Goal: Task Accomplishment & Management: Manage account settings

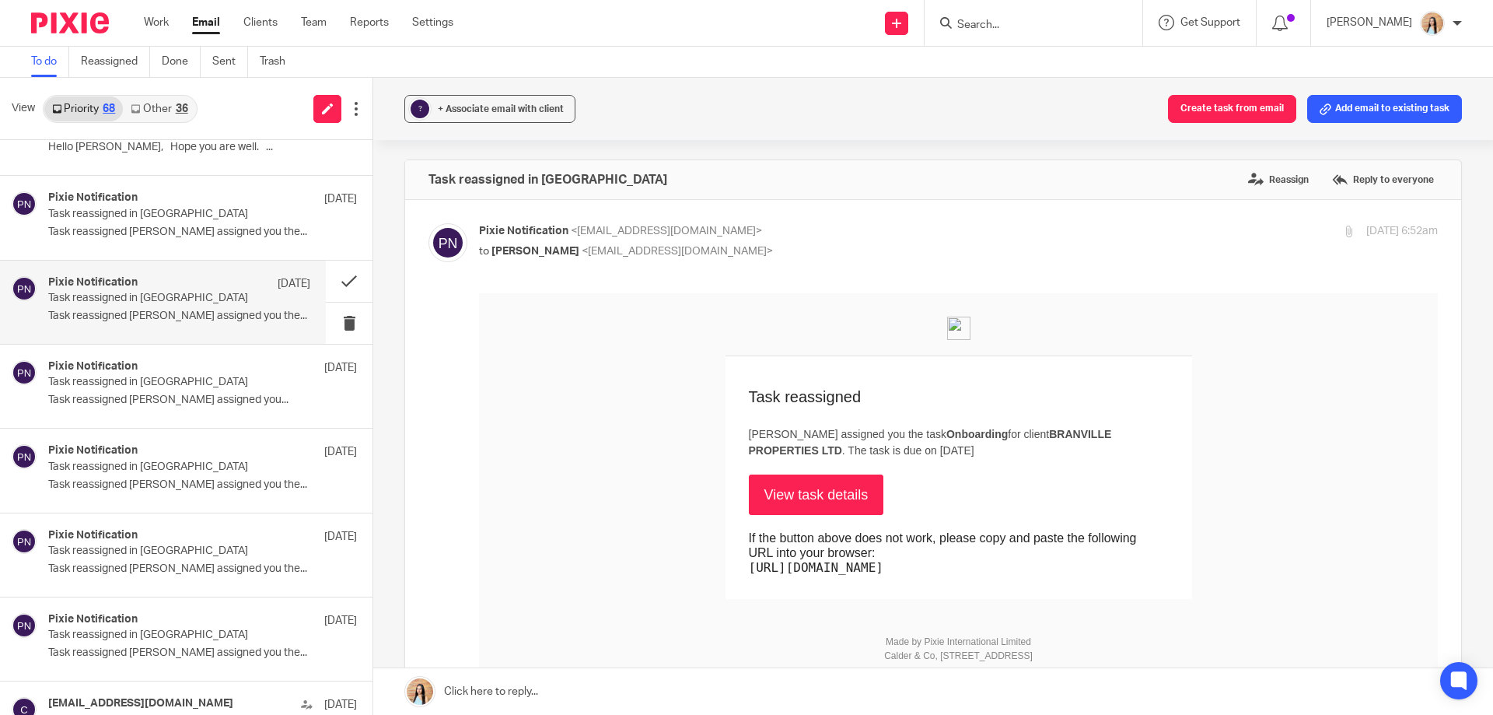
click at [1054, 27] on input "Search" at bounding box center [1026, 26] width 140 height 14
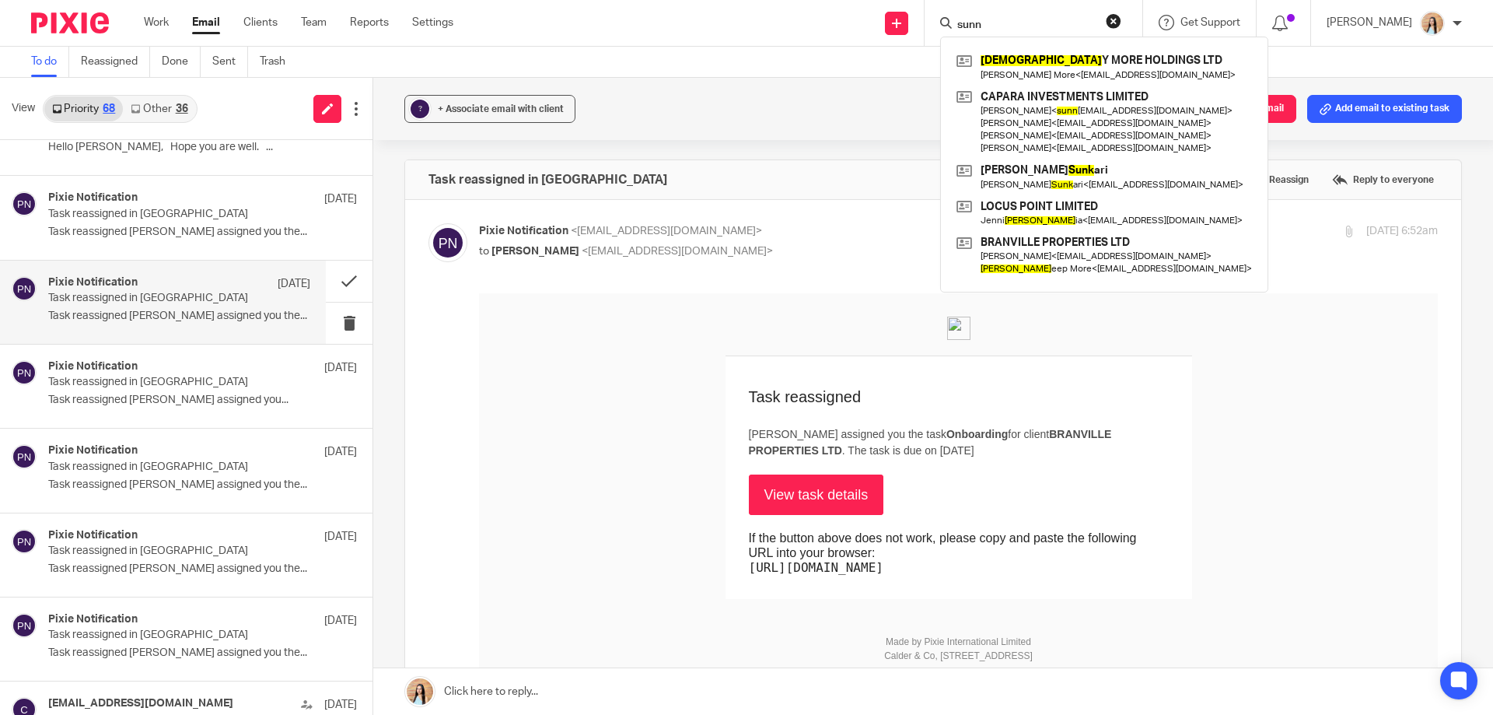
type input "sunn"
click at [1044, 56] on link at bounding box center [1104, 67] width 303 height 36
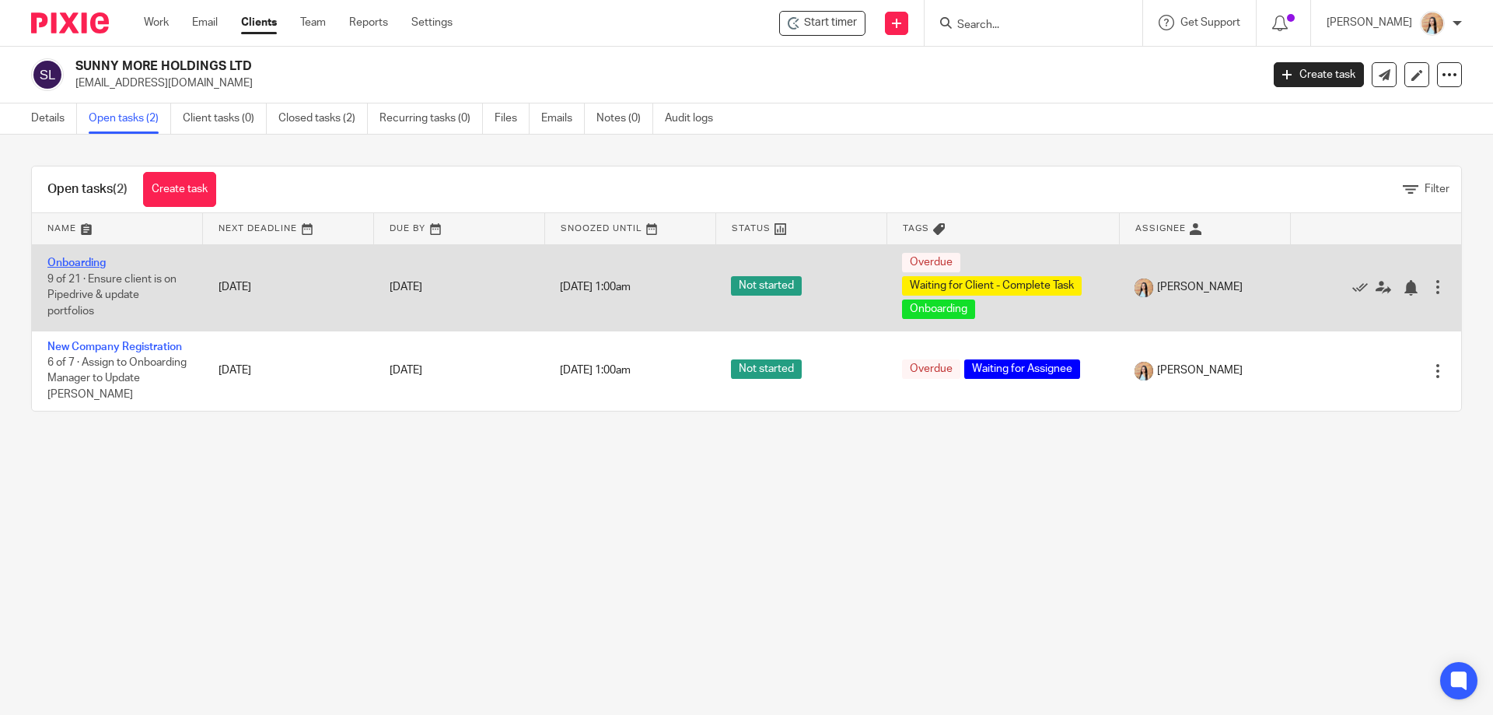
click at [93, 259] on link "Onboarding" at bounding box center [76, 262] width 58 height 11
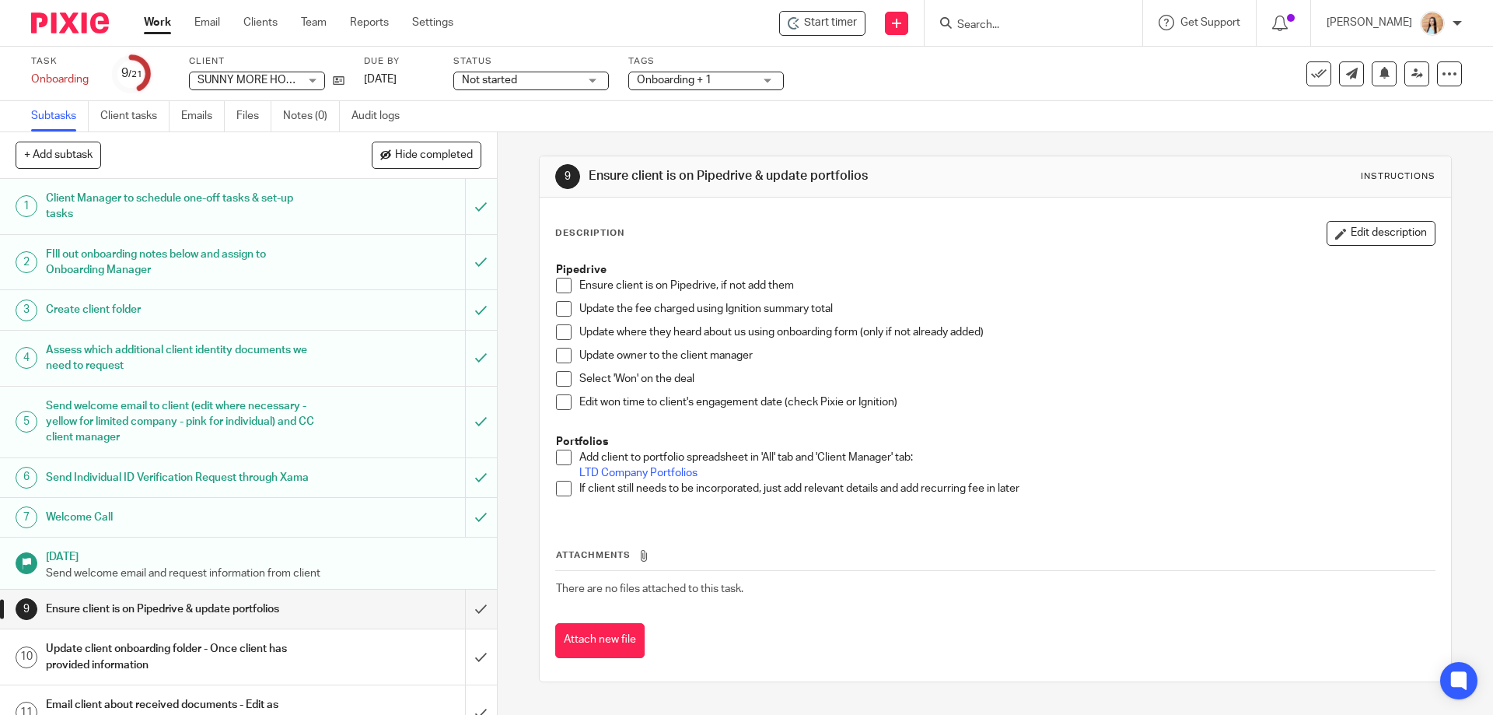
click at [561, 278] on span at bounding box center [564, 286] width 16 height 16
click at [558, 307] on span at bounding box center [564, 309] width 16 height 16
click at [564, 348] on span at bounding box center [564, 356] width 16 height 16
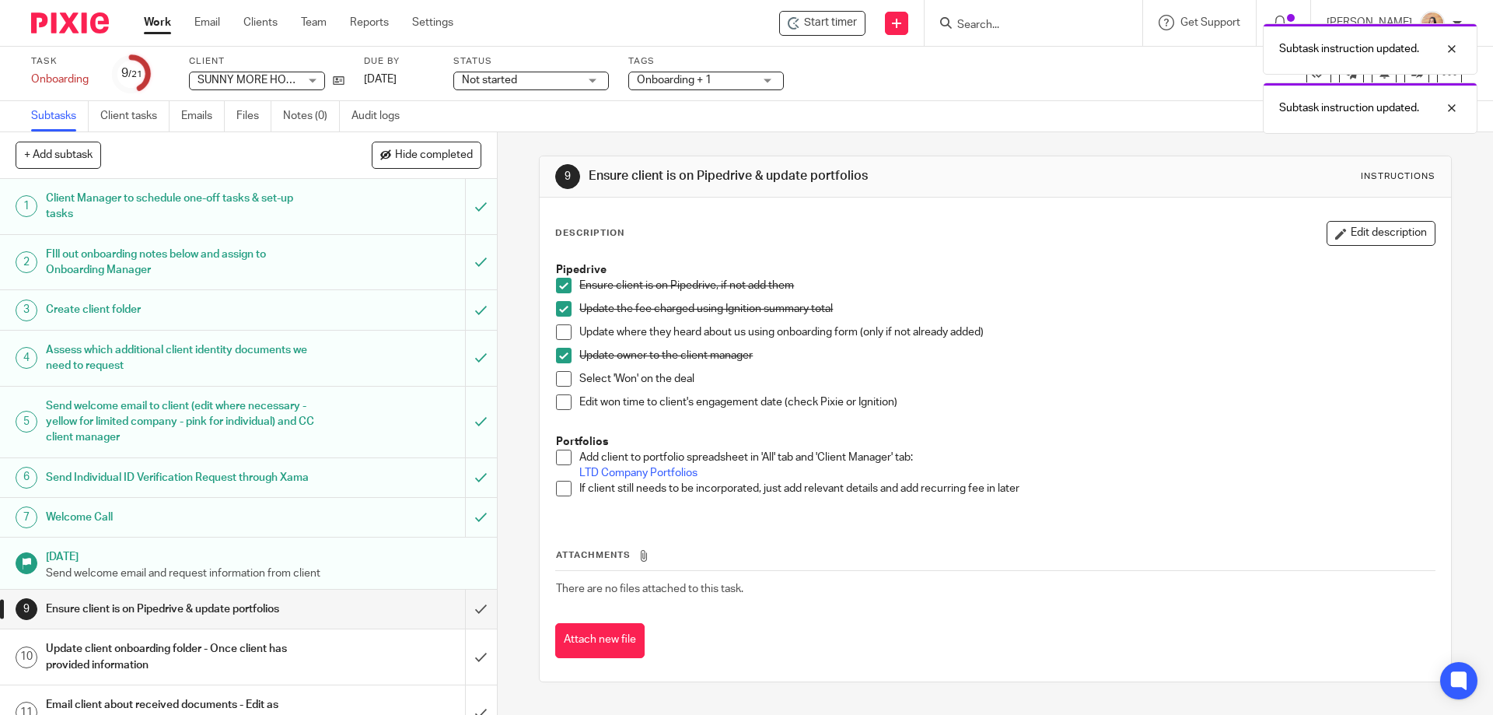
click at [562, 339] on span at bounding box center [564, 332] width 16 height 16
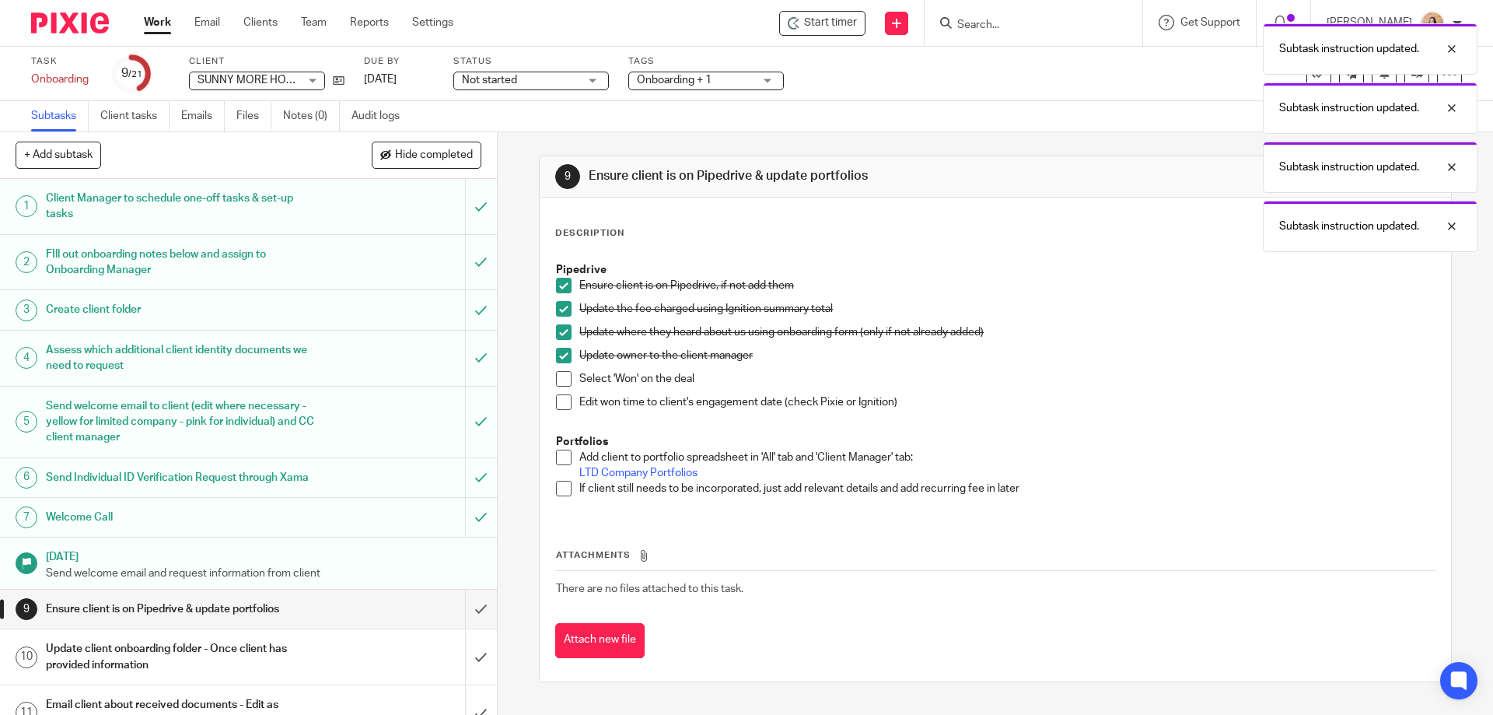
click at [557, 367] on li "Update owner to the client manager" at bounding box center [995, 359] width 878 height 23
click at [558, 376] on span at bounding box center [564, 379] width 16 height 16
click at [562, 399] on span at bounding box center [564, 402] width 16 height 16
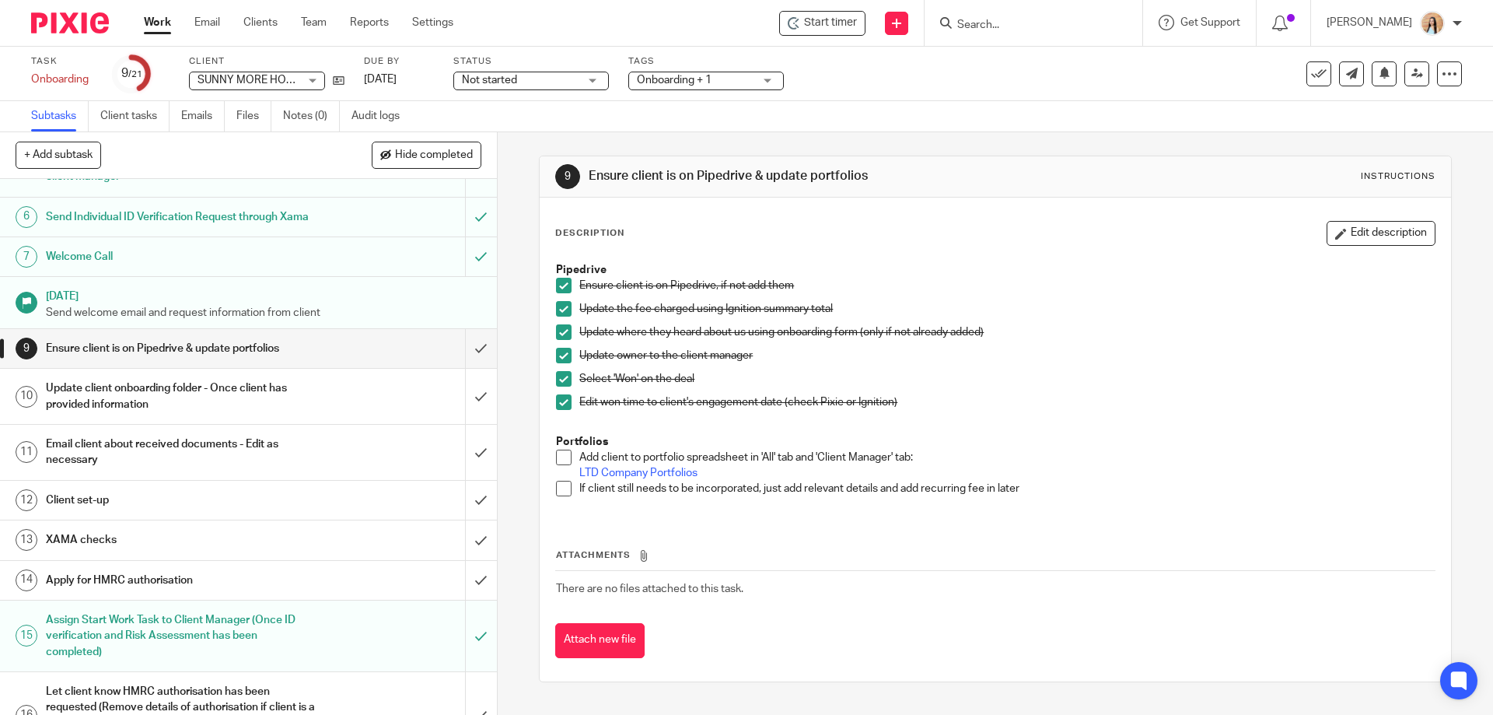
scroll to position [288, 0]
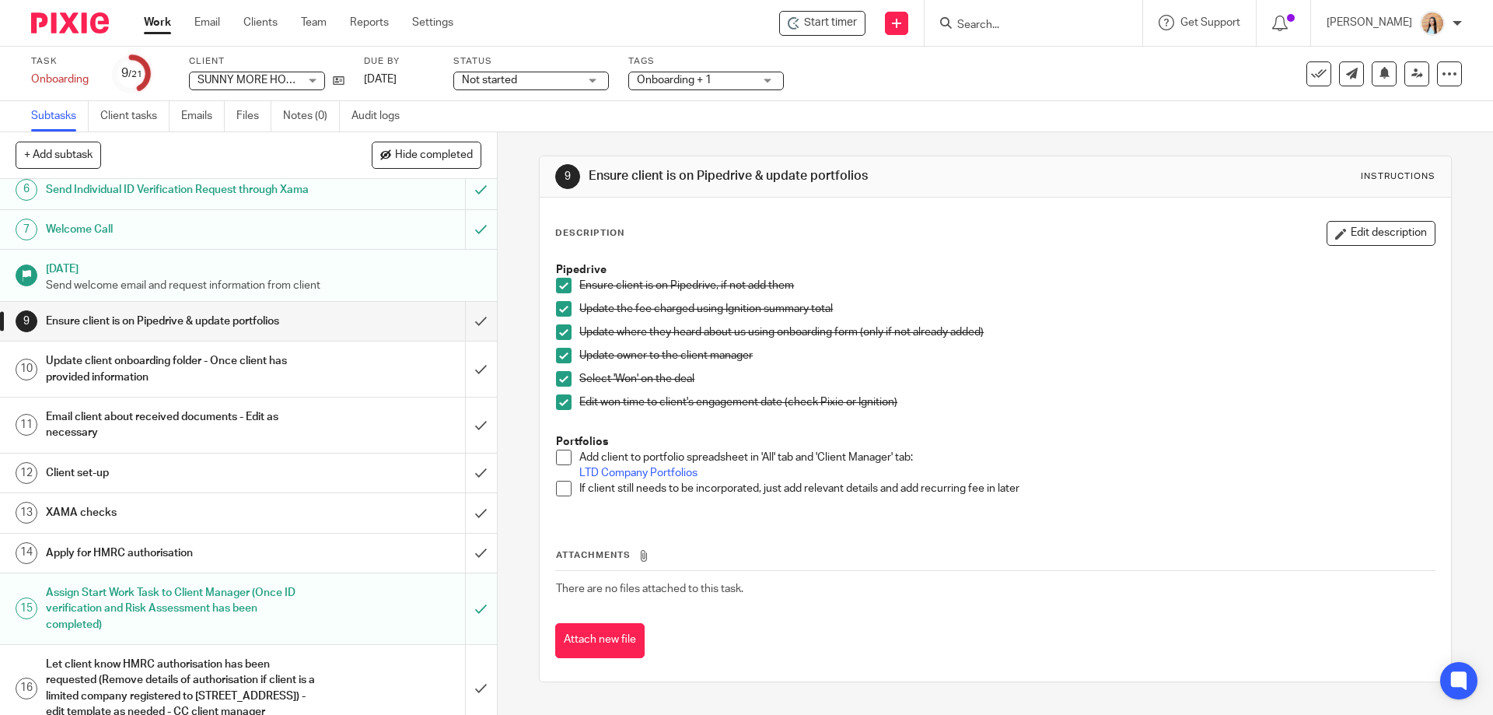
click at [516, 369] on div "9 Ensure client is on Pipedrive & update portfolios Instructions Description Ed…" at bounding box center [995, 423] width 995 height 582
click at [565, 458] on span at bounding box center [564, 457] width 16 height 16
click at [562, 492] on span at bounding box center [564, 489] width 16 height 16
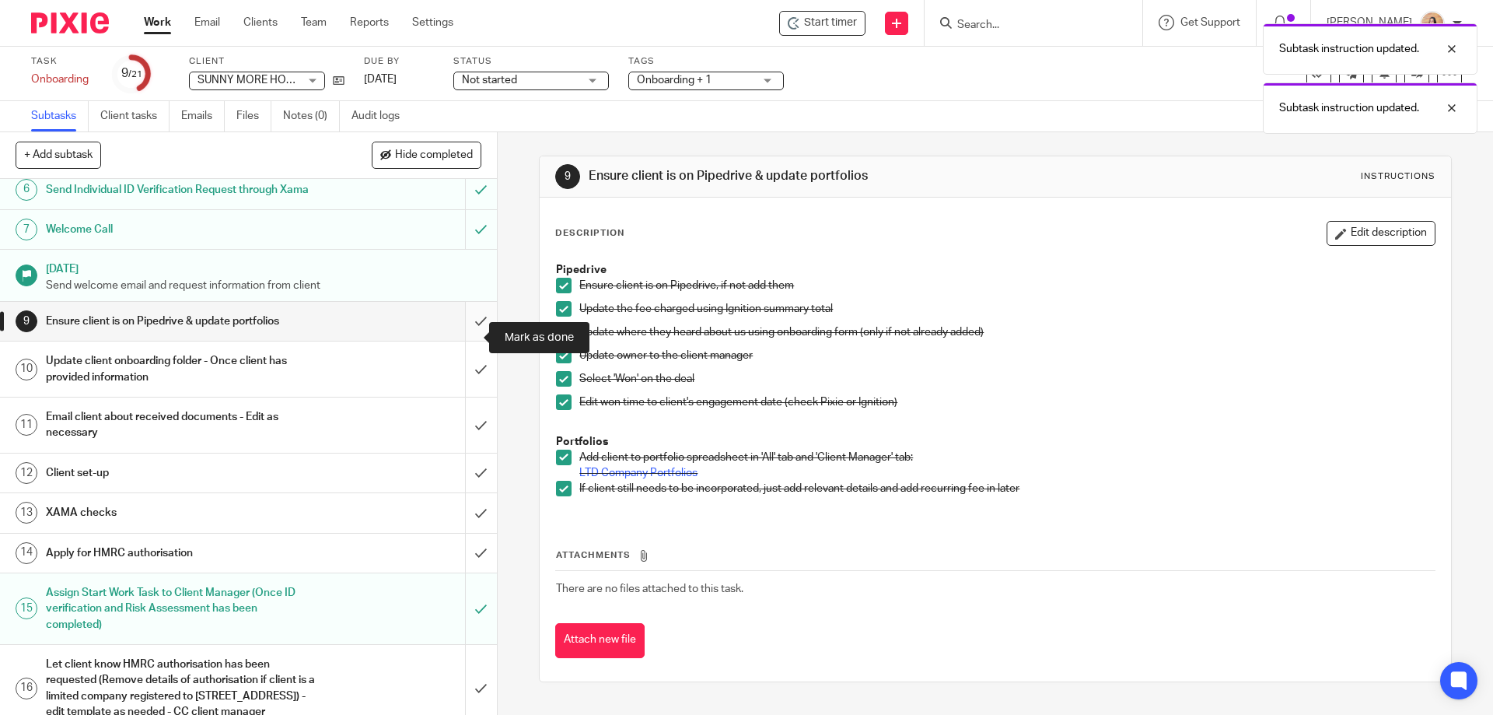
click at [458, 341] on input "submit" at bounding box center [248, 321] width 497 height 39
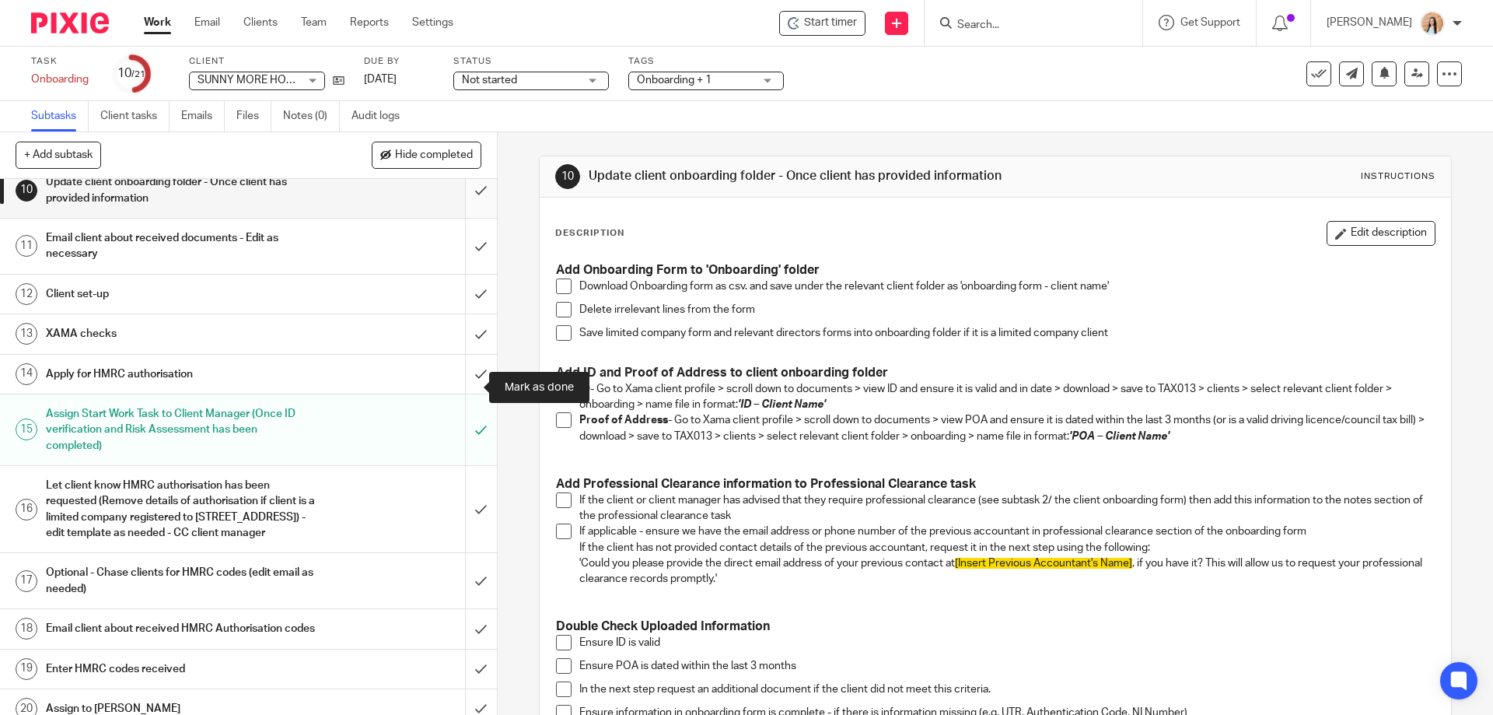
scroll to position [389, 0]
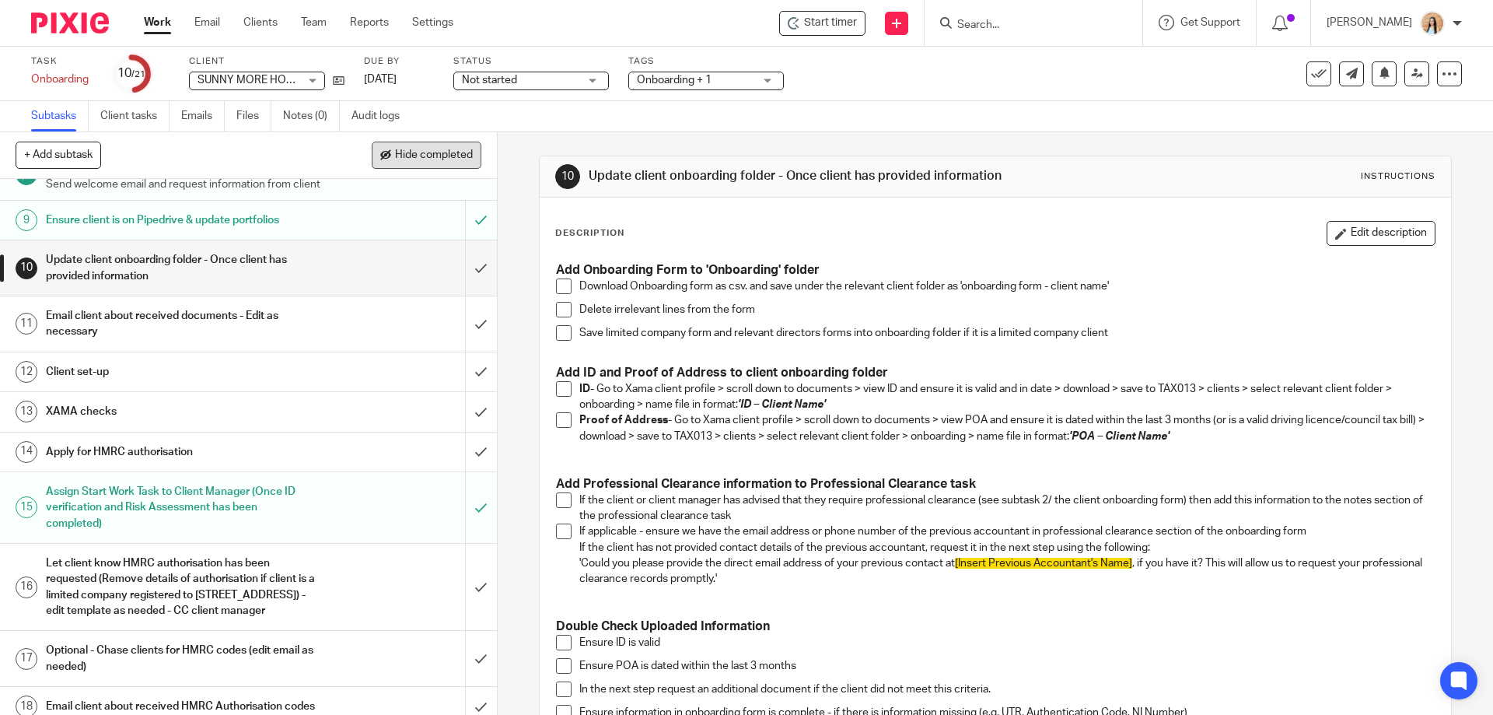
click at [426, 156] on span "Hide completed" at bounding box center [434, 155] width 78 height 12
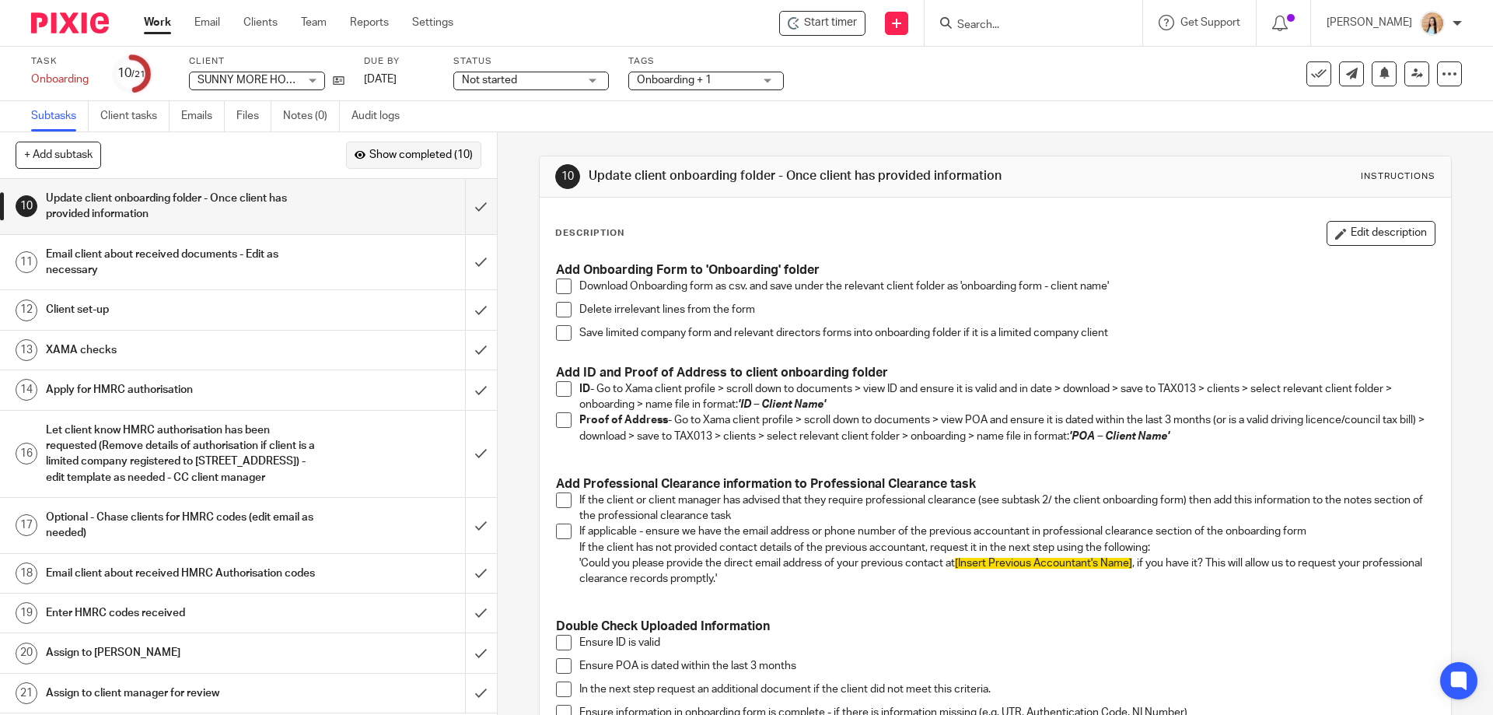
click at [426, 156] on span "Show completed (10)" at bounding box center [420, 155] width 103 height 12
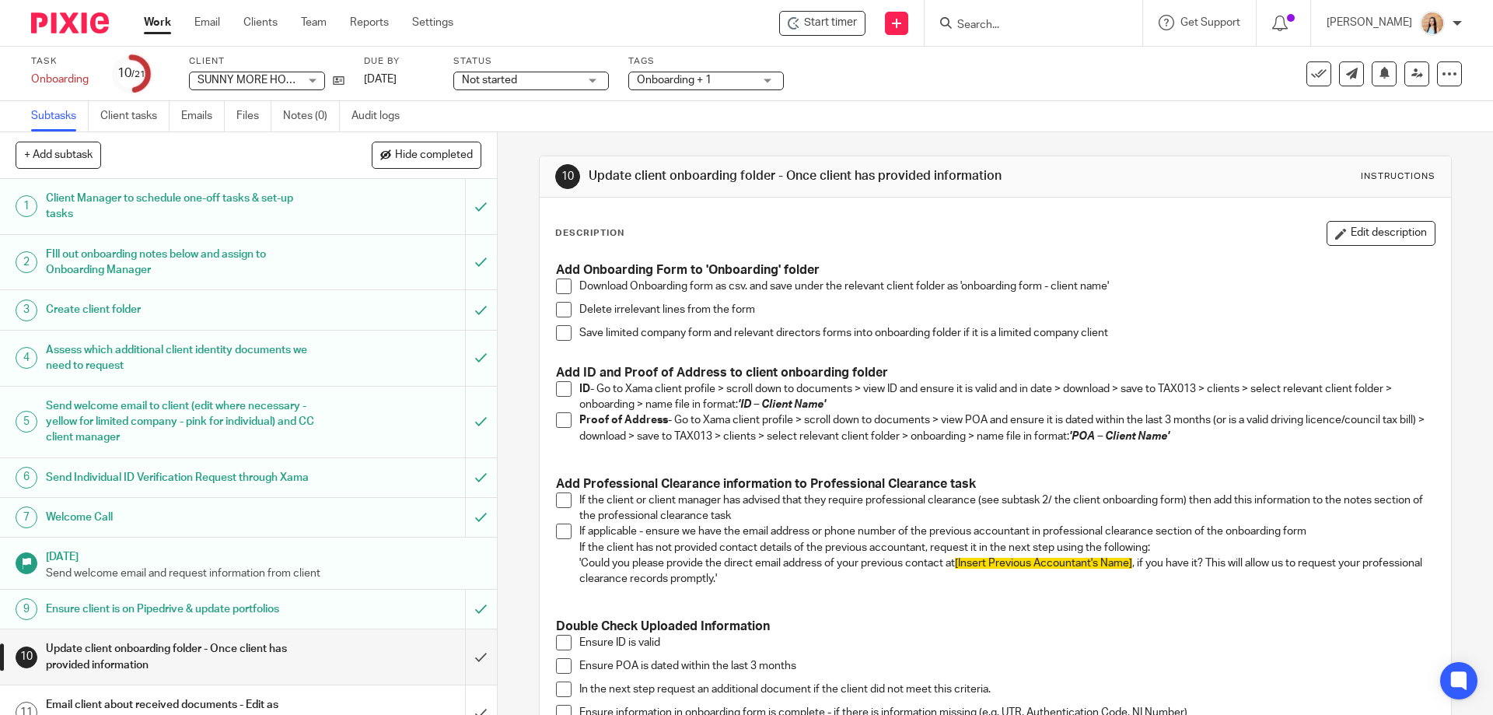
scroll to position [311, 0]
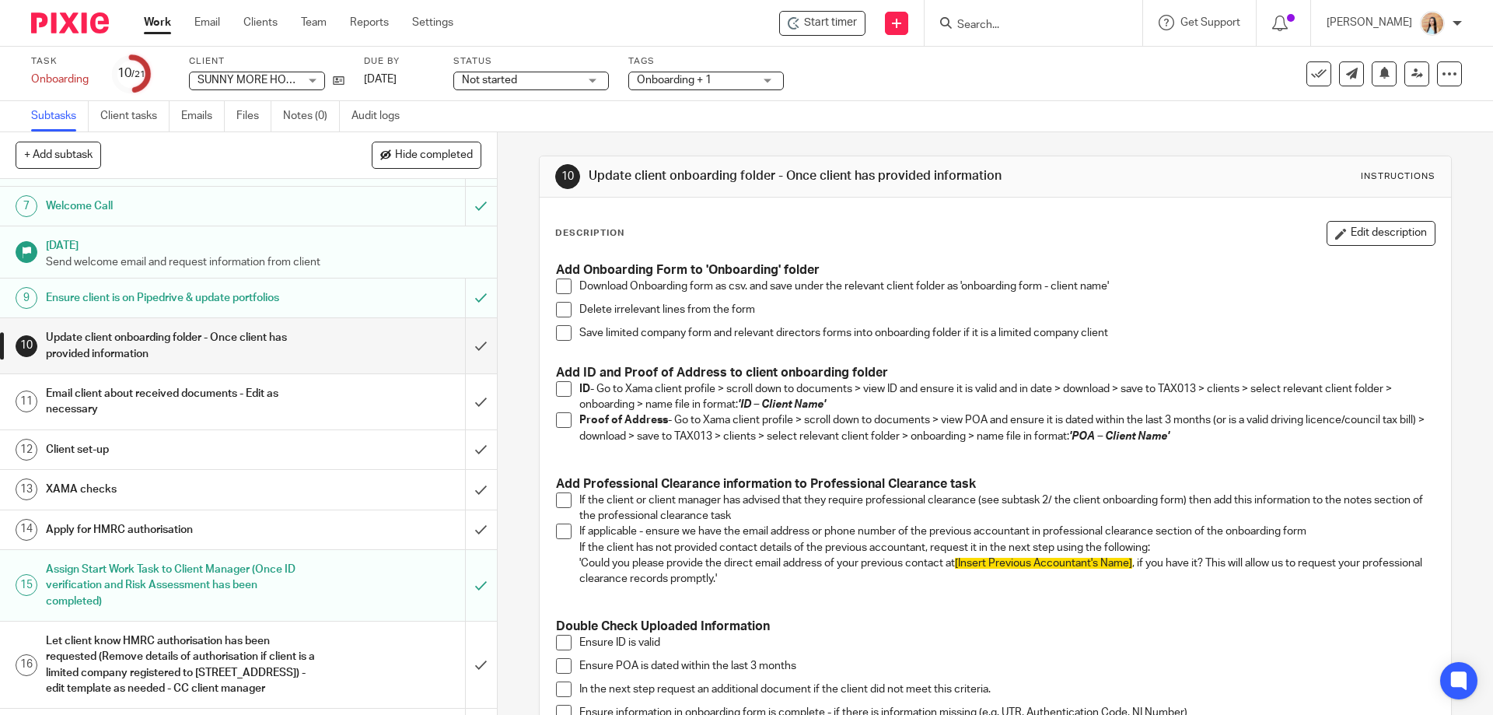
click at [514, 380] on div "10 Update client onboarding folder - Once client has provided information Instr…" at bounding box center [995, 423] width 995 height 582
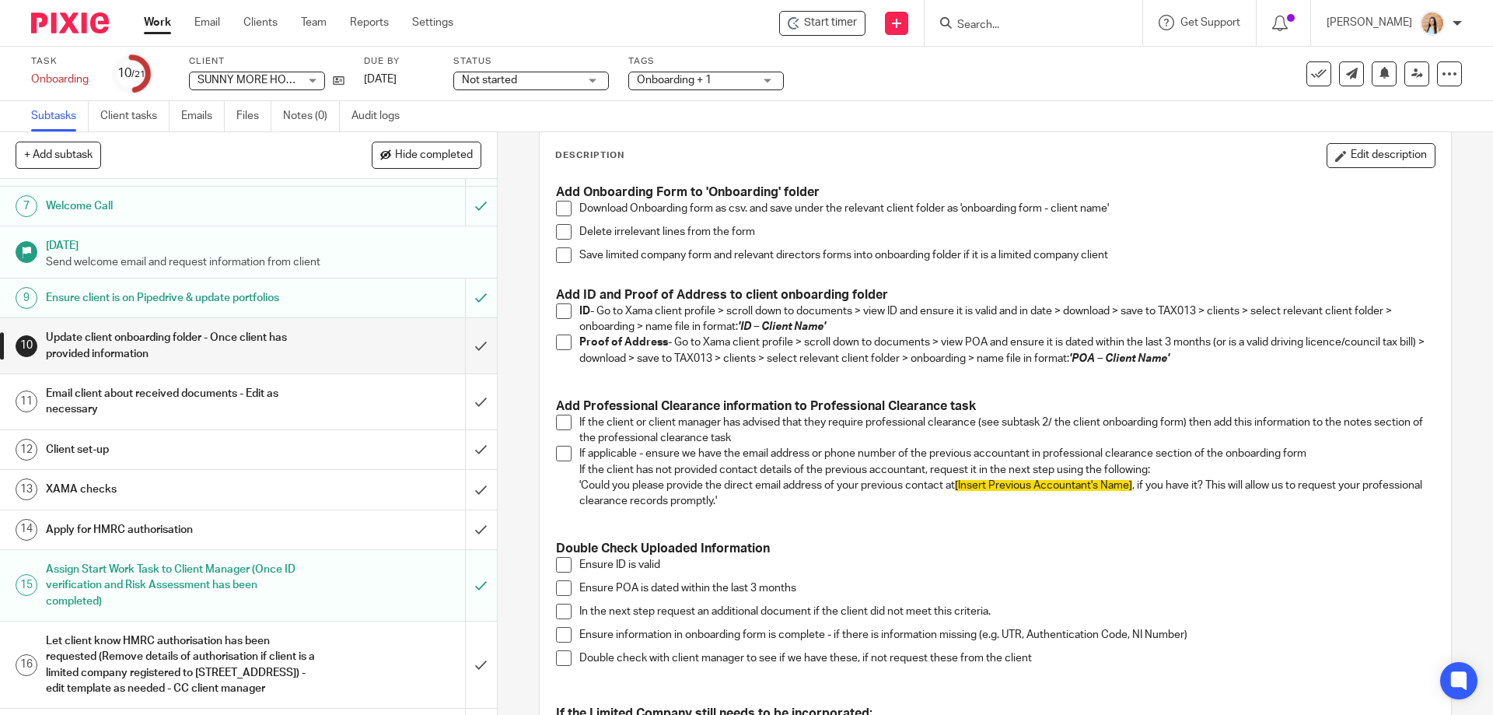
click at [556, 204] on span at bounding box center [564, 209] width 16 height 16
click at [556, 235] on span at bounding box center [564, 232] width 16 height 16
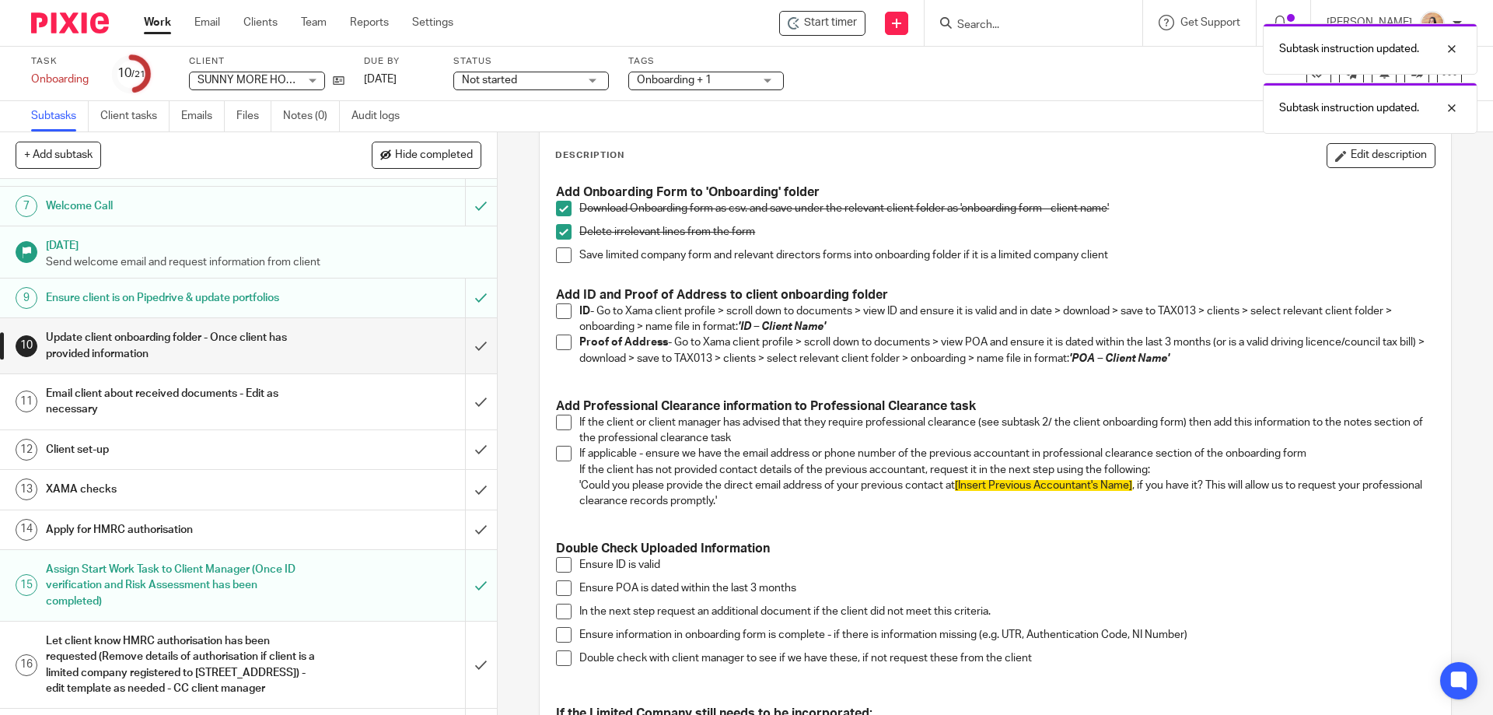
click at [556, 257] on span at bounding box center [564, 255] width 16 height 16
click at [556, 315] on span at bounding box center [564, 311] width 16 height 16
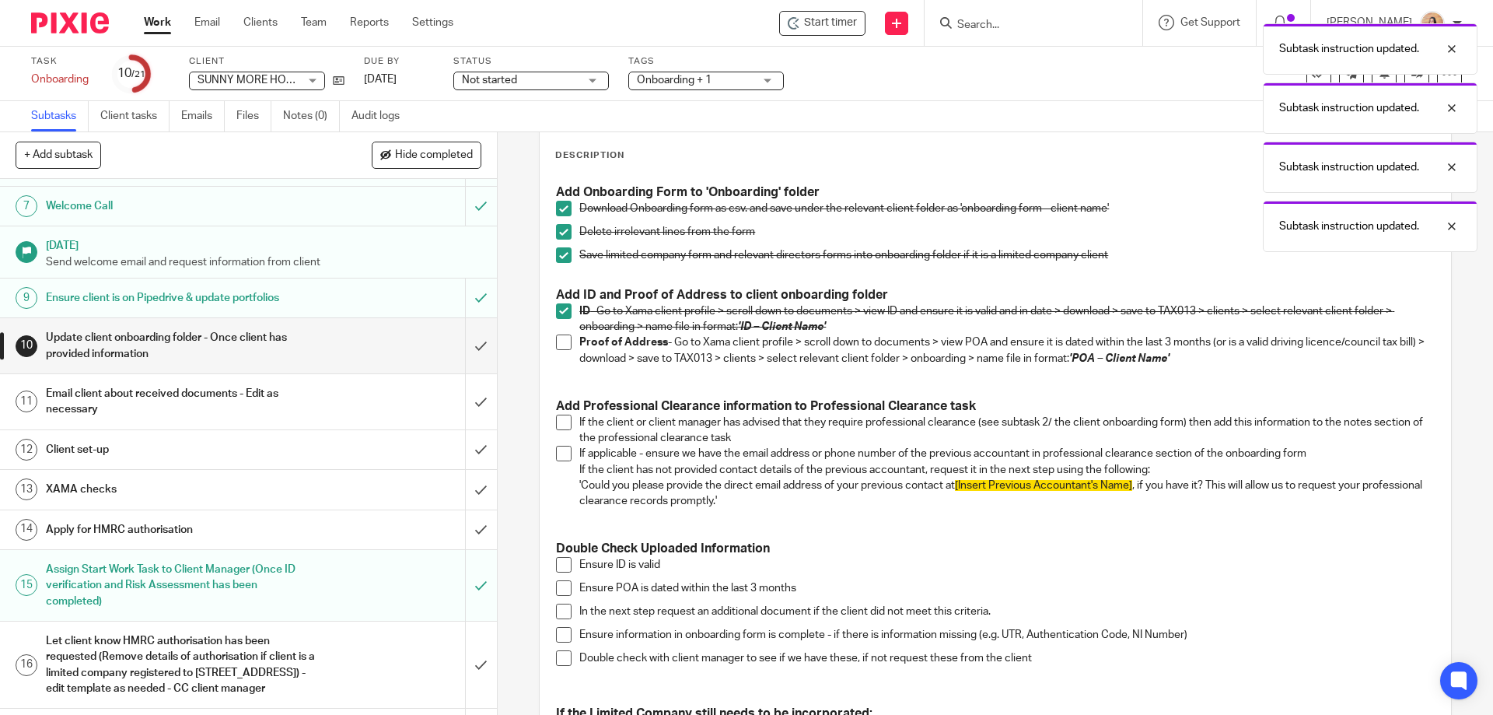
click at [556, 350] on span at bounding box center [564, 342] width 16 height 16
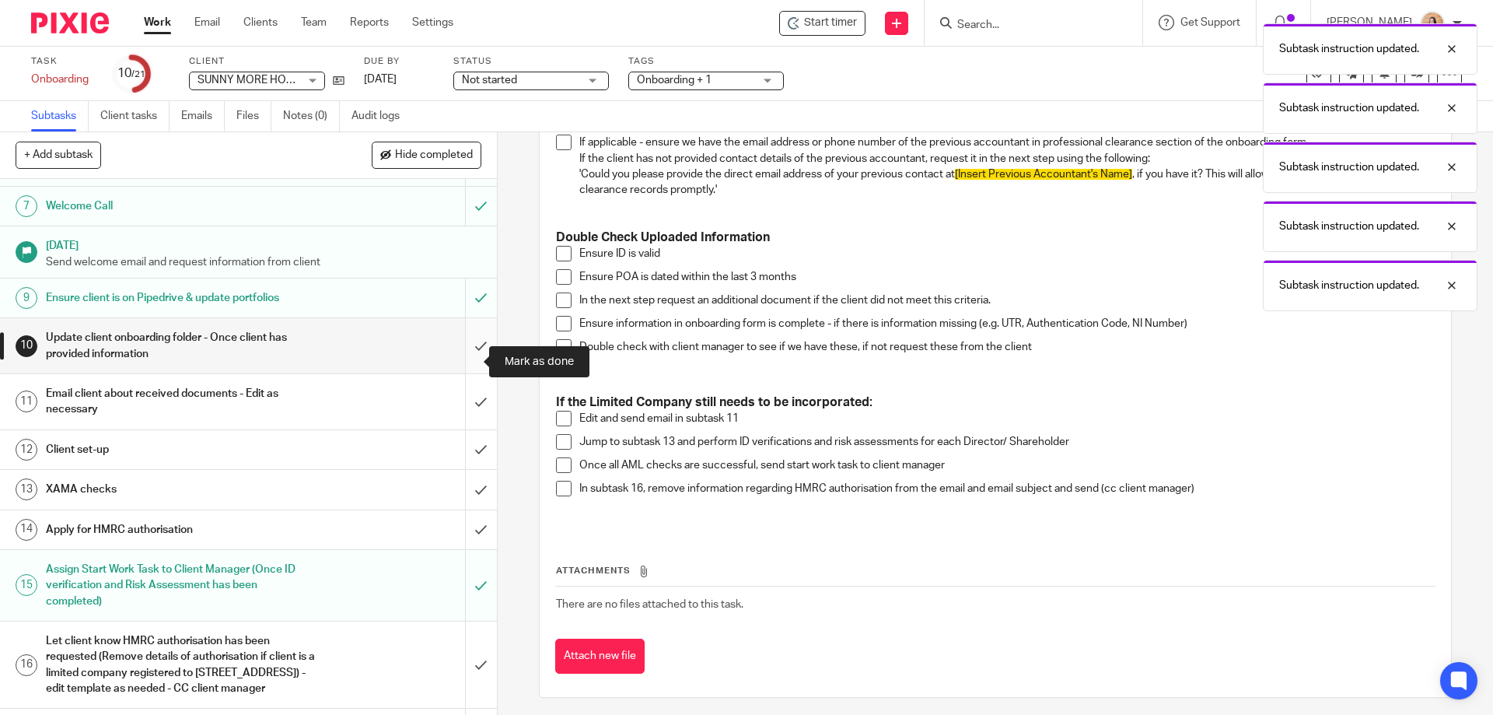
click at [473, 355] on input "submit" at bounding box center [248, 345] width 497 height 55
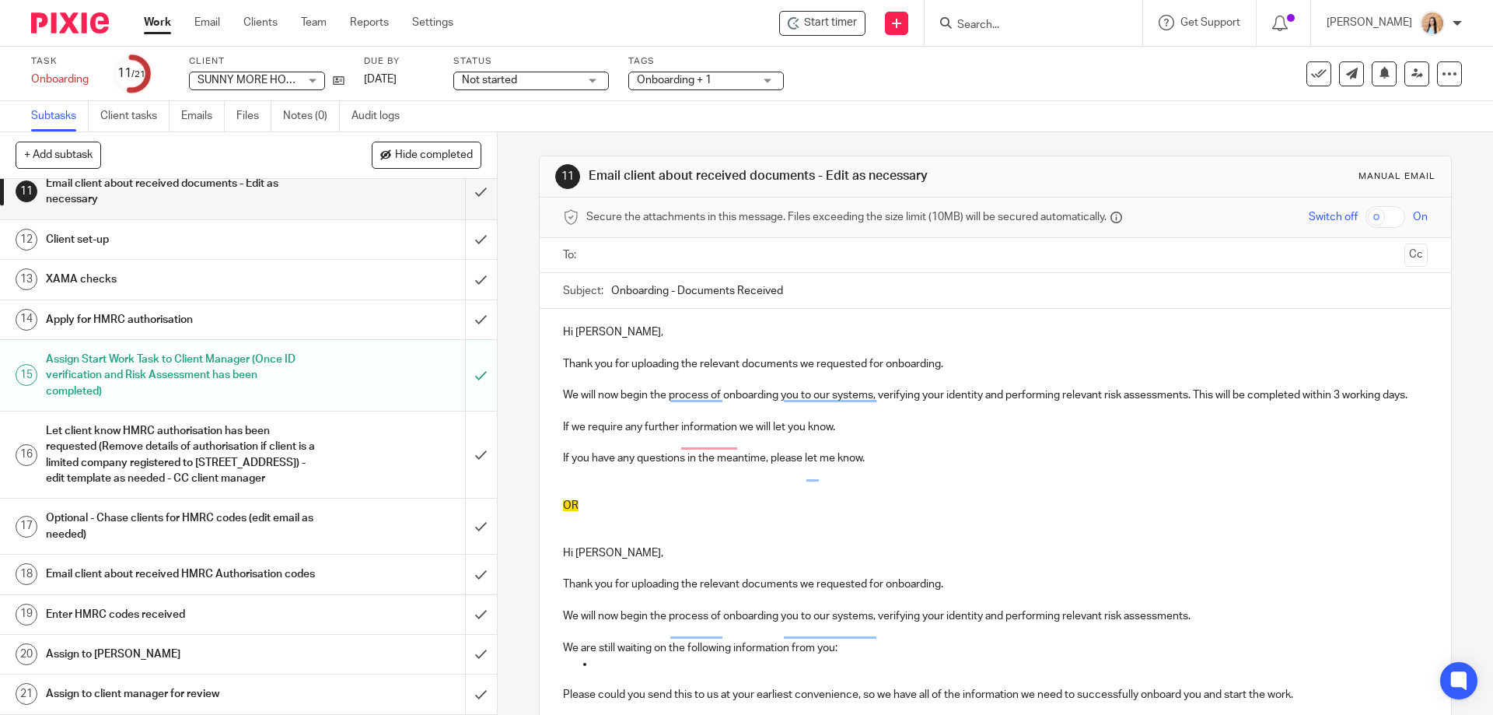
scroll to position [335, 0]
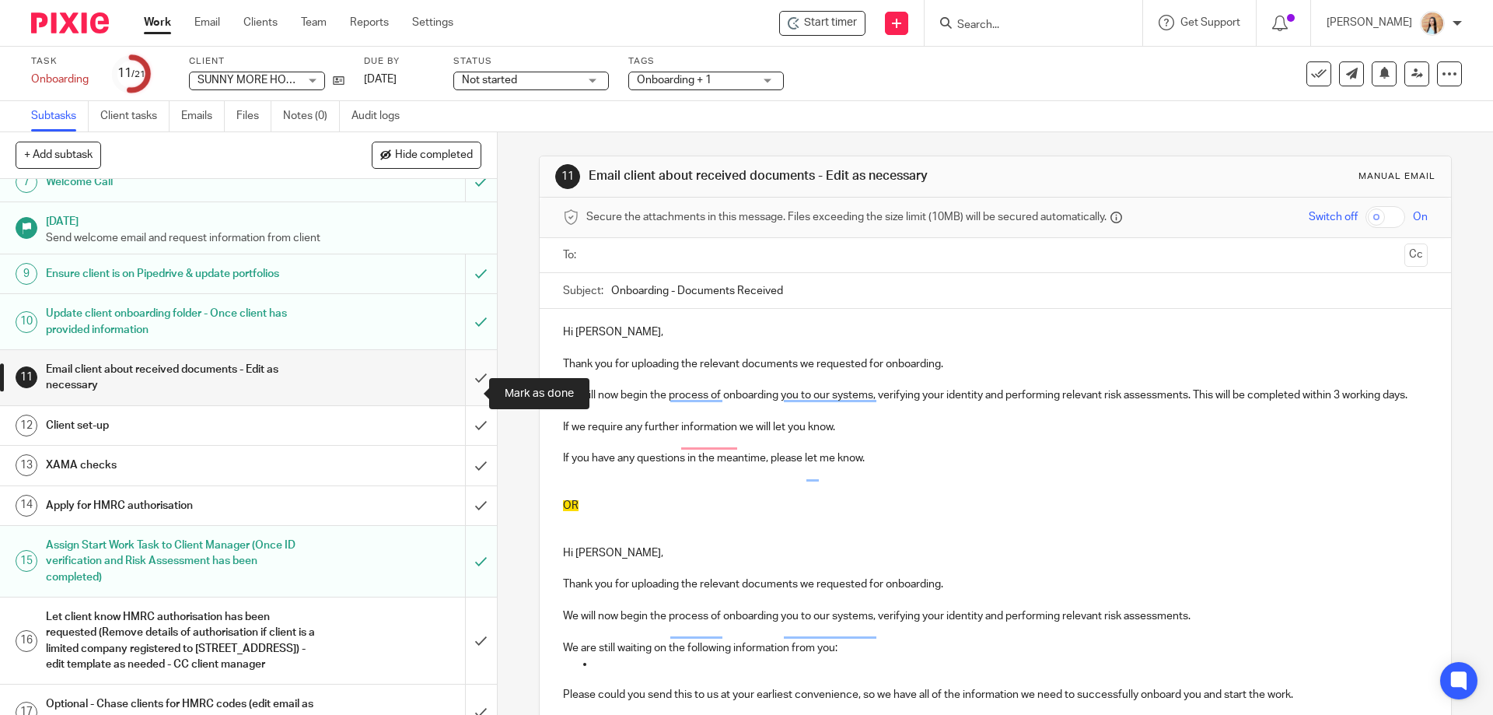
click at [464, 388] on input "submit" at bounding box center [248, 377] width 497 height 55
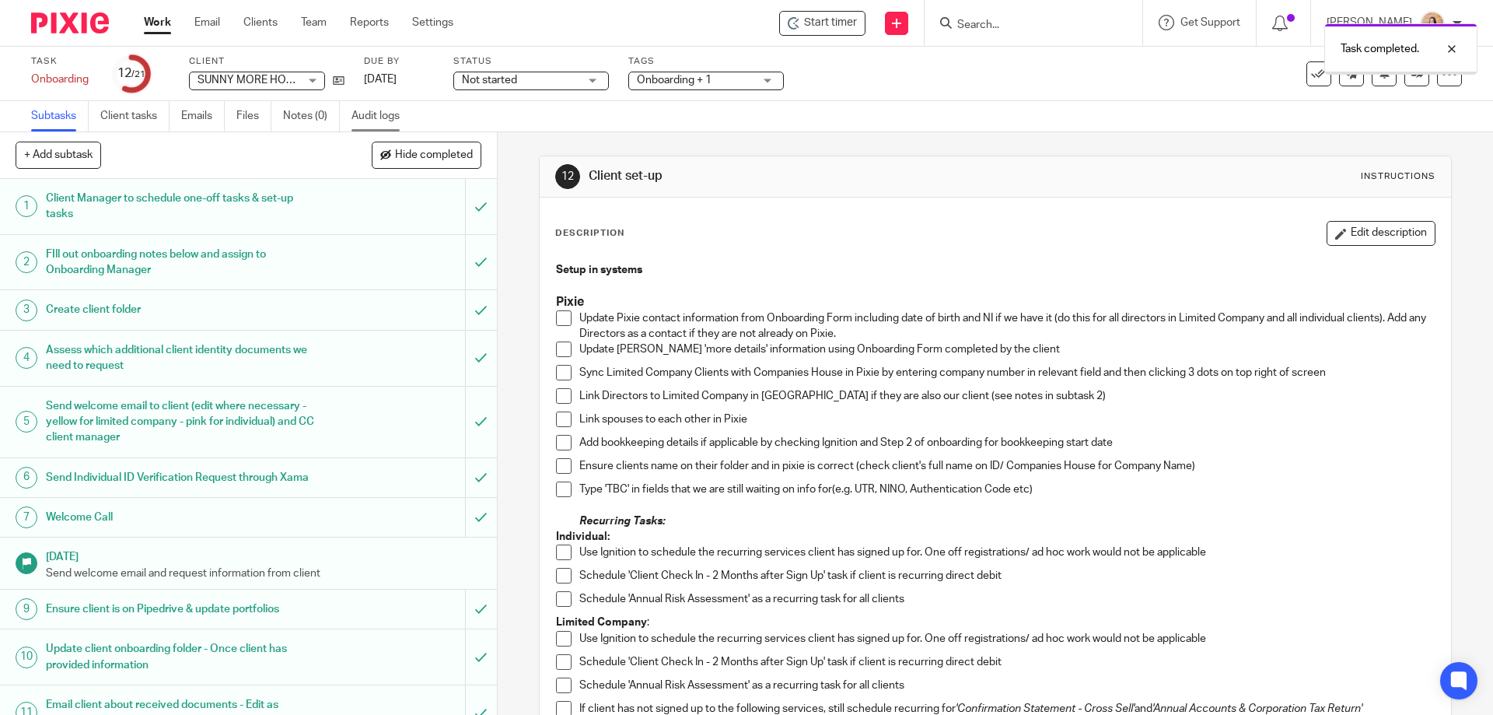
scroll to position [233, 0]
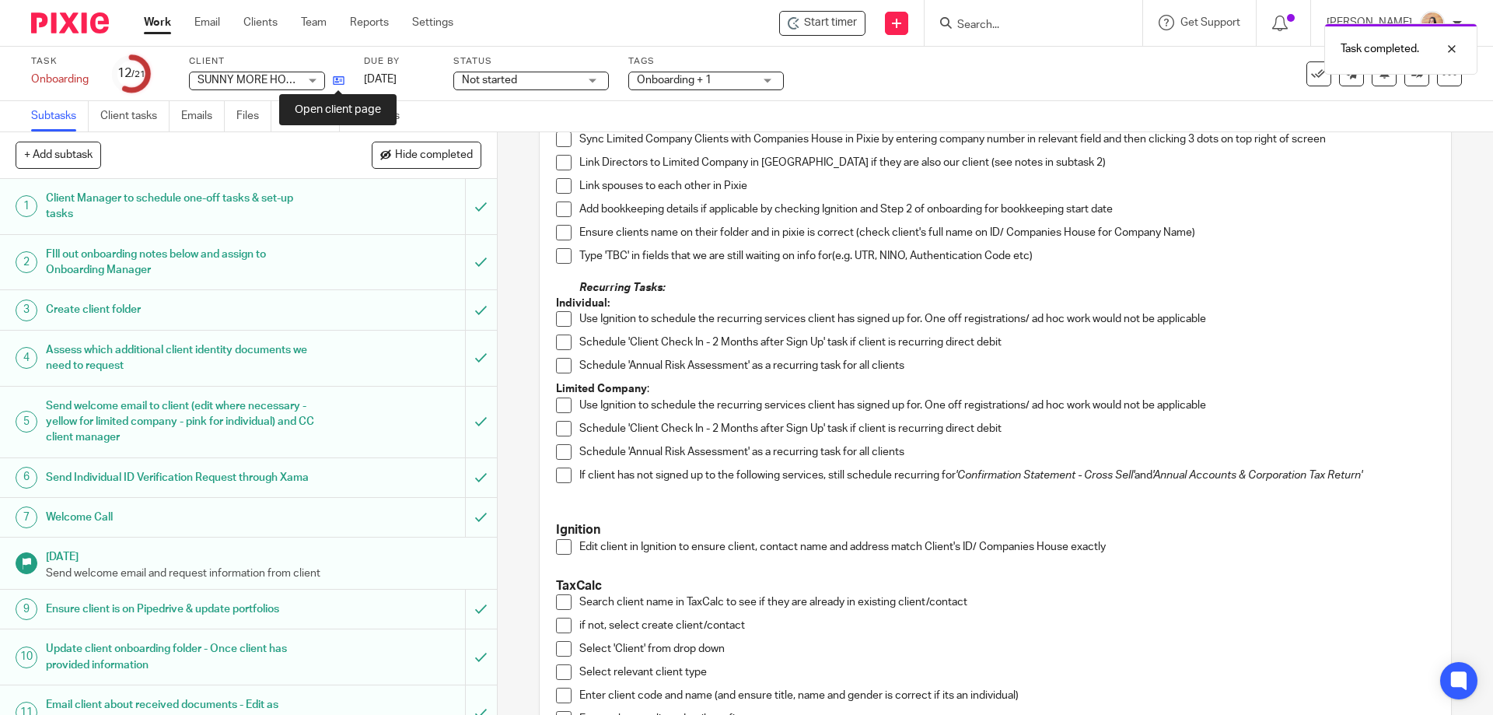
click at [335, 83] on icon at bounding box center [339, 81] width 12 height 12
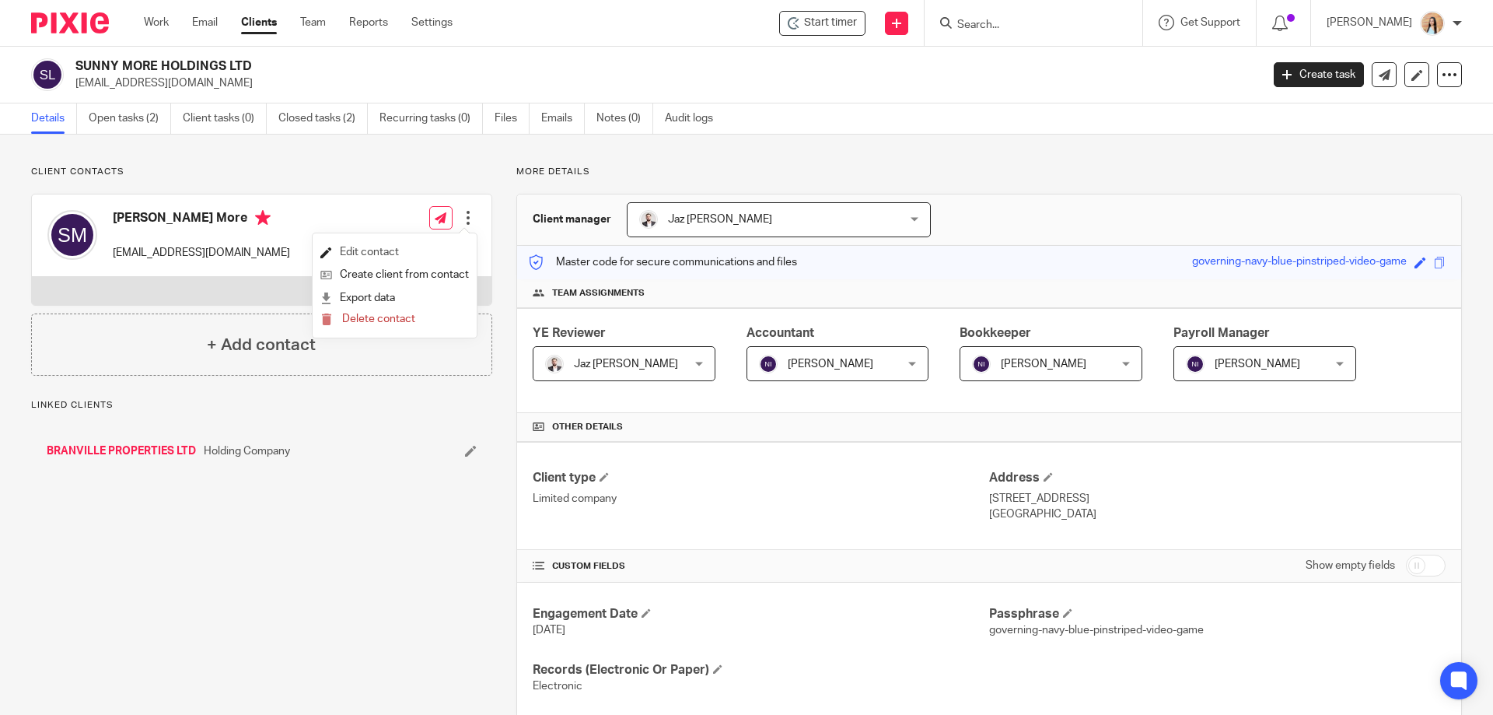
click at [377, 244] on link "Edit contact" at bounding box center [394, 252] width 149 height 23
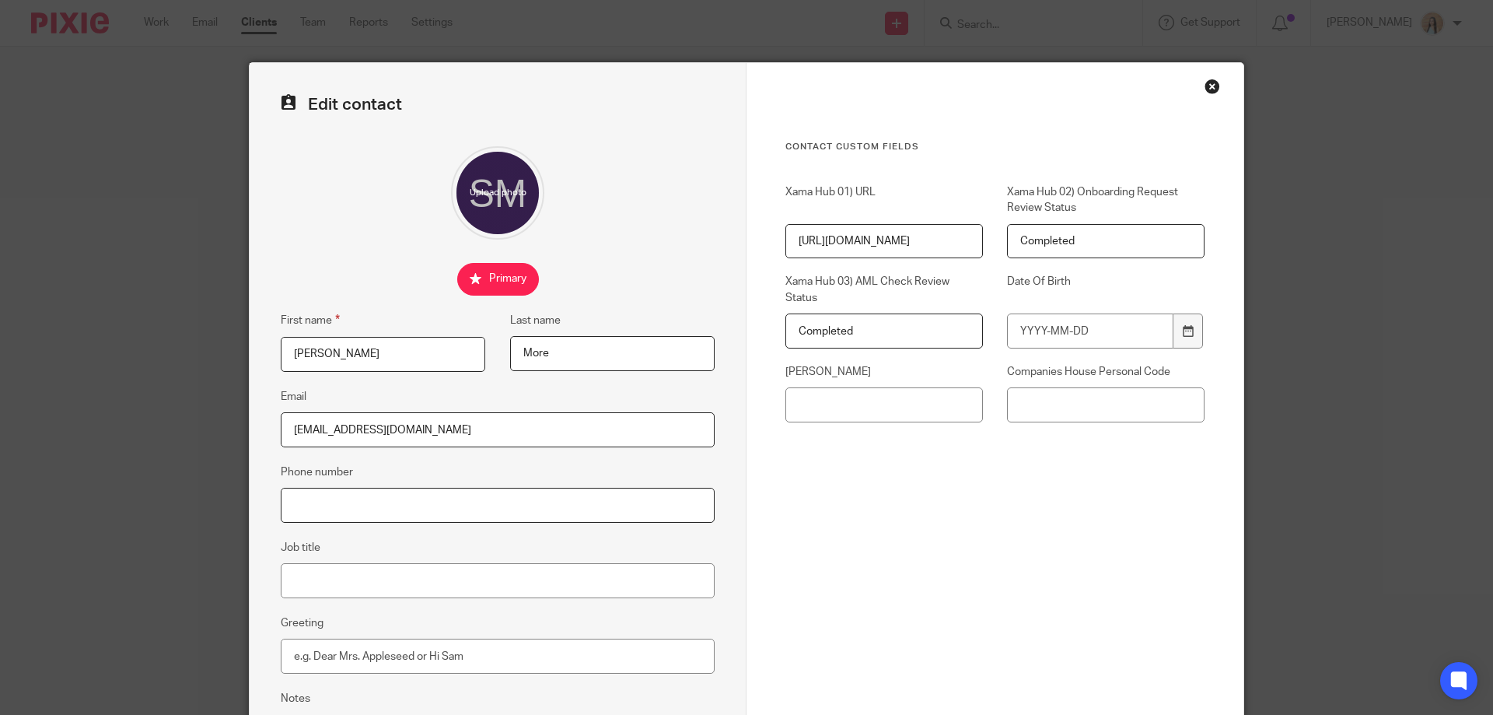
click at [367, 511] on input "Phone number" at bounding box center [498, 505] width 434 height 35
click at [411, 499] on input "Phone number" at bounding box center [498, 505] width 434 height 35
click at [481, 526] on div "Edit contact First name [PERSON_NAME] Last name More Email [EMAIL_ADDRESS][DOMA…" at bounding box center [498, 440] width 497 height 755
click at [485, 512] on input "Phone number" at bounding box center [498, 505] width 434 height 35
paste input "07706100564"
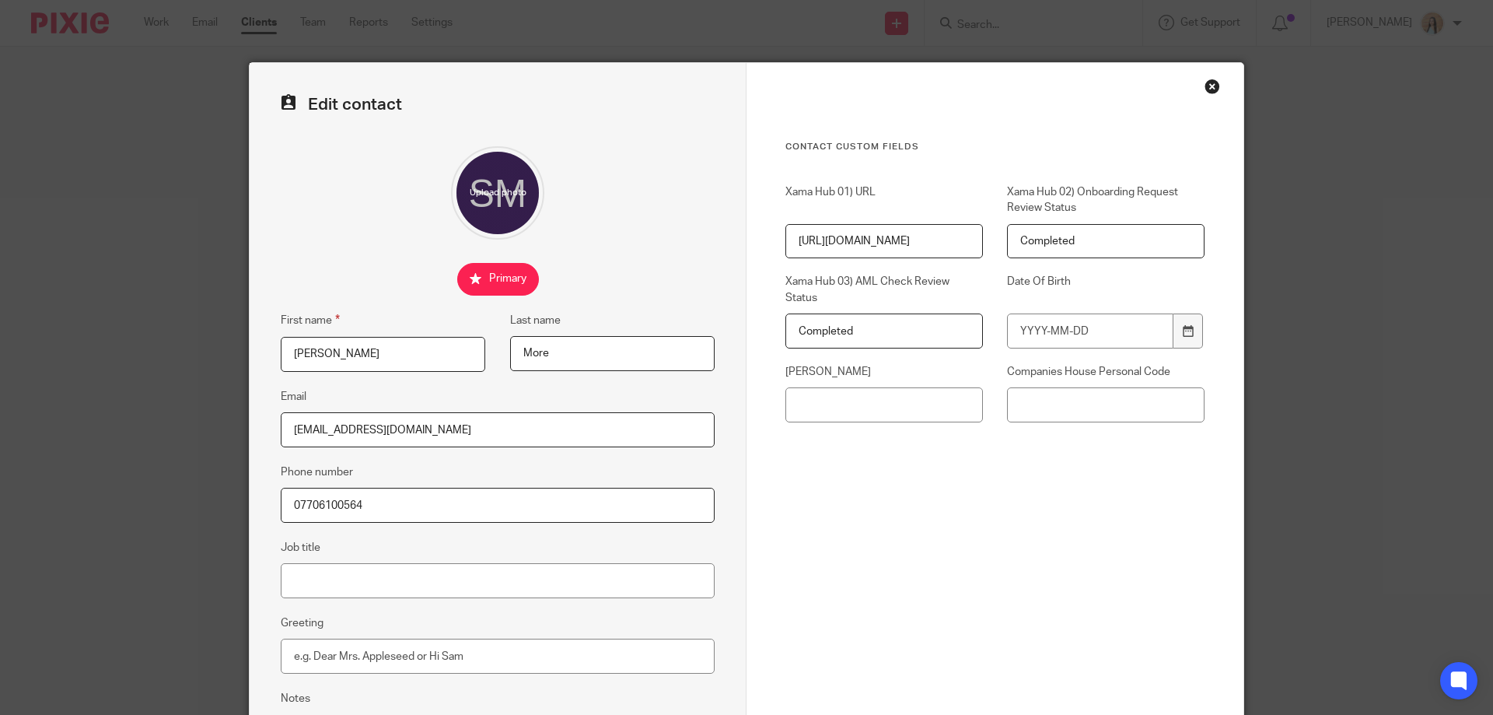
type input "07706100564"
click at [460, 565] on input "Job title" at bounding box center [498, 580] width 434 height 35
type input "dIRECTOR"
drag, startPoint x: 454, startPoint y: 565, endPoint x: 278, endPoint y: 594, distance: 179.0
click at [281, 594] on input "dIRECTOR" at bounding box center [498, 580] width 434 height 35
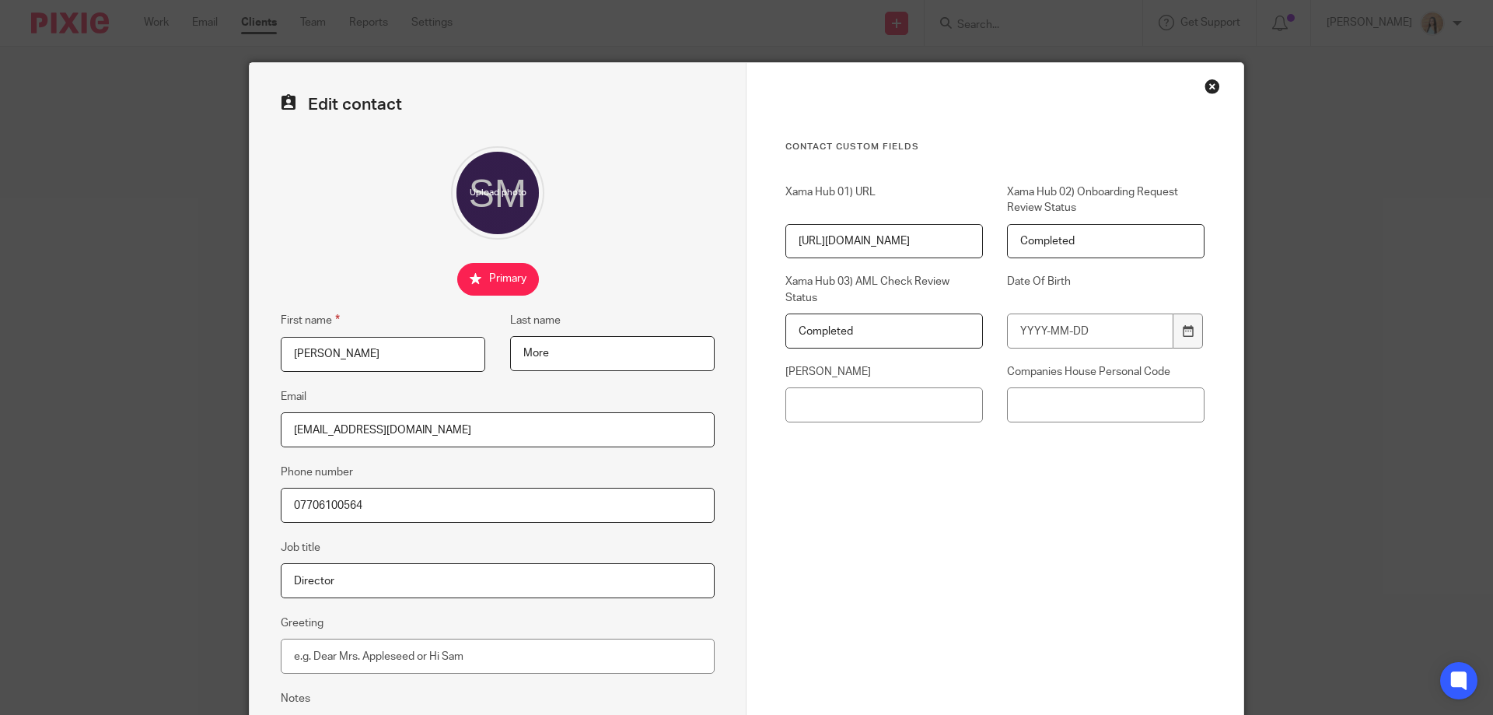
type input "Director"
click at [906, 548] on div "Contact Custom fields Xama Hub 01) URL [URL][DOMAIN_NAME] Xama Hub 02) Onboardi…" at bounding box center [994, 366] width 419 height 451
click at [914, 407] on input "[PERSON_NAME]" at bounding box center [884, 404] width 198 height 35
click at [841, 409] on input "[PERSON_NAME]" at bounding box center [884, 404] width 198 height 35
paste input "Jm806887d"
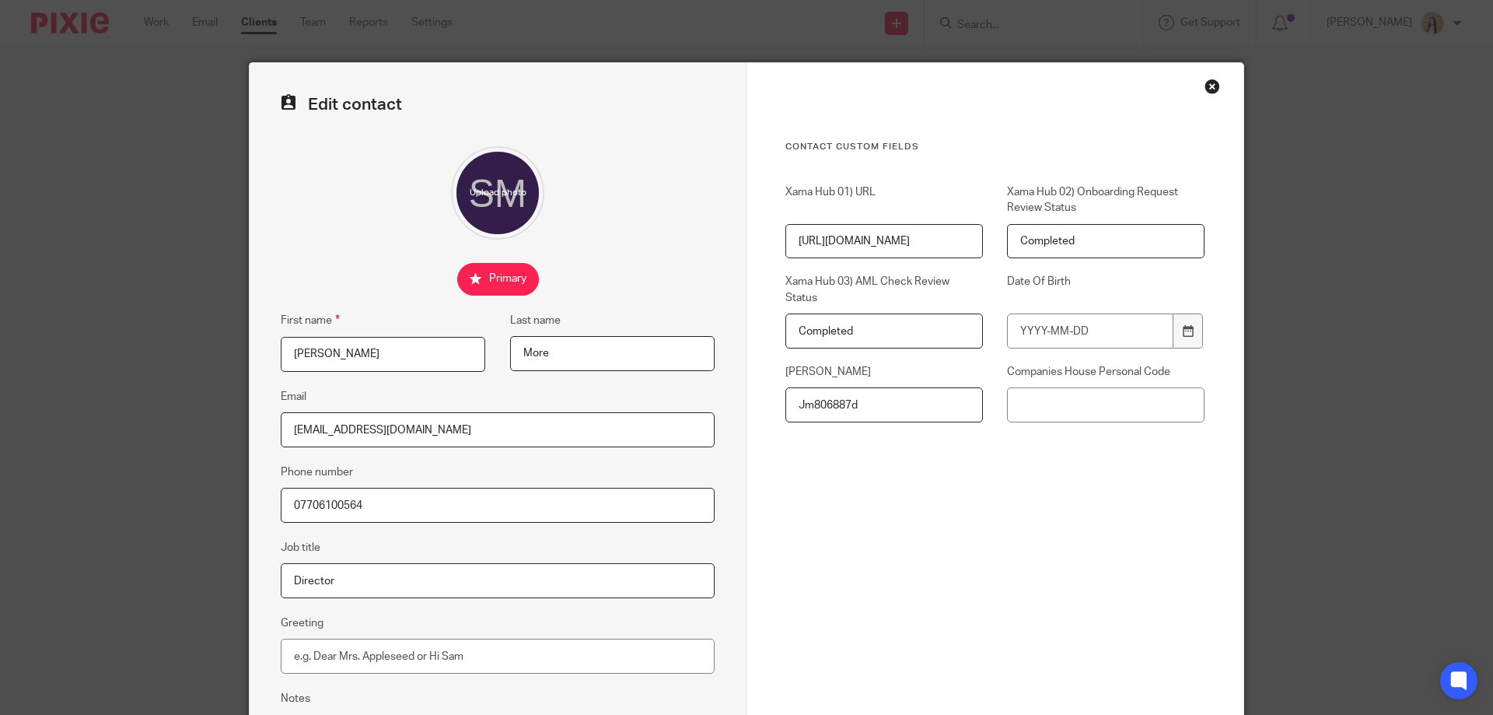
click at [806, 398] on input "Jm806887d" at bounding box center [884, 404] width 198 height 35
click at [881, 402] on input "JM806887d" at bounding box center [884, 404] width 198 height 35
type input "JM806887D"
click at [1052, 342] on input "Date Of Birth" at bounding box center [1090, 330] width 166 height 35
click at [1075, 334] on input "Date Of Birth" at bounding box center [1090, 330] width 166 height 35
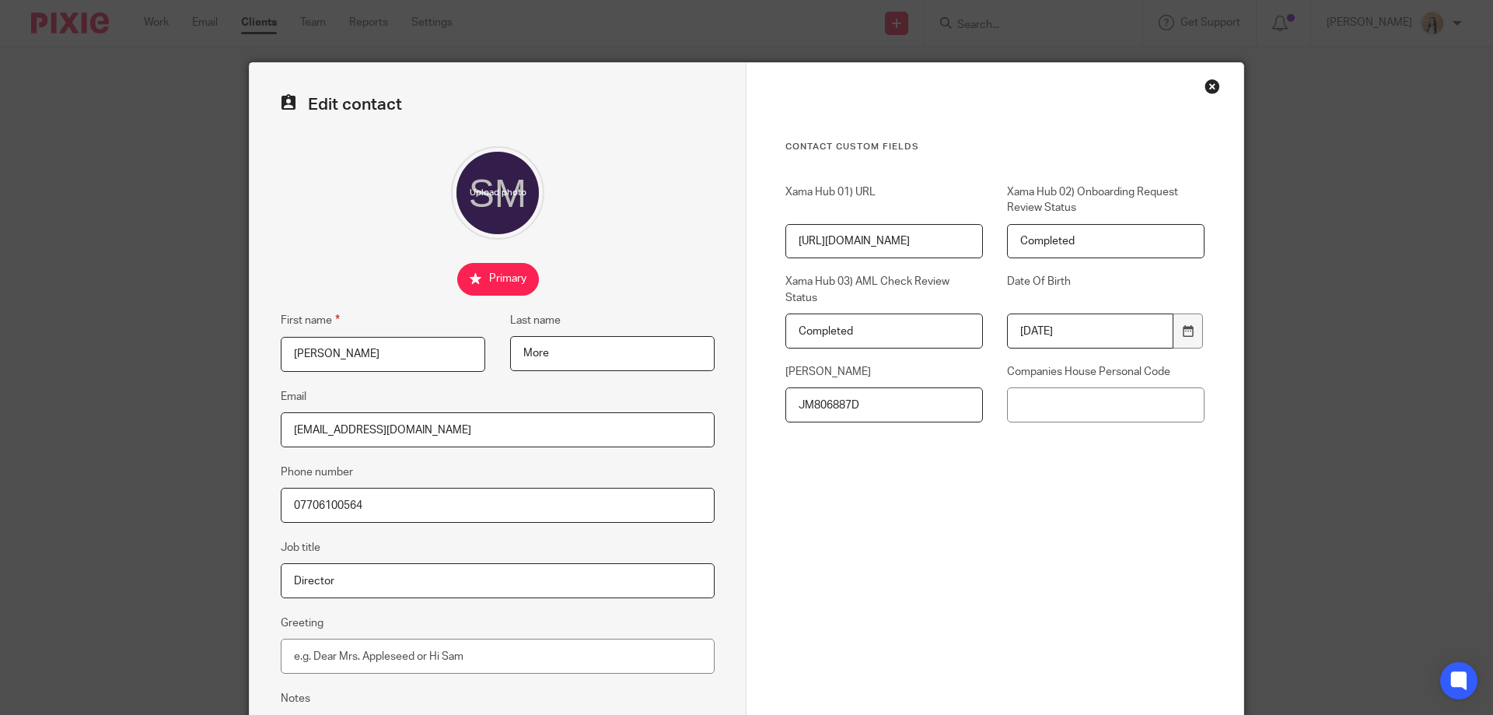
scroll to position [166, 0]
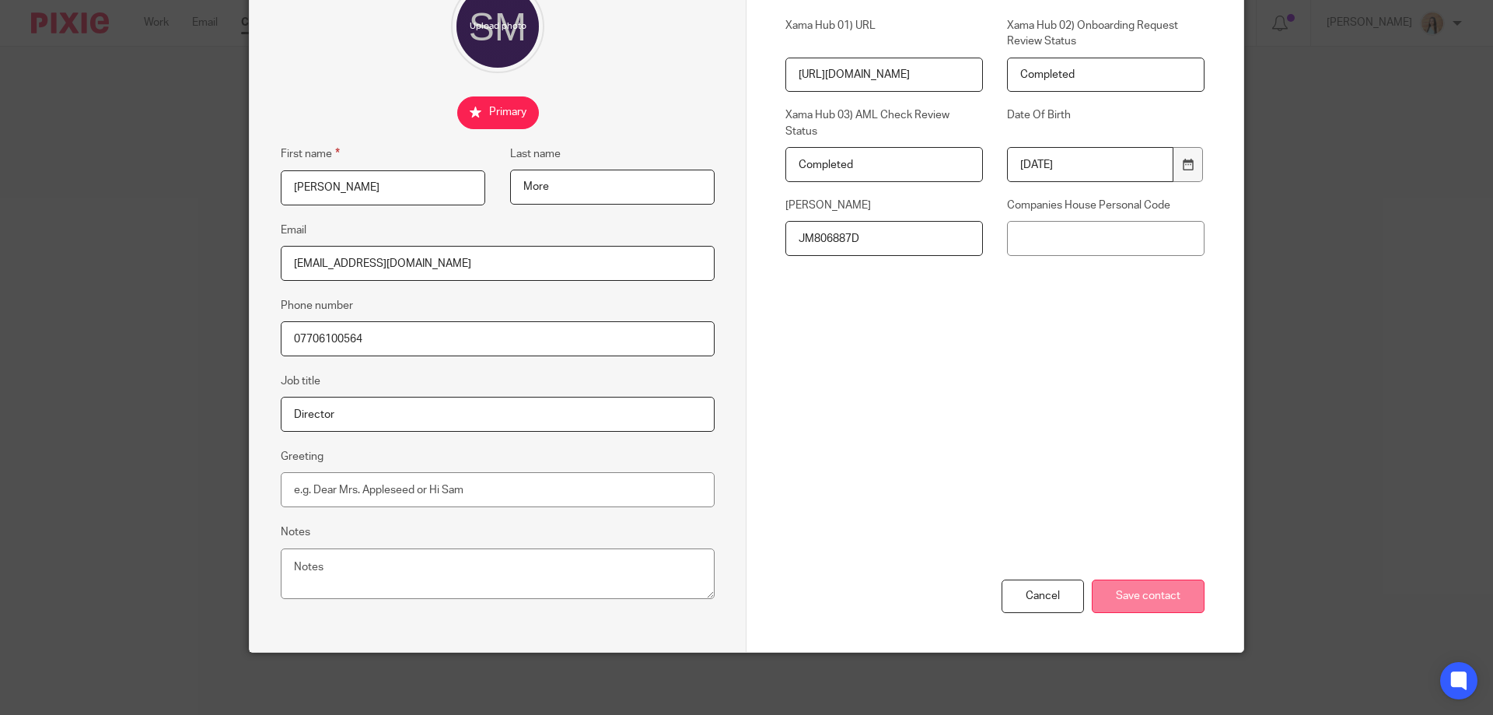
type input "1991-04-24"
click at [1122, 581] on input "Save contact" at bounding box center [1148, 595] width 113 height 33
click at [1005, 425] on div "Cancel Save contact" at bounding box center [994, 538] width 419 height 226
click at [1124, 600] on input "Save contact" at bounding box center [1148, 595] width 113 height 33
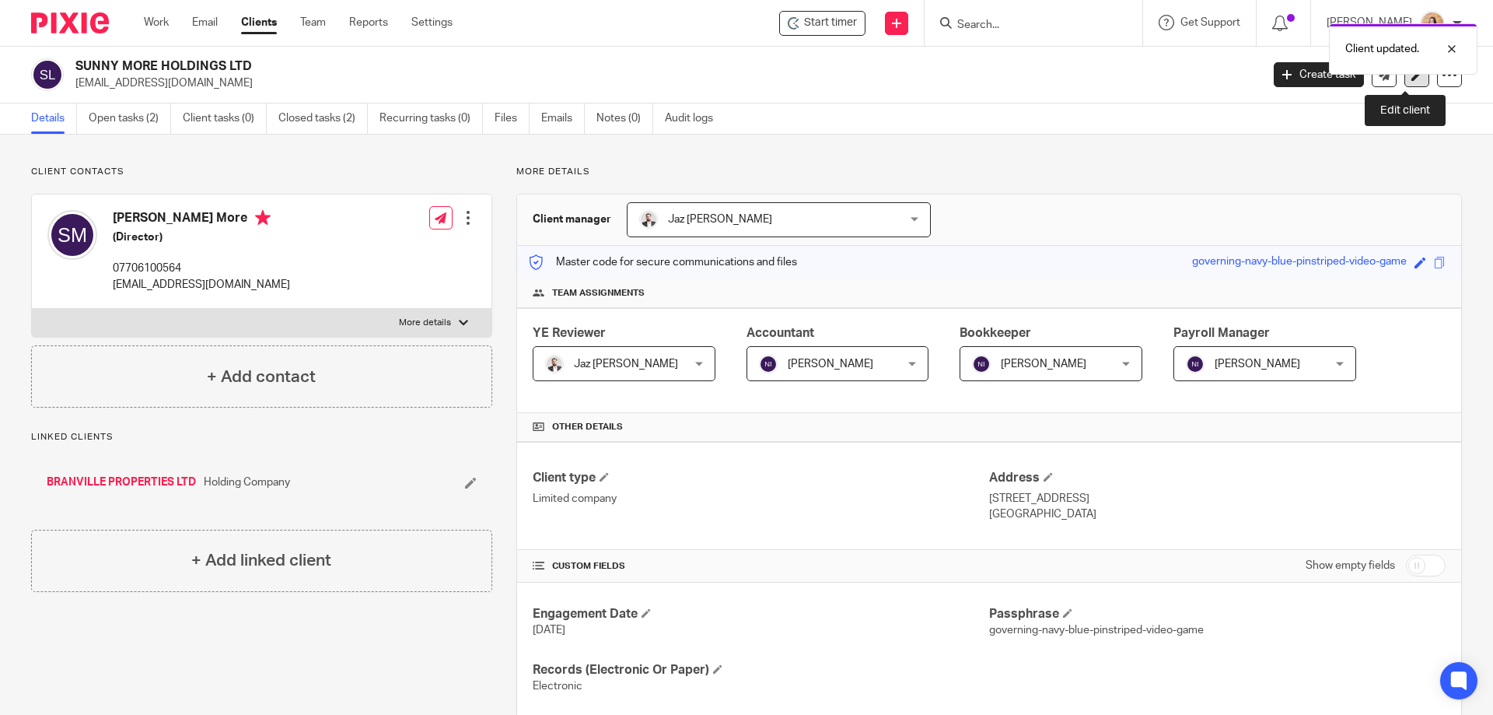
click at [1411, 79] on link at bounding box center [1416, 74] width 25 height 25
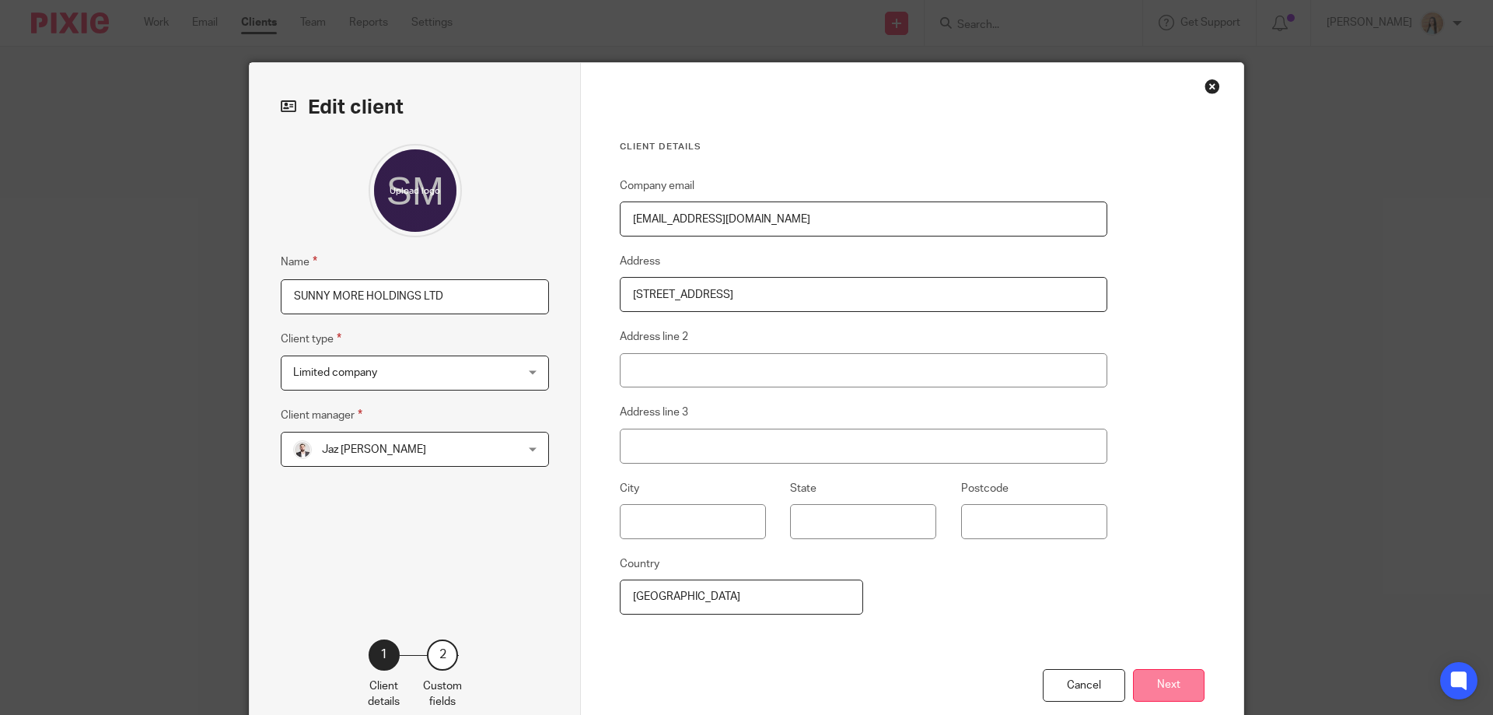
click at [1174, 700] on button "Next" at bounding box center [1169, 685] width 72 height 33
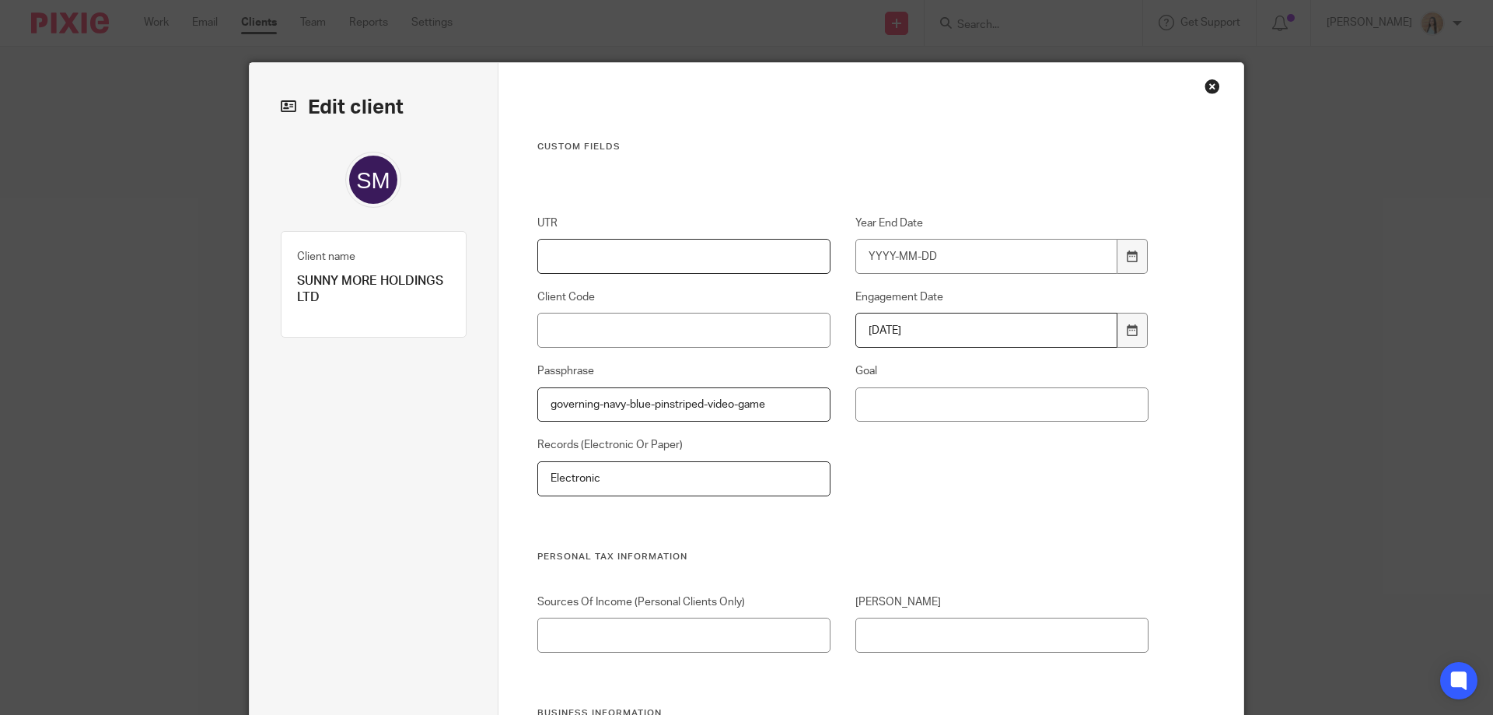
click at [682, 239] on input "UTR" at bounding box center [684, 256] width 294 height 35
click at [652, 261] on input "UTR" at bounding box center [684, 256] width 294 height 35
type input "TBC"
click at [631, 329] on input "Client Code" at bounding box center [684, 330] width 294 height 35
click at [564, 321] on input "Client Code" at bounding box center [684, 330] width 294 height 35
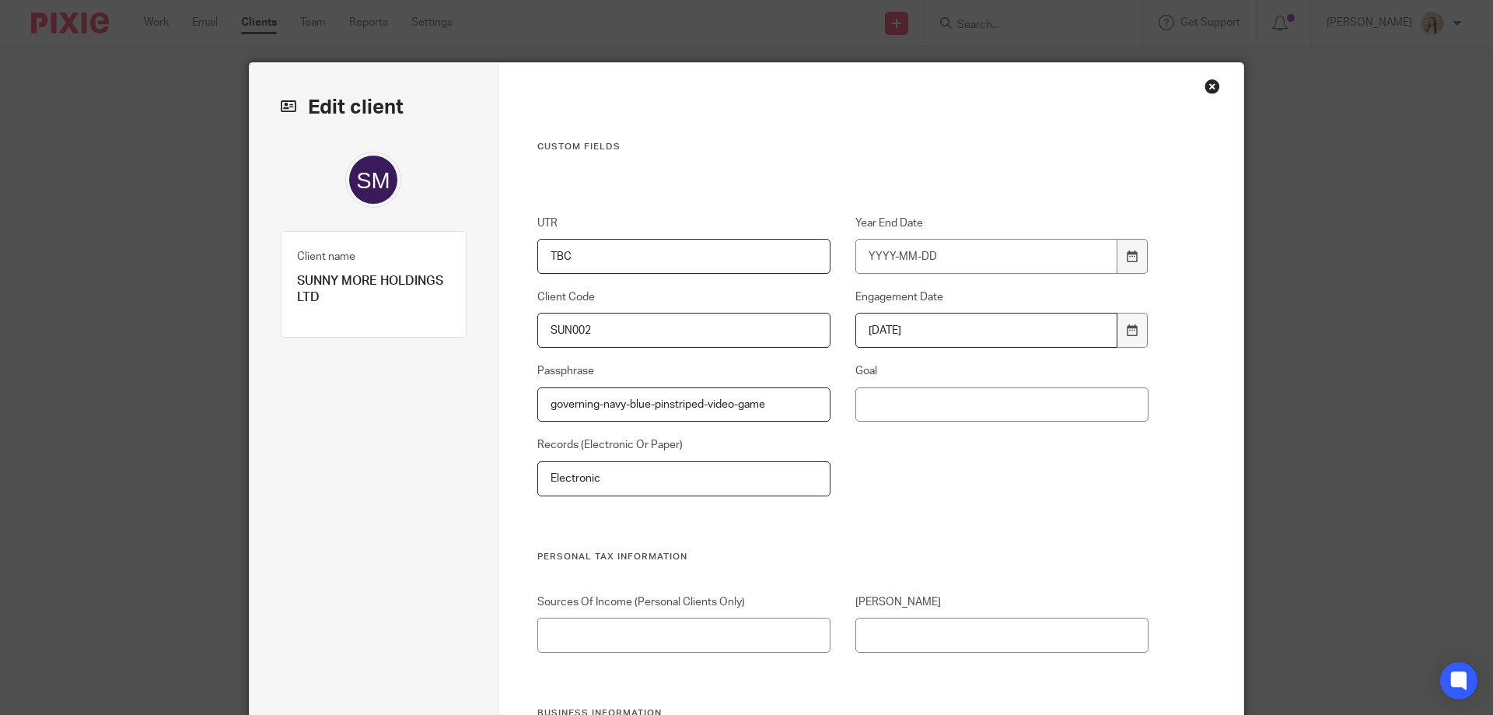
type input "SUN002"
click at [916, 270] on input "Year End Date" at bounding box center [986, 256] width 263 height 35
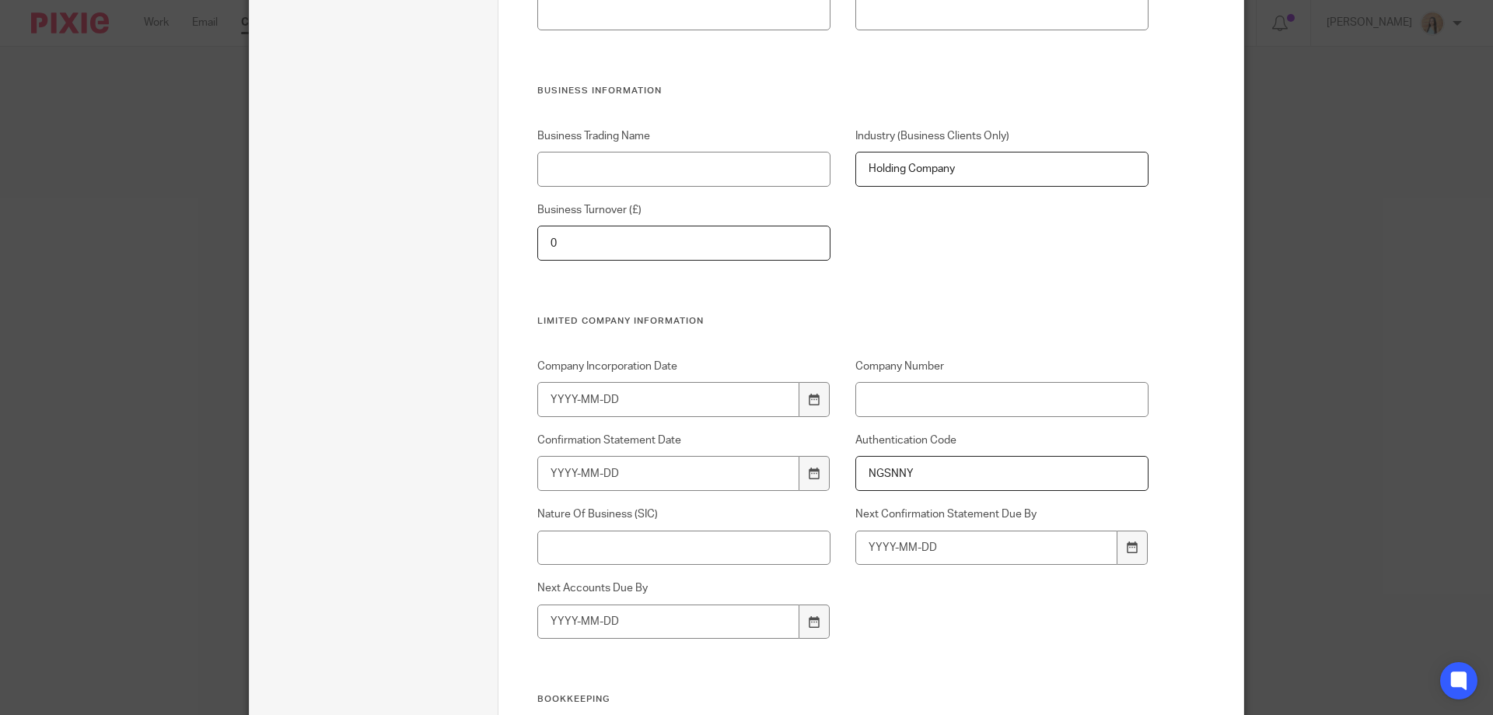
scroll to position [700, 0]
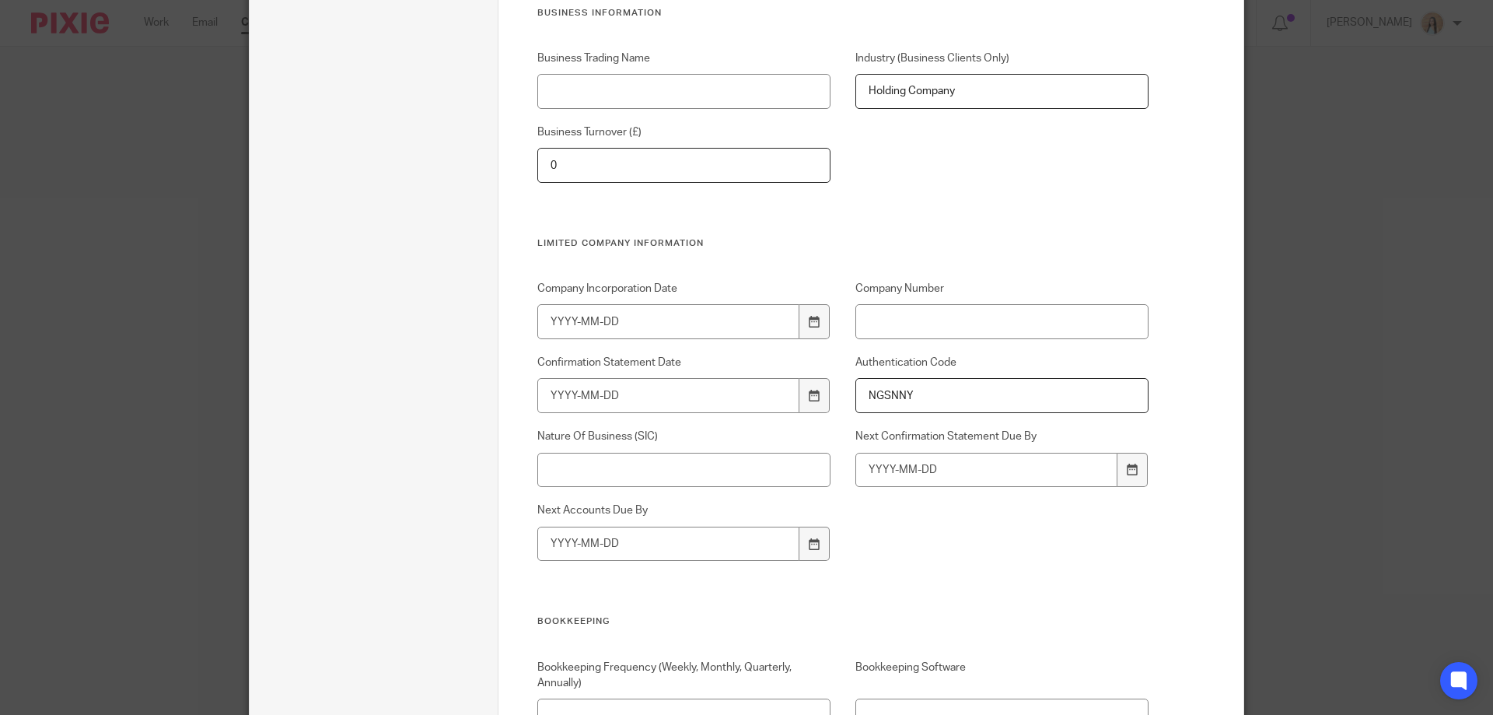
drag, startPoint x: 840, startPoint y: 309, endPoint x: 1109, endPoint y: 233, distance: 279.4
click at [1109, 233] on div "Business Trading Name Industry (Business Clients Only) Holding Company Business…" at bounding box center [830, 144] width 636 height 187
drag, startPoint x: 960, startPoint y: 340, endPoint x: 888, endPoint y: 330, distance: 72.9
paste input "16625505"
type input "16625505"
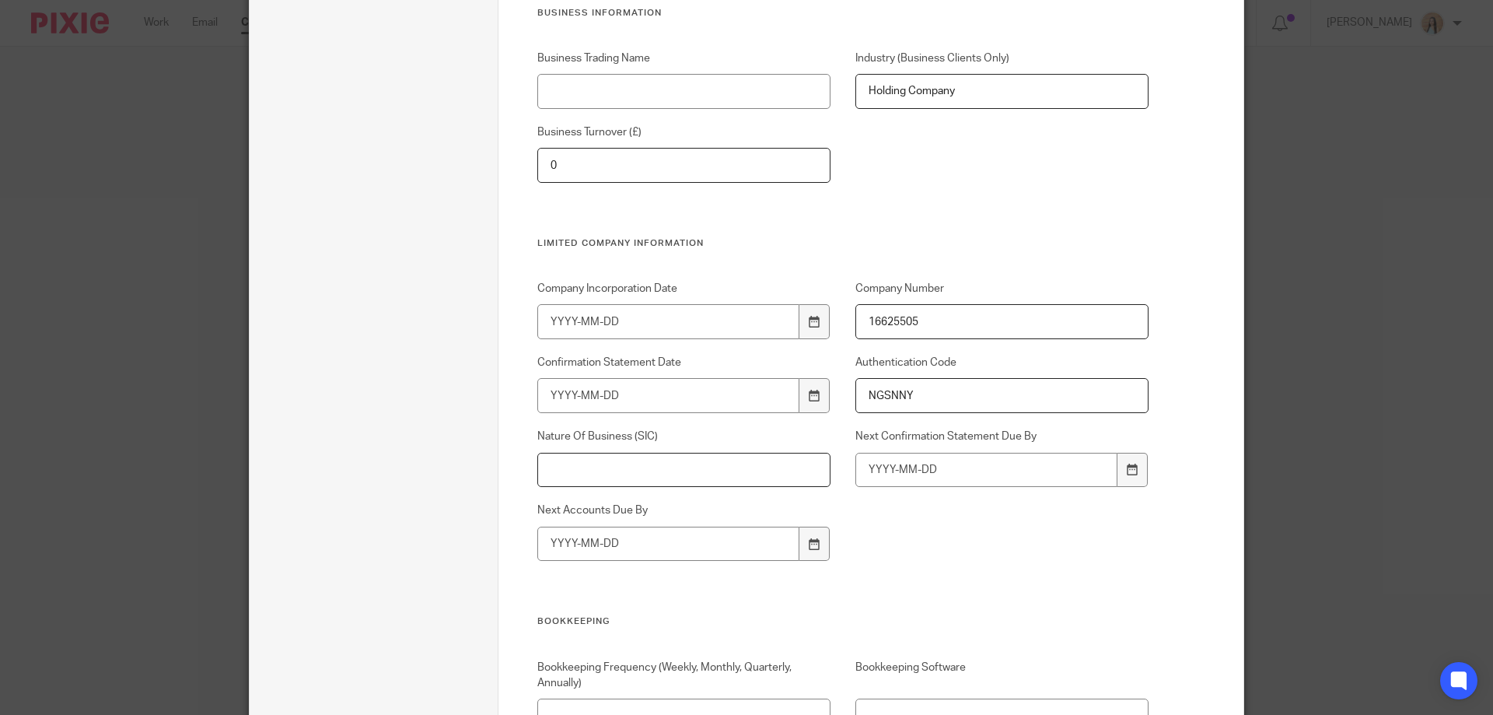
click at [723, 466] on input "Nature Of Business (SIC)" at bounding box center [684, 470] width 294 height 35
paste input "64209 - Activities of other holding companies not elsewhere classified"
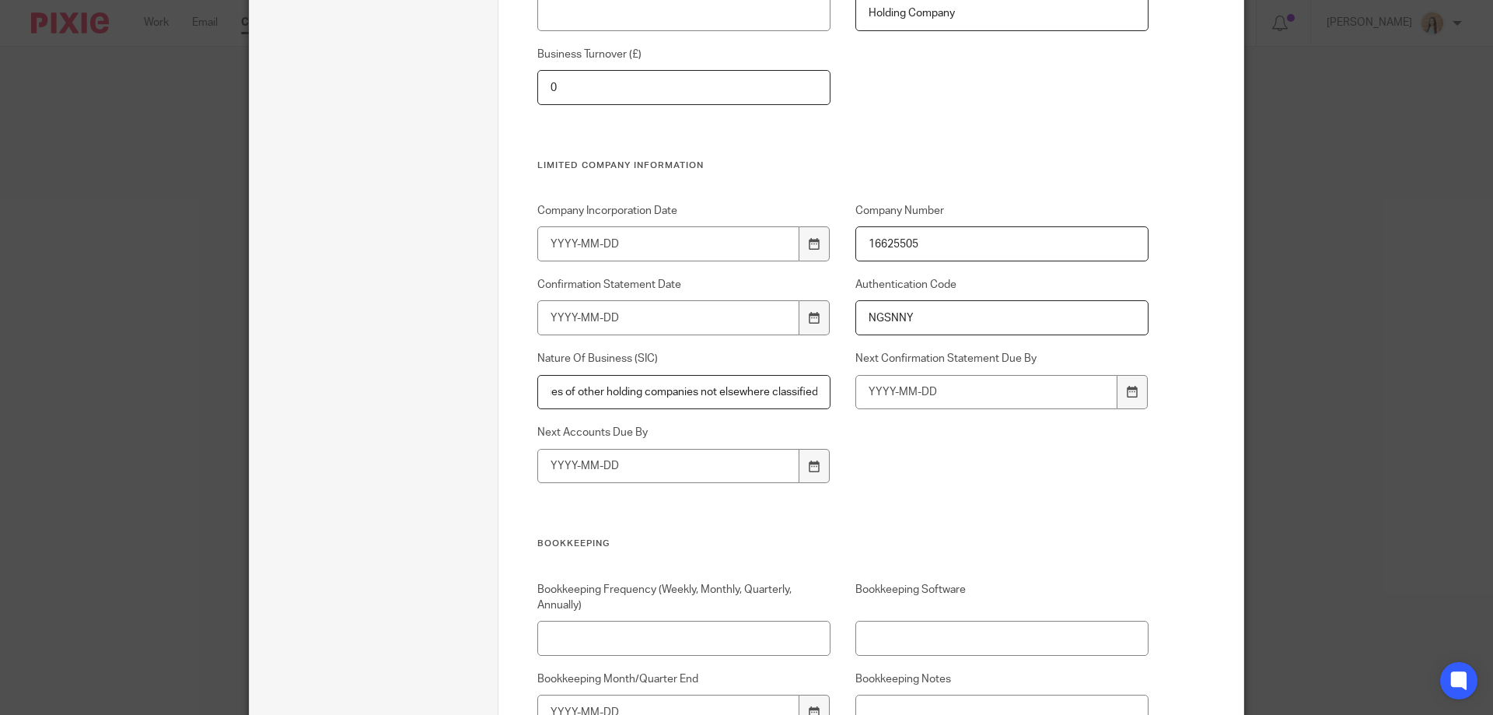
scroll to position [1089, 0]
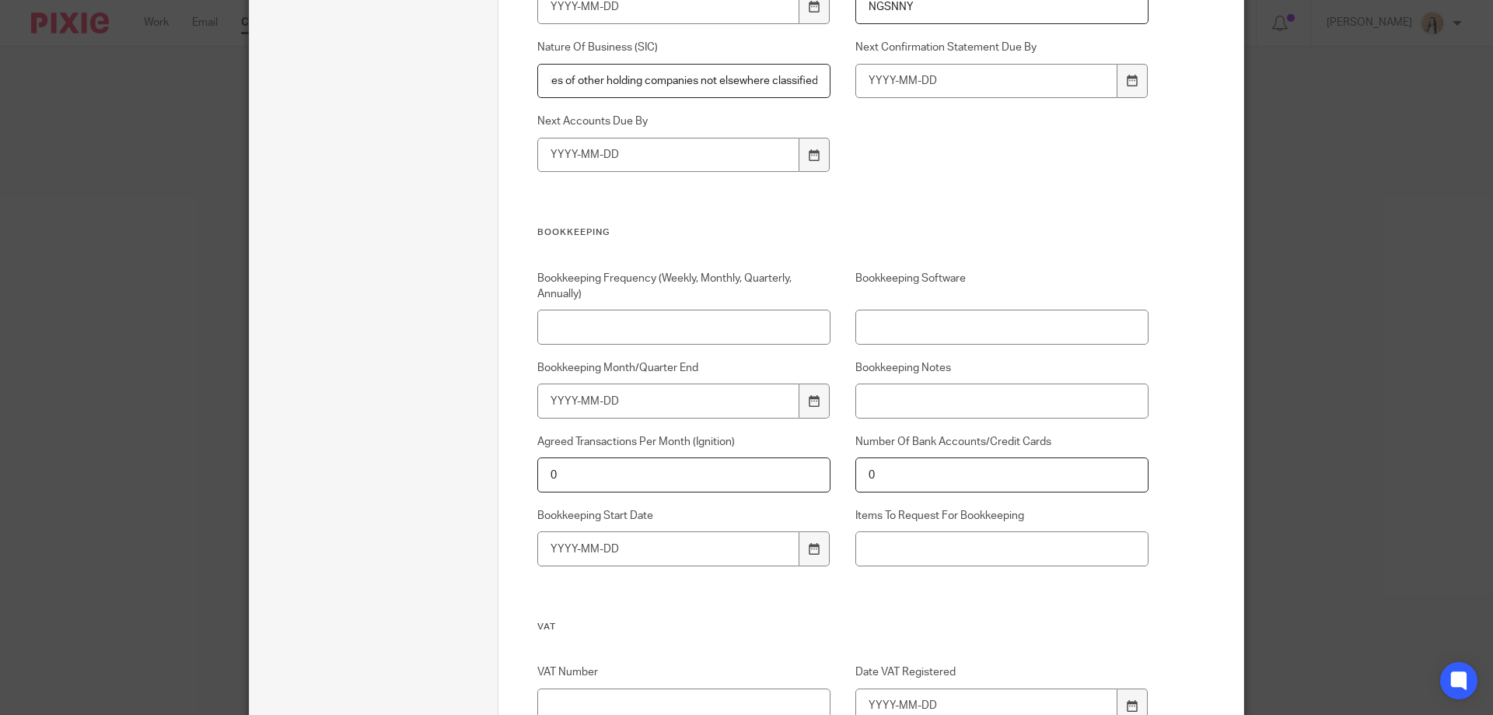
type input "64209 - Activities of other holding companies not elsewhere classified"
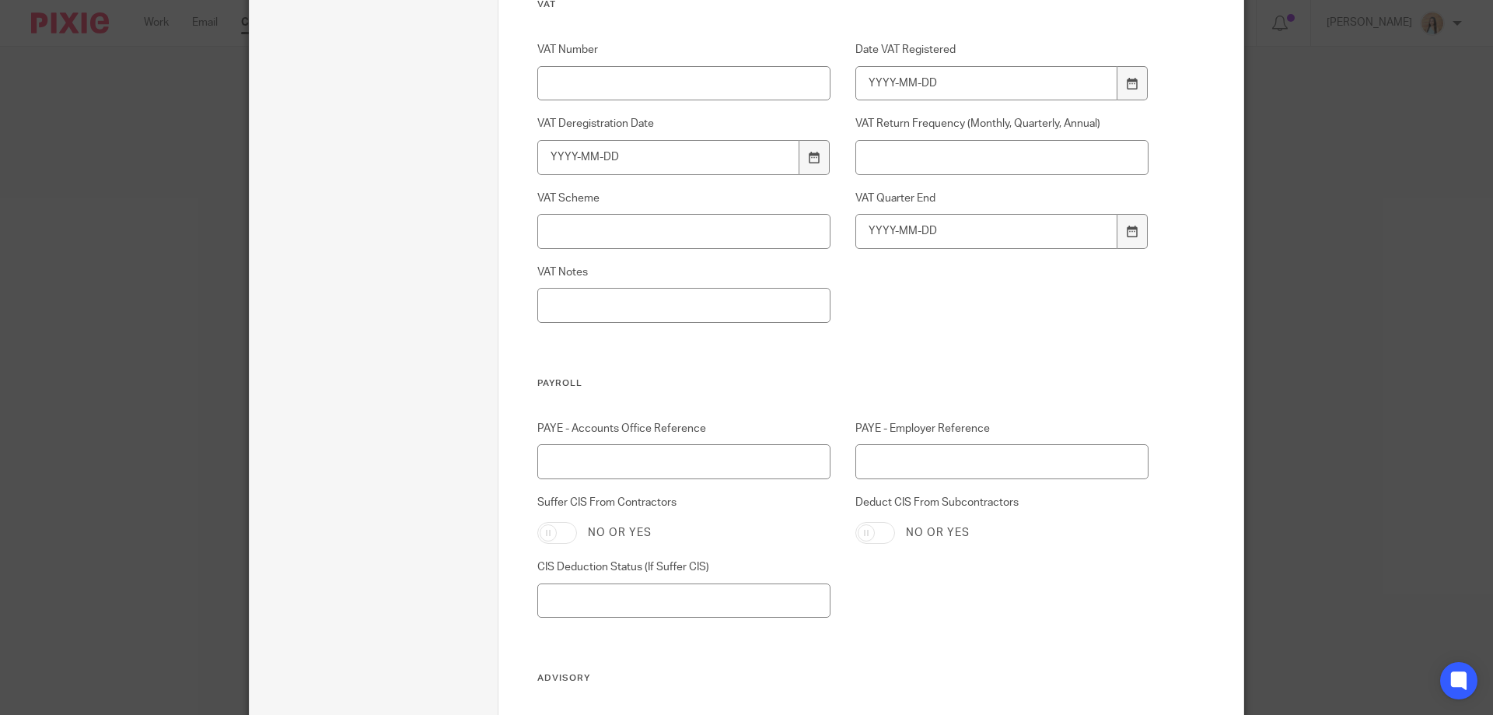
scroll to position [2255, 0]
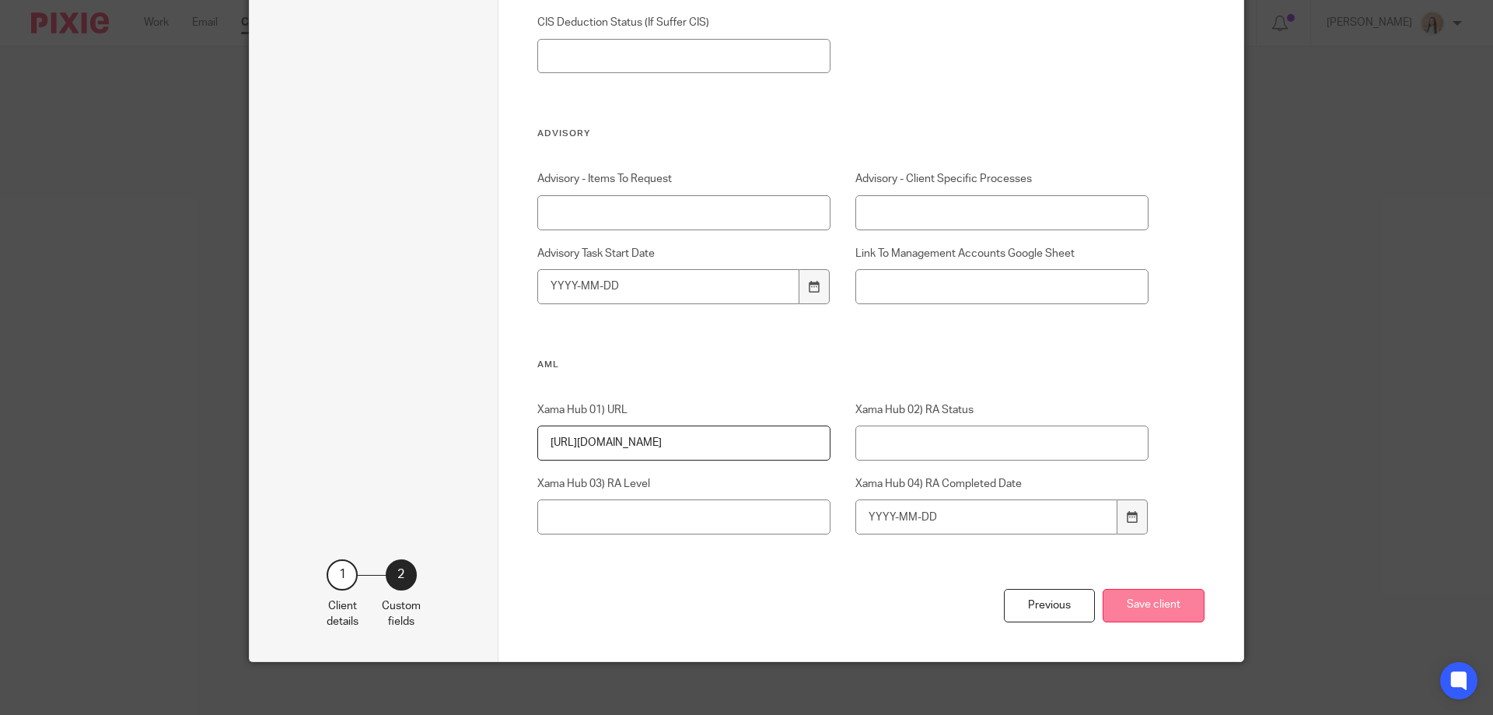
click at [1188, 607] on button "Save client" at bounding box center [1154, 605] width 102 height 33
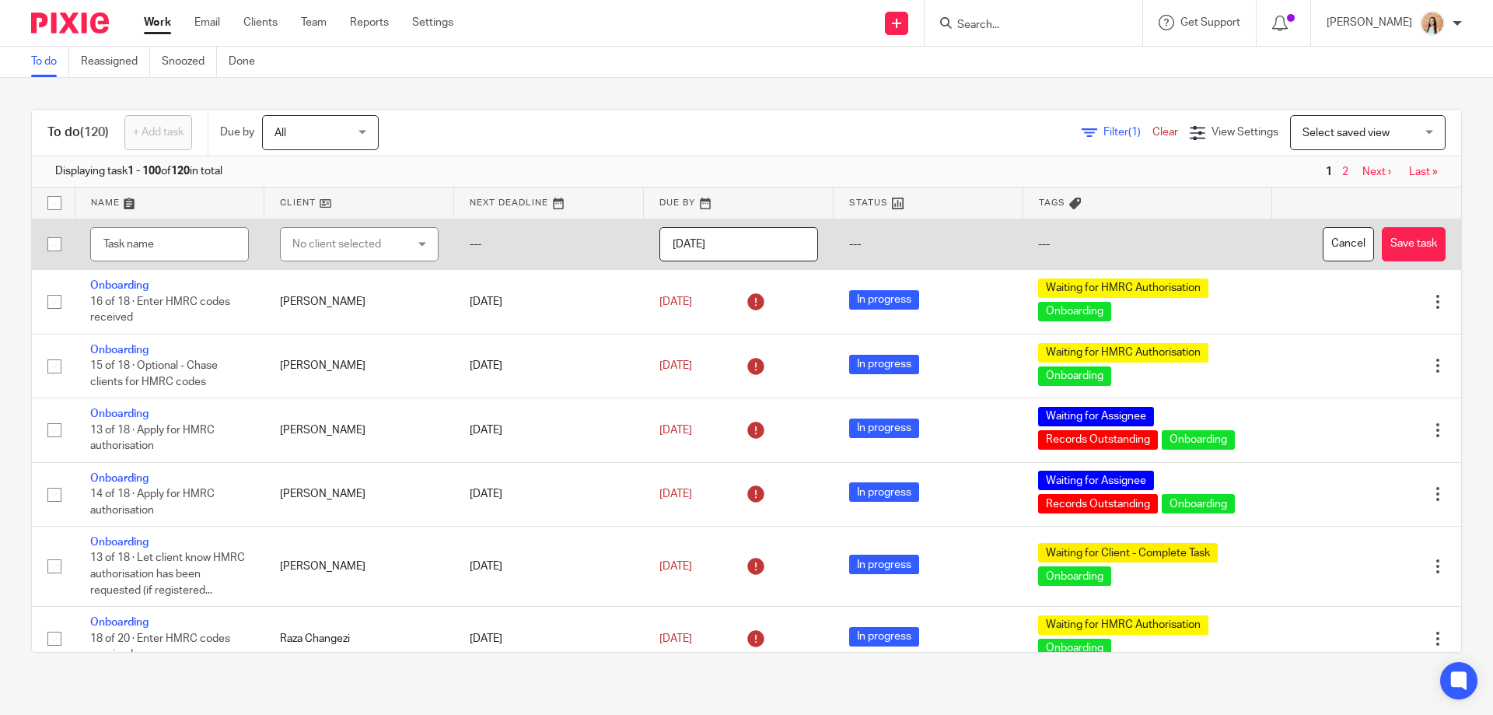
click at [161, 253] on input "text" at bounding box center [169, 244] width 159 height 35
type input "Please call [PERSON_NAME]"
click at [374, 238] on div "No client selected" at bounding box center [350, 244] width 117 height 33
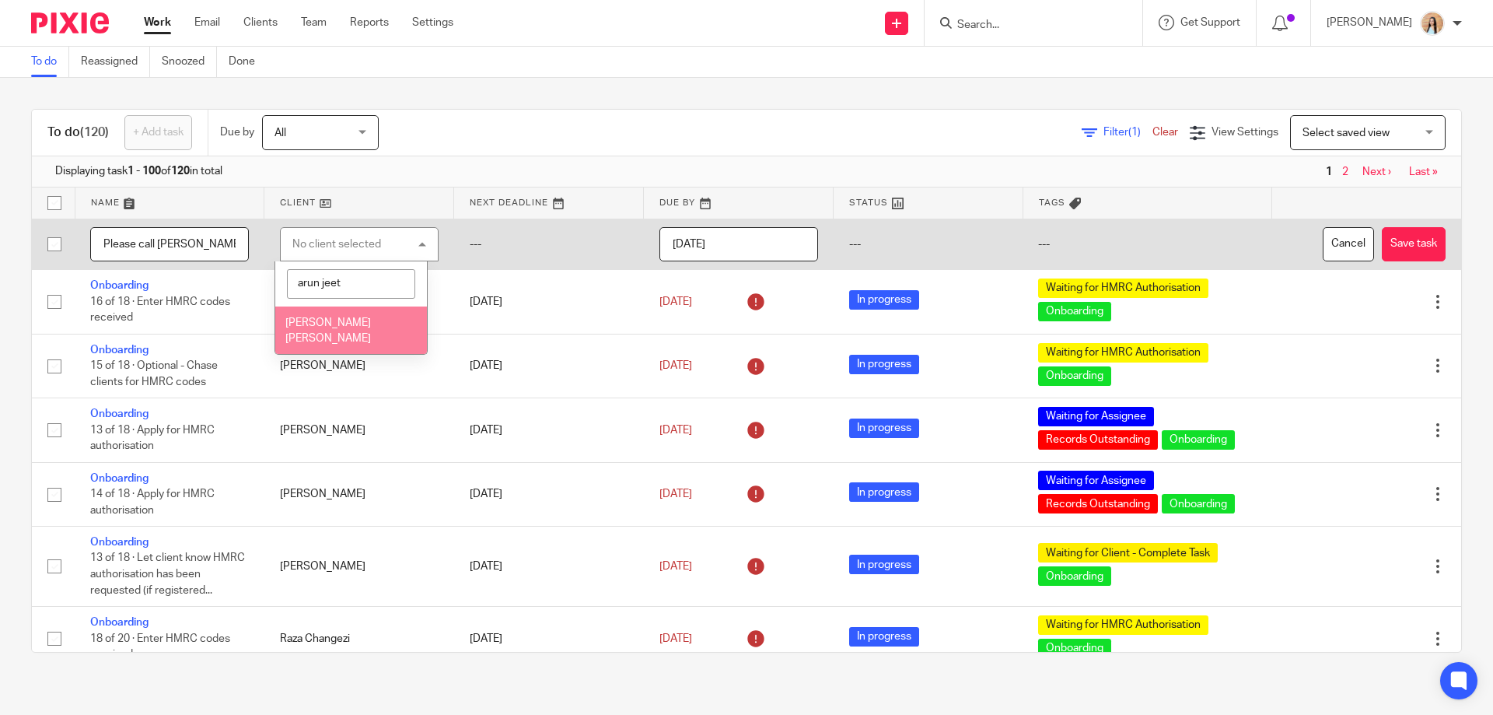
type input "arun jeet"
click at [330, 308] on li "[PERSON_NAME] [PERSON_NAME]" at bounding box center [351, 329] width 152 height 47
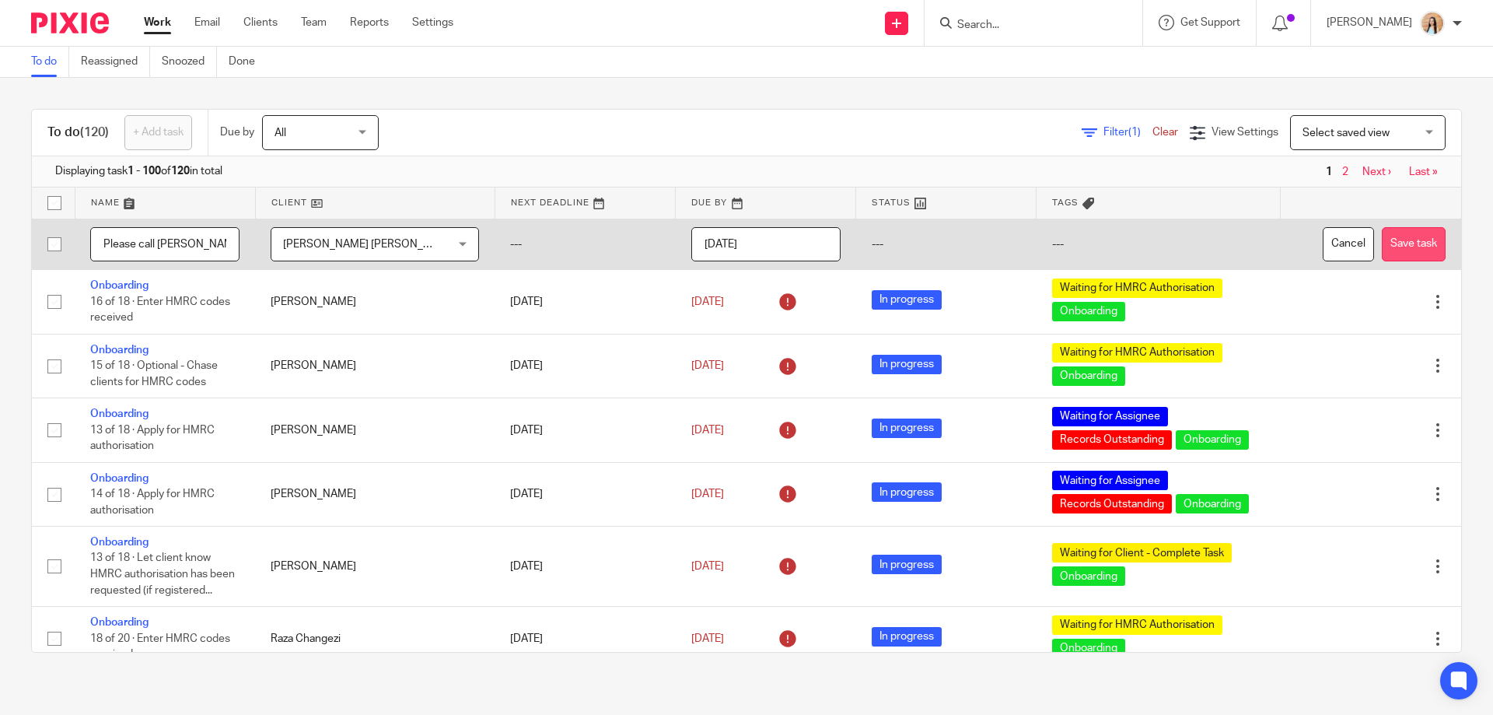
click at [1382, 237] on button "Save task" at bounding box center [1414, 244] width 64 height 35
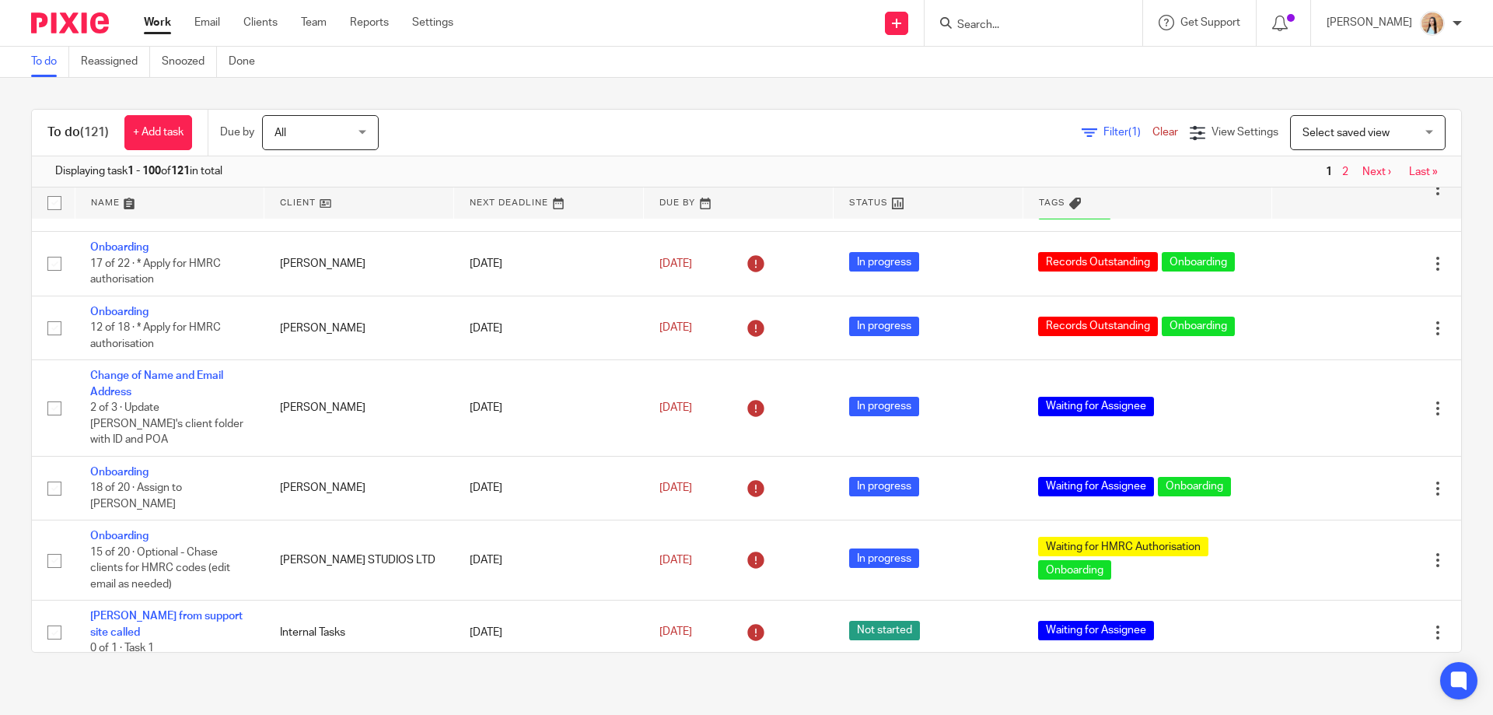
scroll to position [6622, 0]
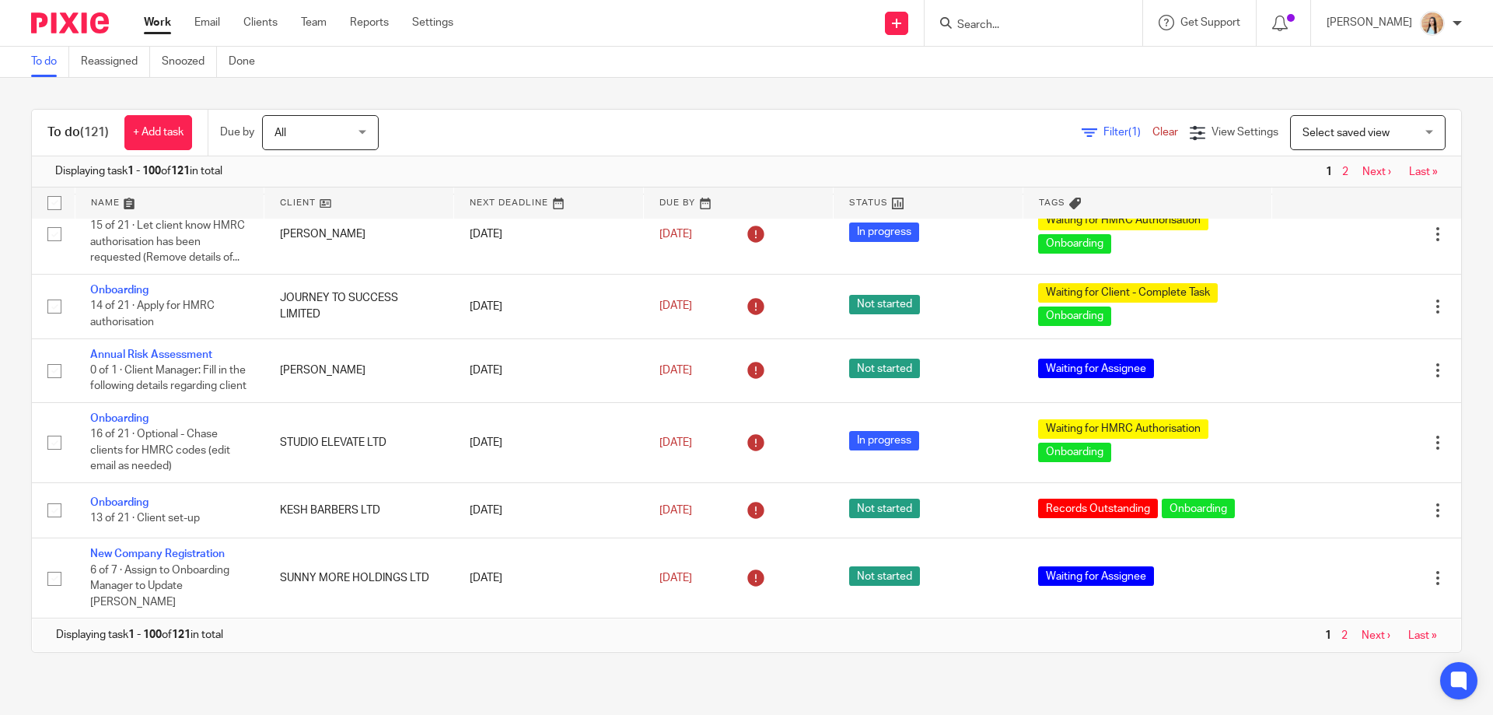
click at [1362, 174] on link "Next ›" at bounding box center [1376, 171] width 29 height 11
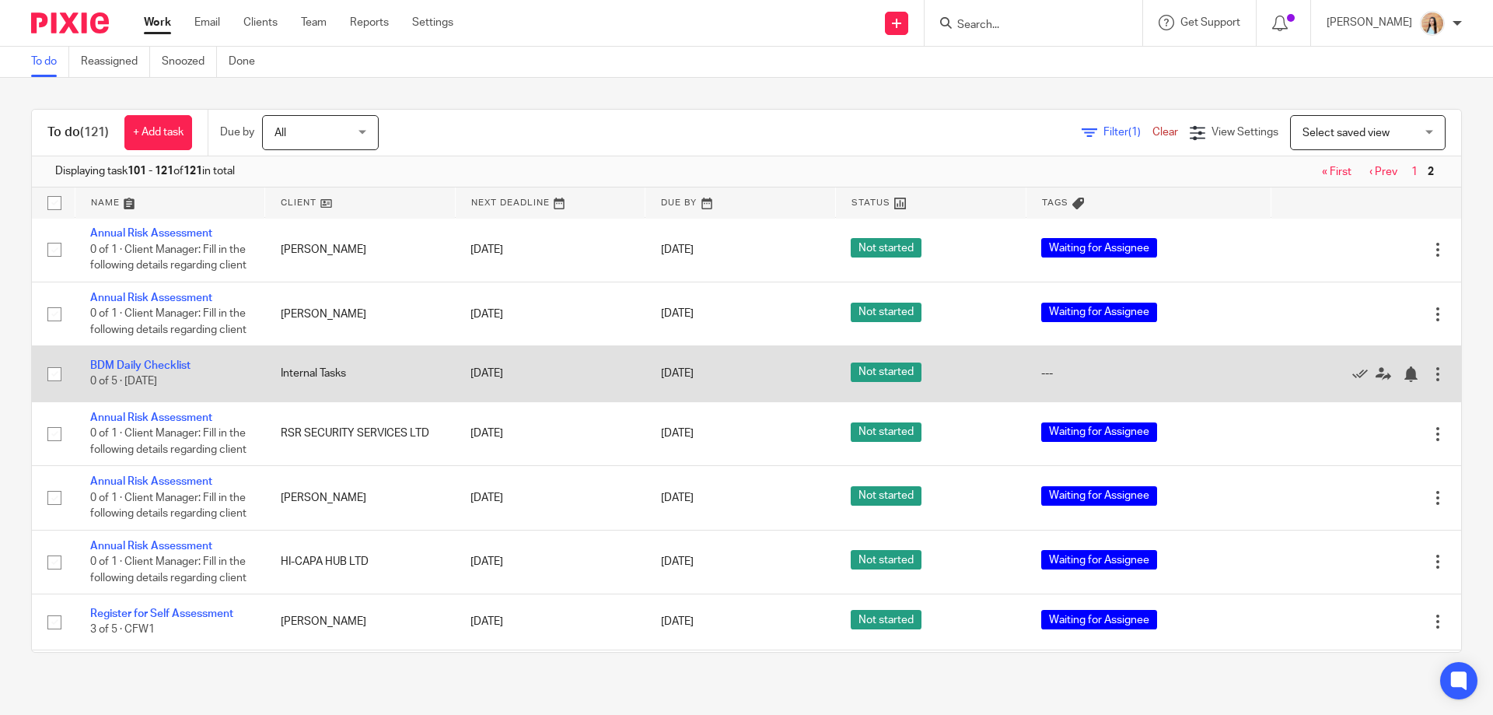
scroll to position [700, 0]
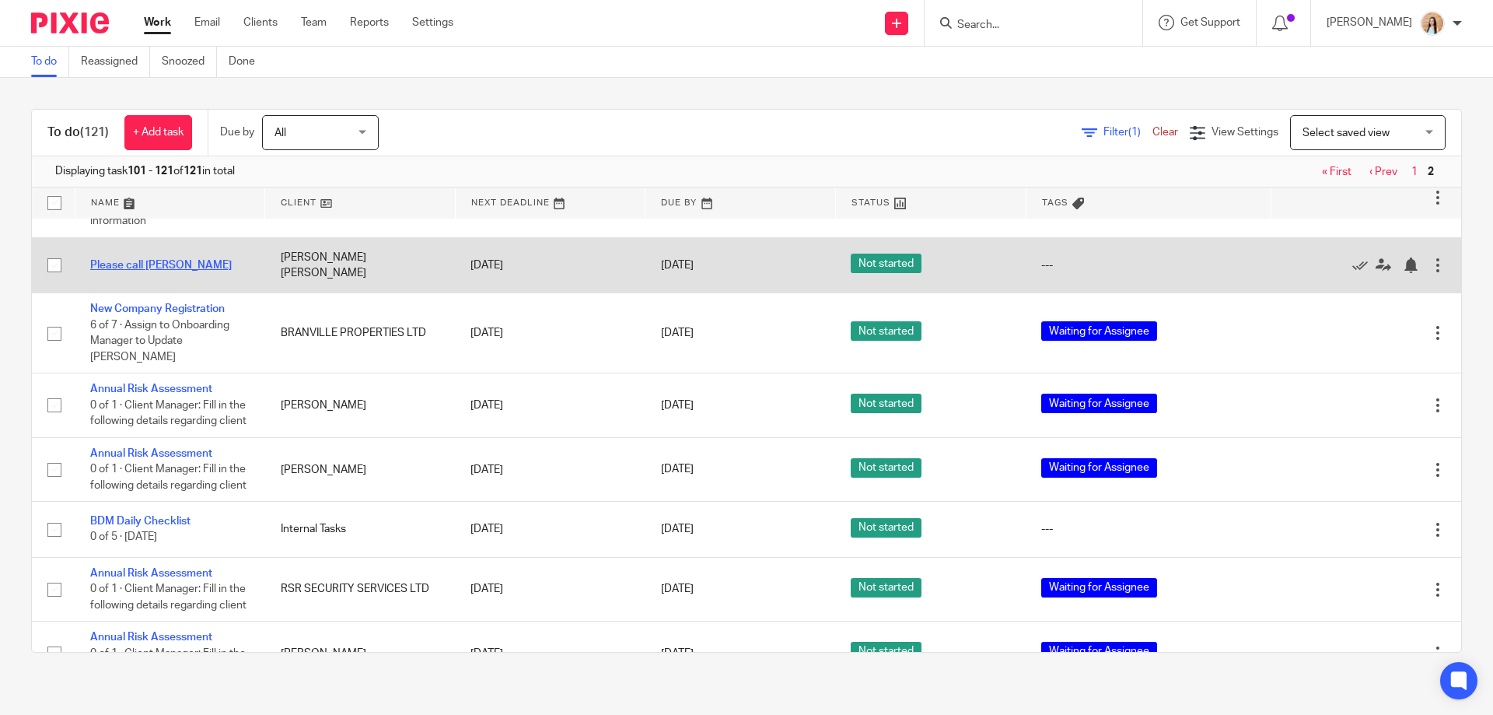
click at [158, 271] on link "Please call [PERSON_NAME]" at bounding box center [161, 265] width 142 height 11
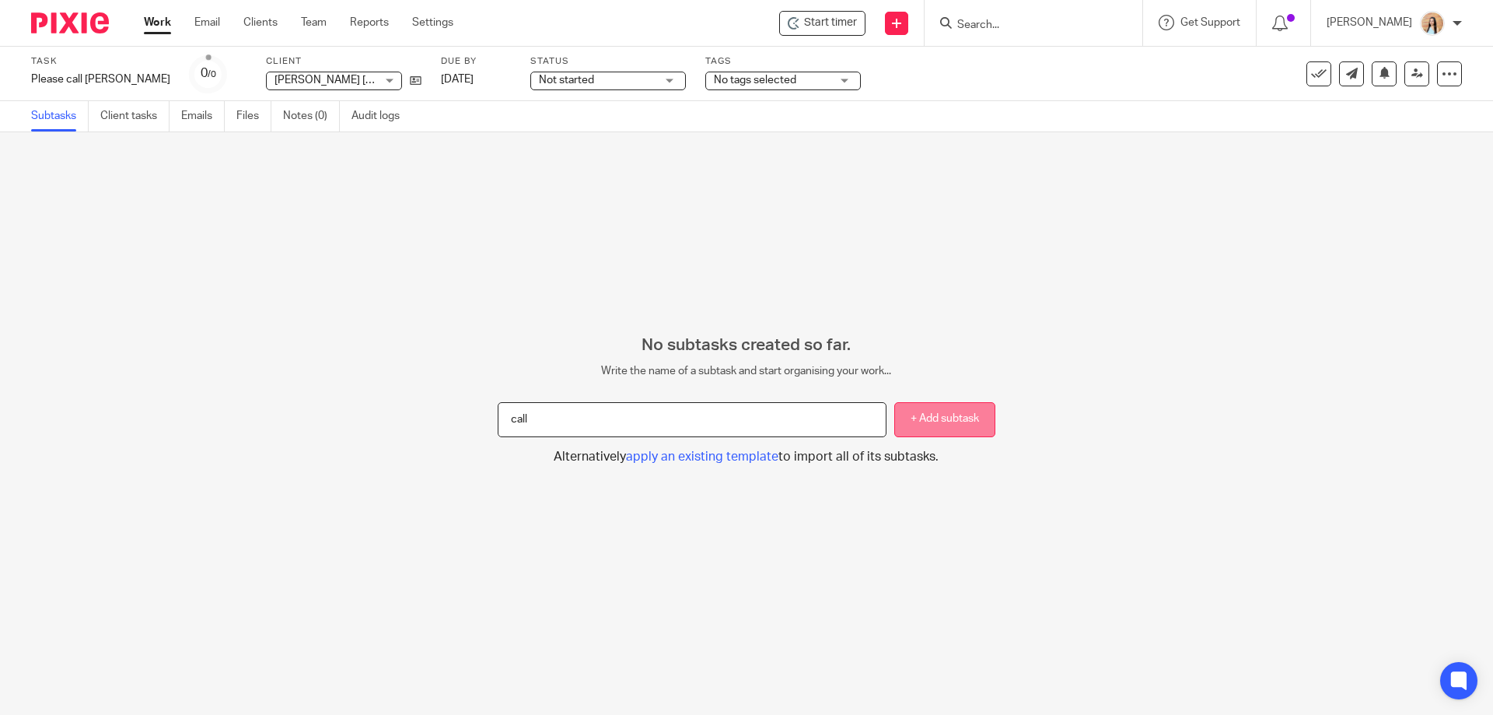
type input "call"
click at [943, 419] on button "+ Add subtask" at bounding box center [944, 419] width 101 height 35
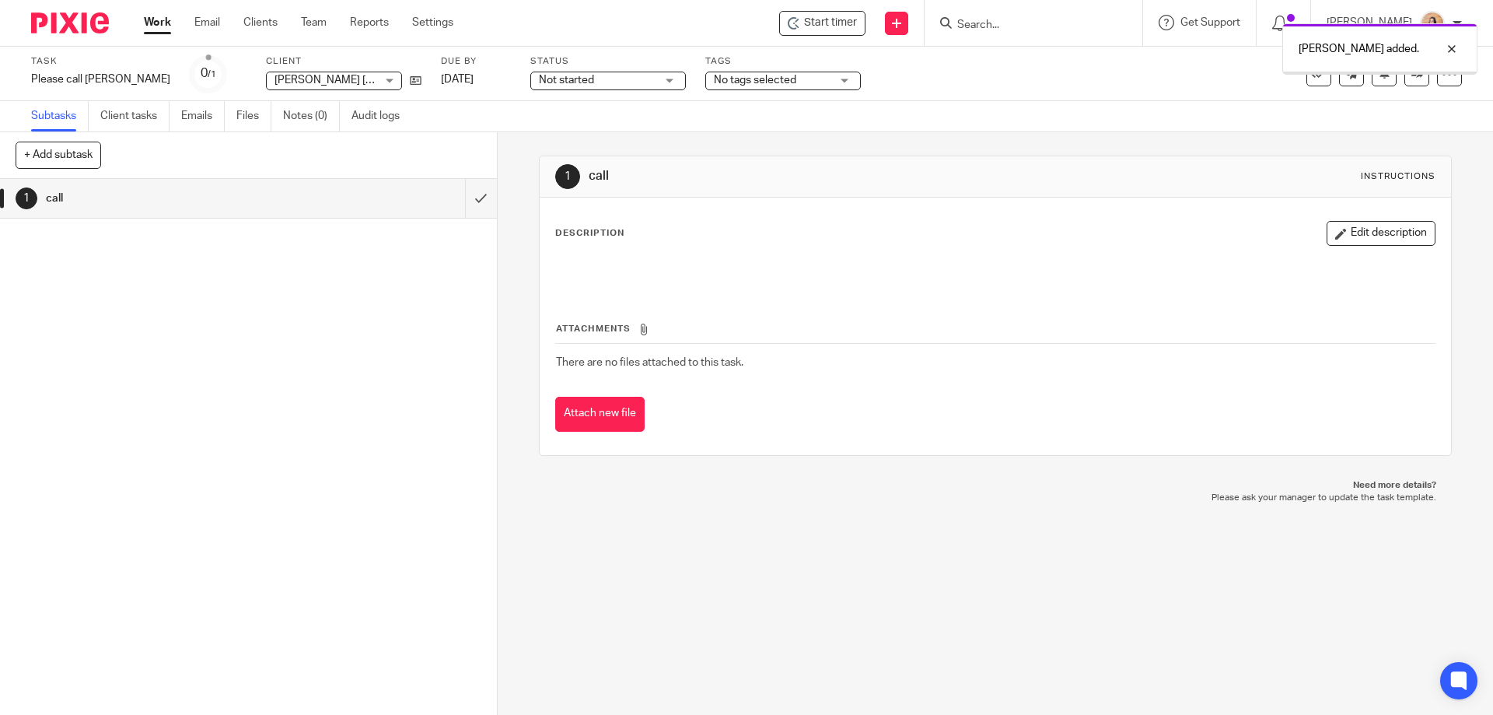
click at [1345, 231] on button "Edit description" at bounding box center [1381, 233] width 109 height 25
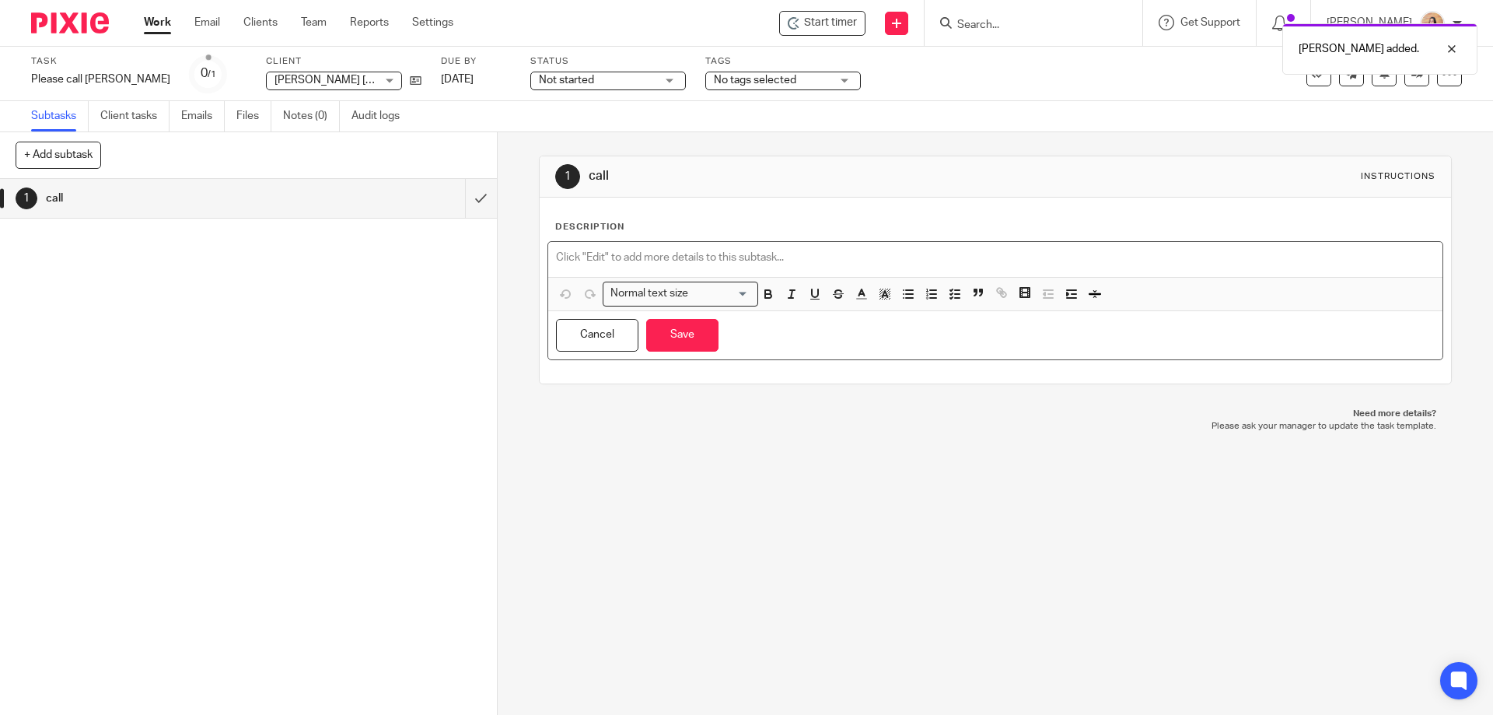
click at [627, 271] on div at bounding box center [994, 259] width 893 height 35
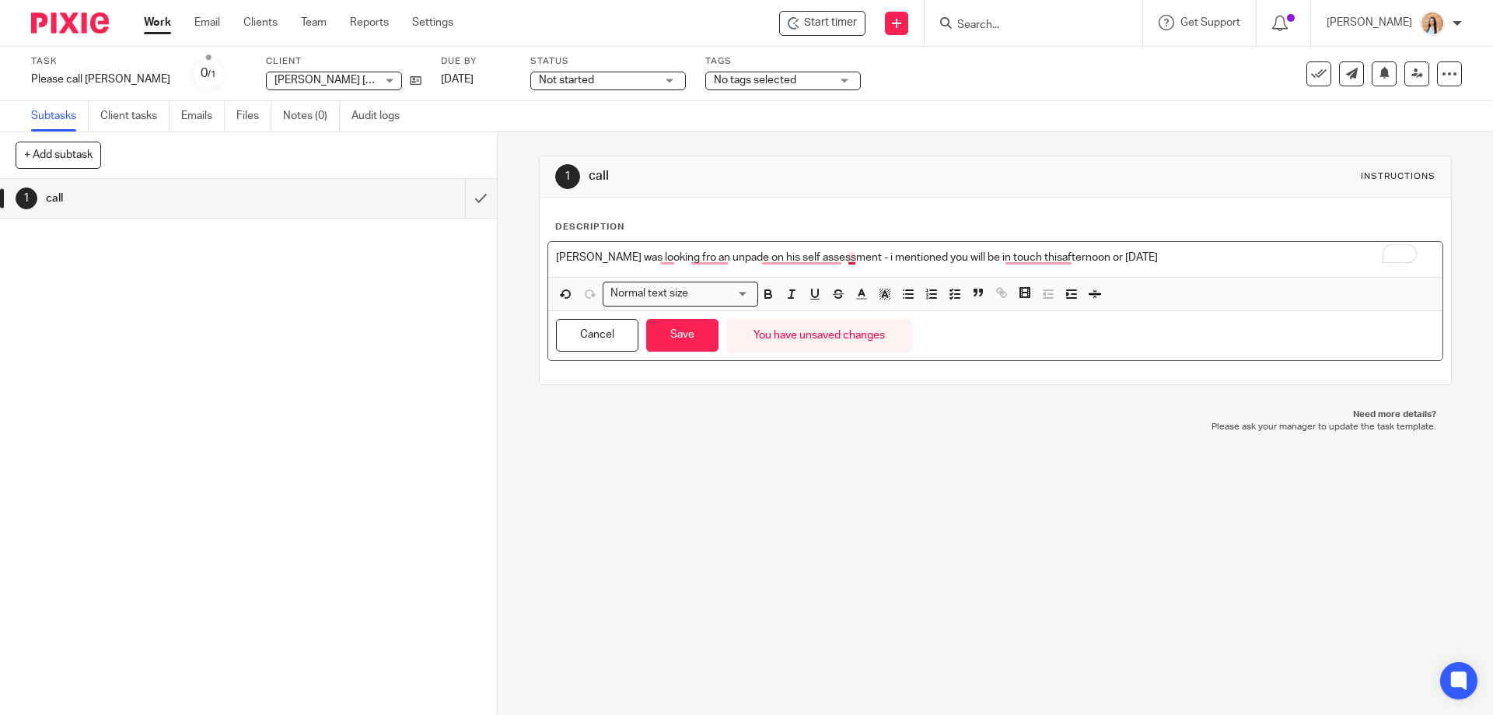
click at [848, 255] on p "Arunjeet was looking fro an unpade on his self assessment - i mentioned you wil…" at bounding box center [995, 258] width 878 height 16
click at [1020, 258] on p "Arunjeet was looking fro an unpade on his self assessment - I mentioned you wil…" at bounding box center [995, 258] width 878 height 16
click at [677, 325] on button "Save" at bounding box center [682, 335] width 72 height 33
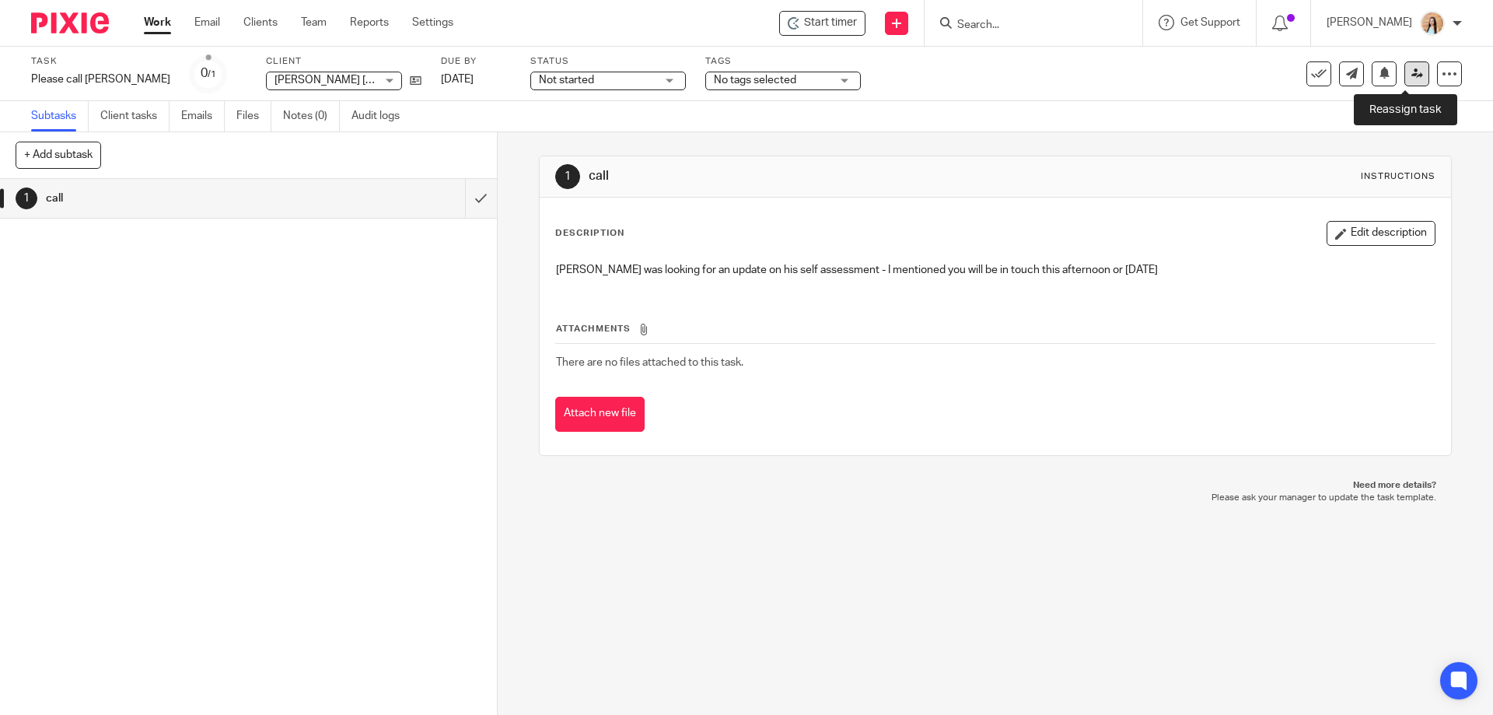
click at [1411, 77] on icon at bounding box center [1417, 74] width 12 height 12
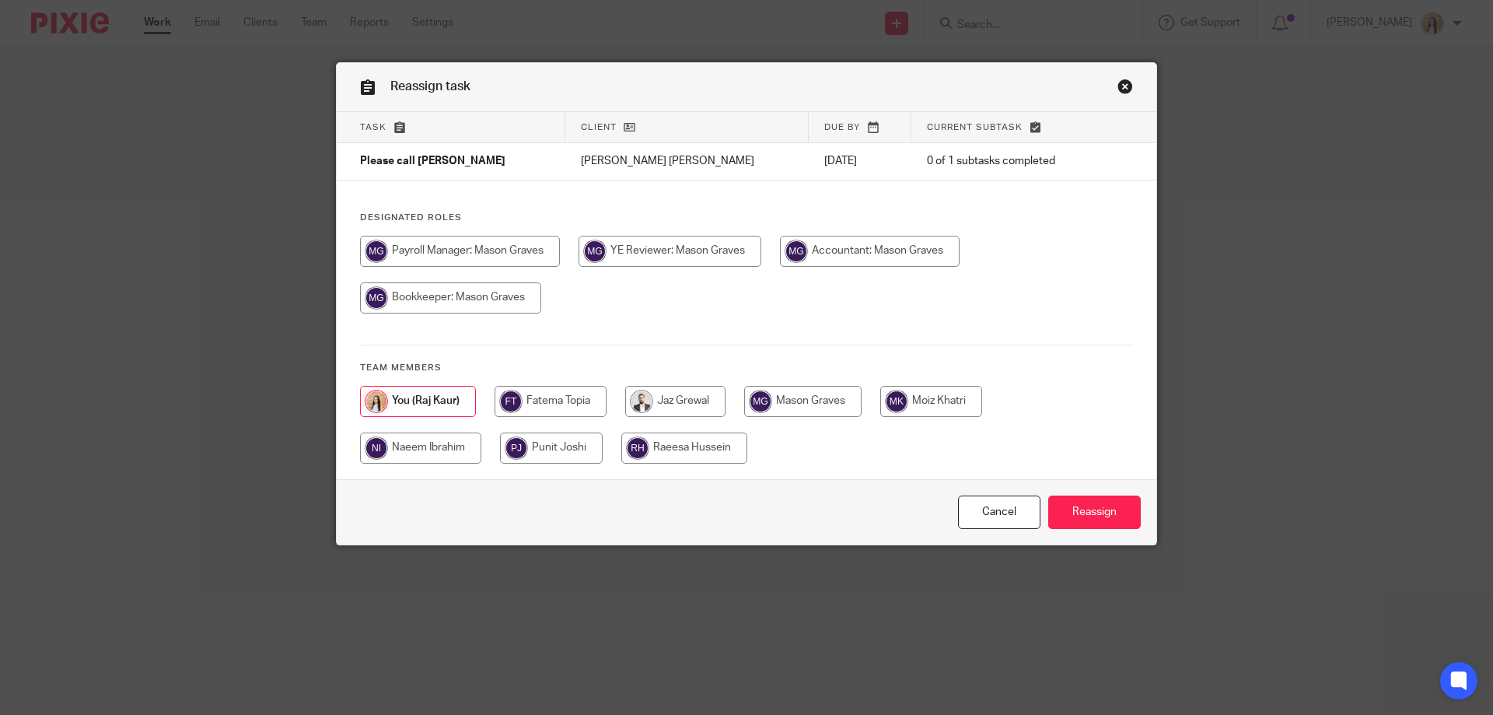
drag, startPoint x: 0, startPoint y: 0, endPoint x: 824, endPoint y: 415, distance: 922.3
click at [541, 313] on input "radio" at bounding box center [450, 297] width 181 height 31
radio input "true"
click at [1129, 508] on input "Reassign" at bounding box center [1094, 511] width 93 height 33
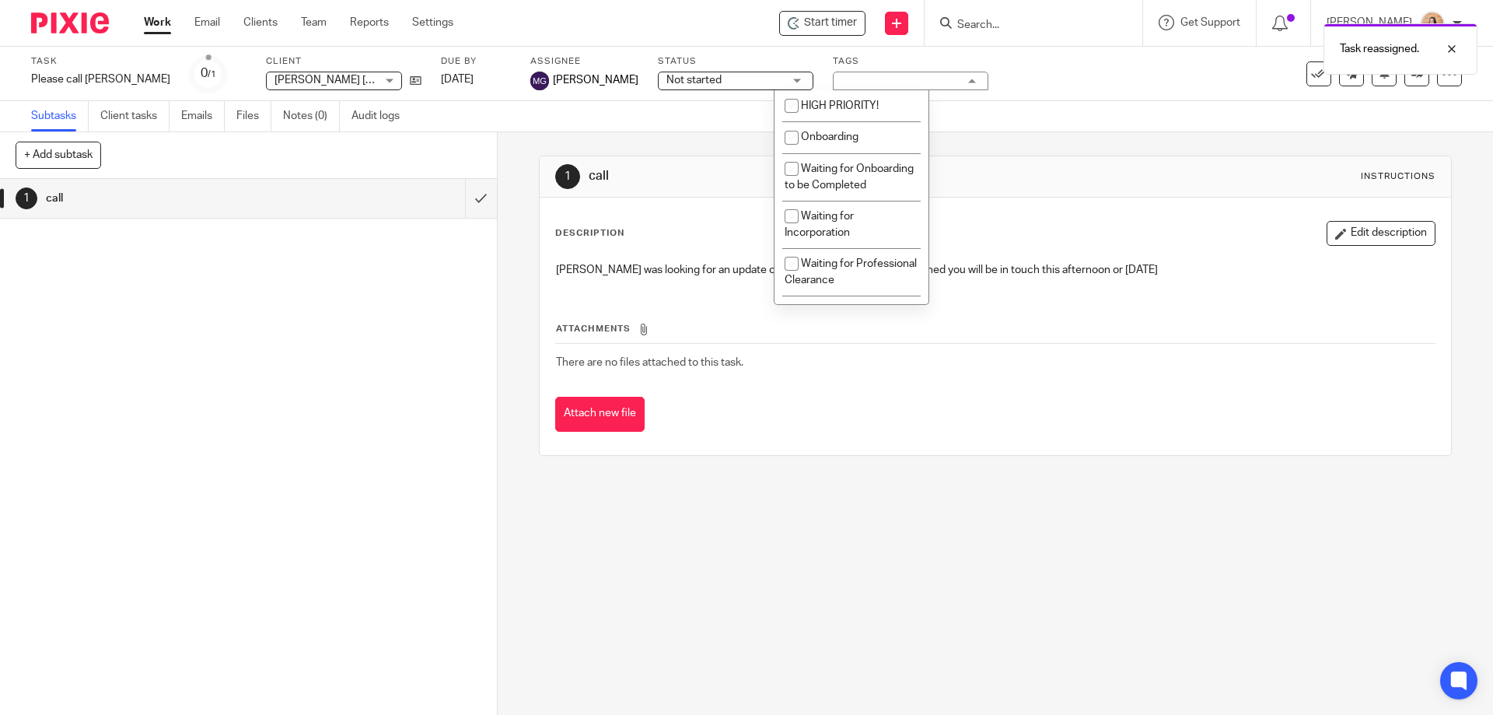
scroll to position [233, 0]
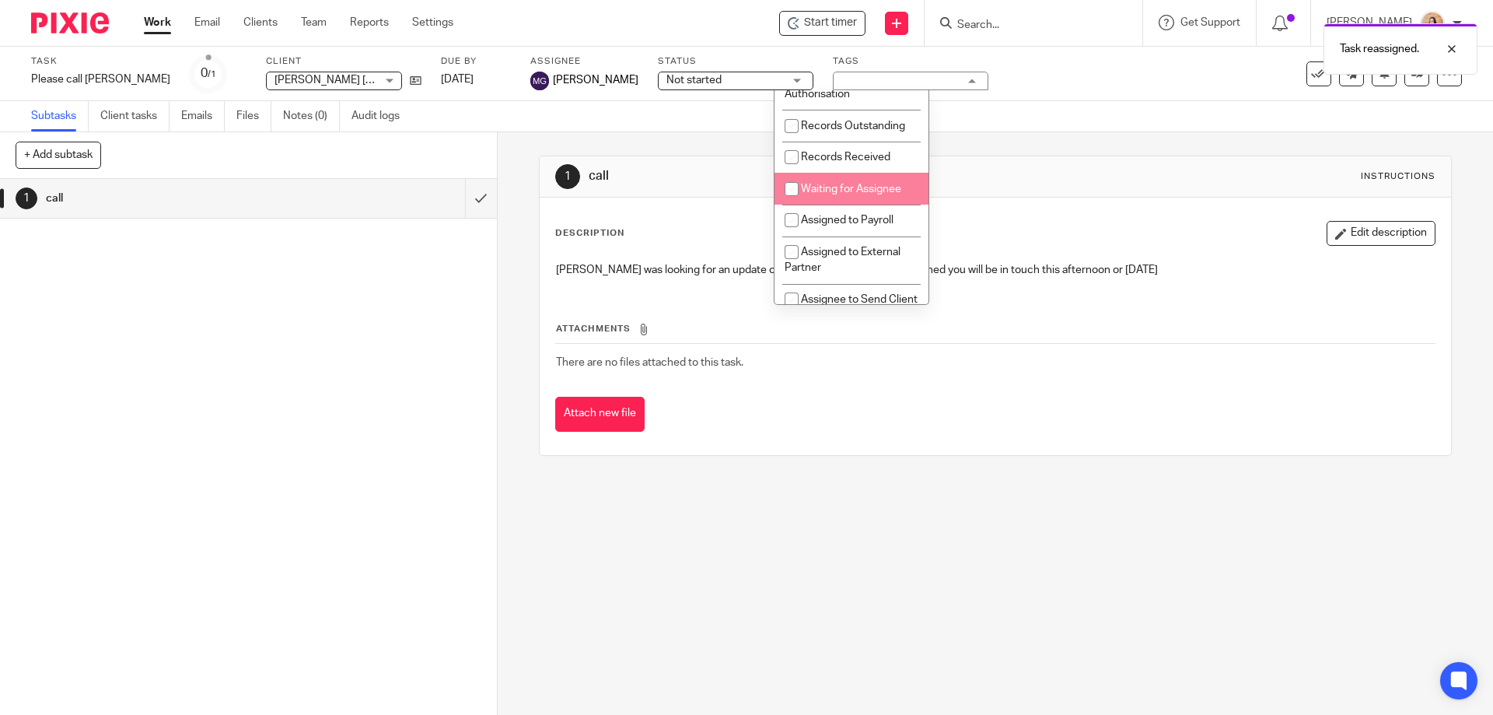
click at [875, 194] on span "Waiting for Assignee" at bounding box center [851, 189] width 100 height 11
checkbox input "true"
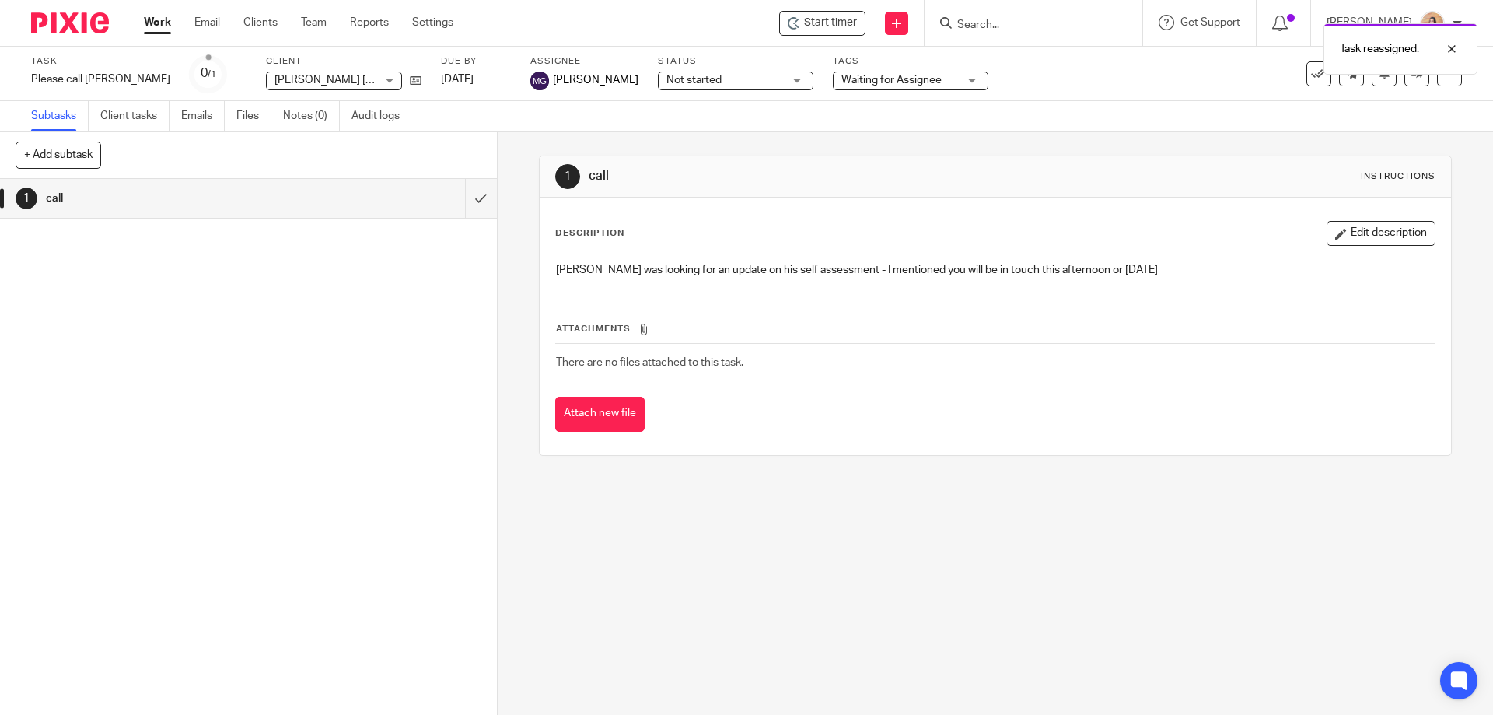
click at [704, 148] on div "1 call Instructions Description Edit description Arunjeet was looking for an up…" at bounding box center [995, 305] width 912 height 347
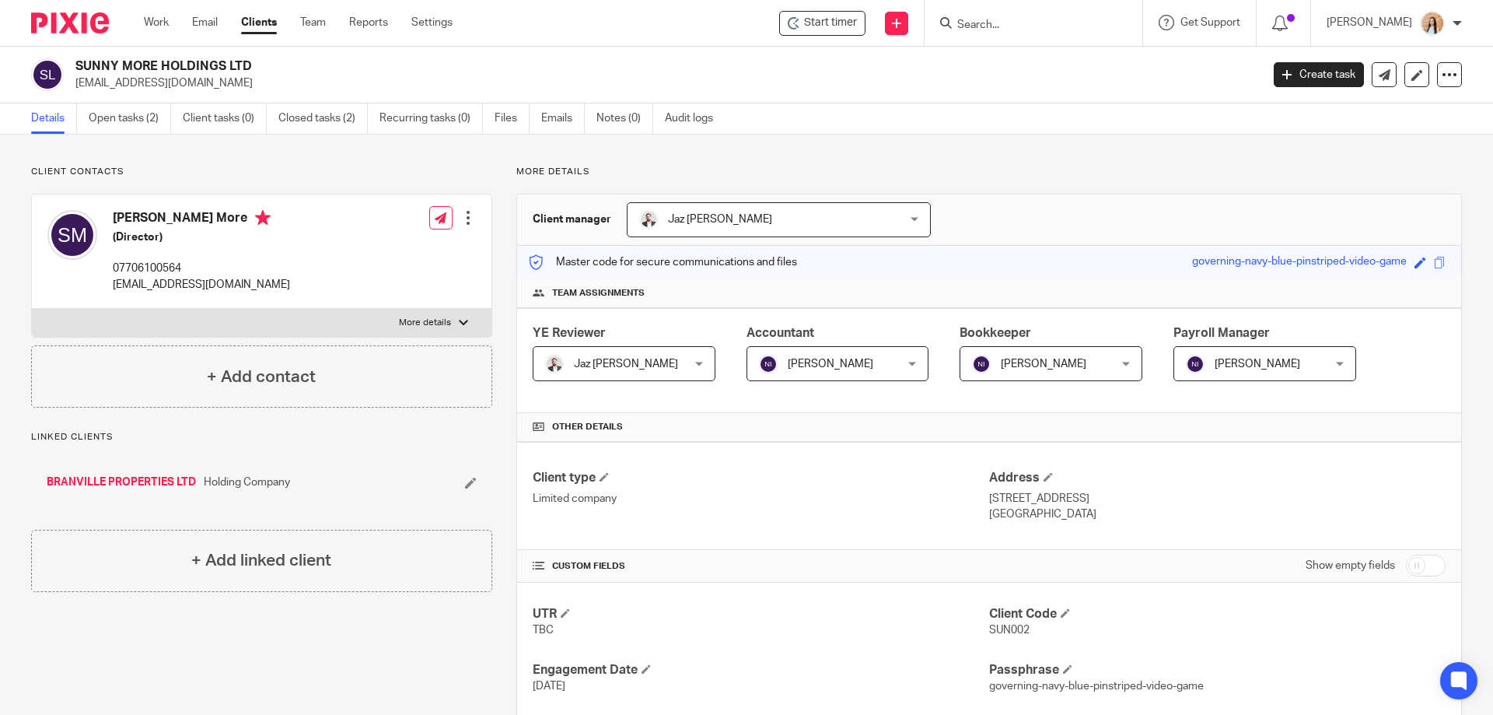
click at [503, 219] on div "More details Client manager Jaz [PERSON_NAME] Jaz [PERSON_NAME] Topia Jaz [PERS…" at bounding box center [977, 667] width 970 height 1003
click at [502, 218] on div "More details Client manager Jaz [PERSON_NAME] Jaz [PERSON_NAME] Topia Jaz [PERS…" at bounding box center [977, 667] width 970 height 1003
click at [502, 272] on div "More details Client manager Jaz [PERSON_NAME] Jaz [PERSON_NAME] Topia Jaz [PERS…" at bounding box center [977, 667] width 970 height 1003
click at [267, 631] on div "Client contacts Sundeep More (Director) 07706100564 ssmore24@gmail.com Edit con…" at bounding box center [249, 667] width 485 height 1003
click at [1438, 82] on div at bounding box center [1449, 74] width 25 height 25
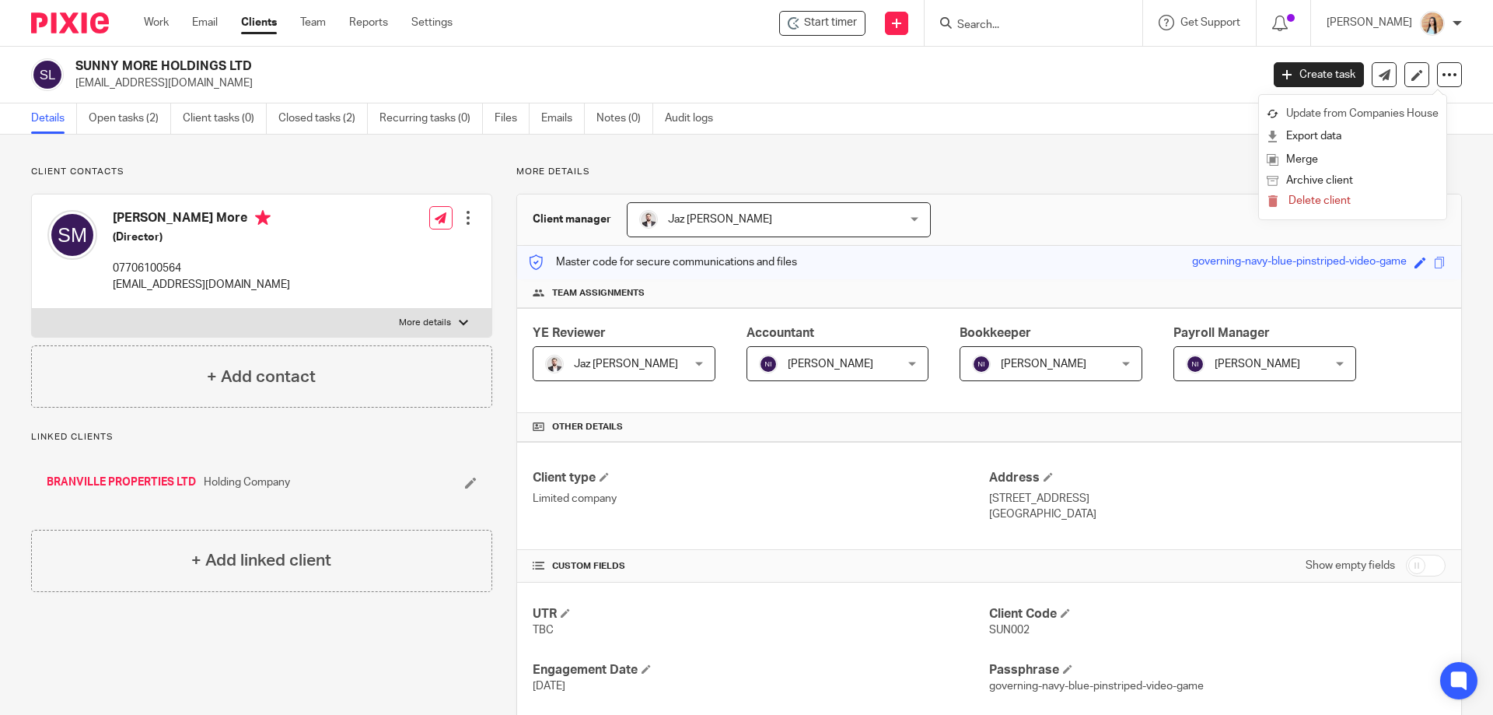
click at [1408, 117] on link "Update from Companies House" at bounding box center [1353, 114] width 172 height 23
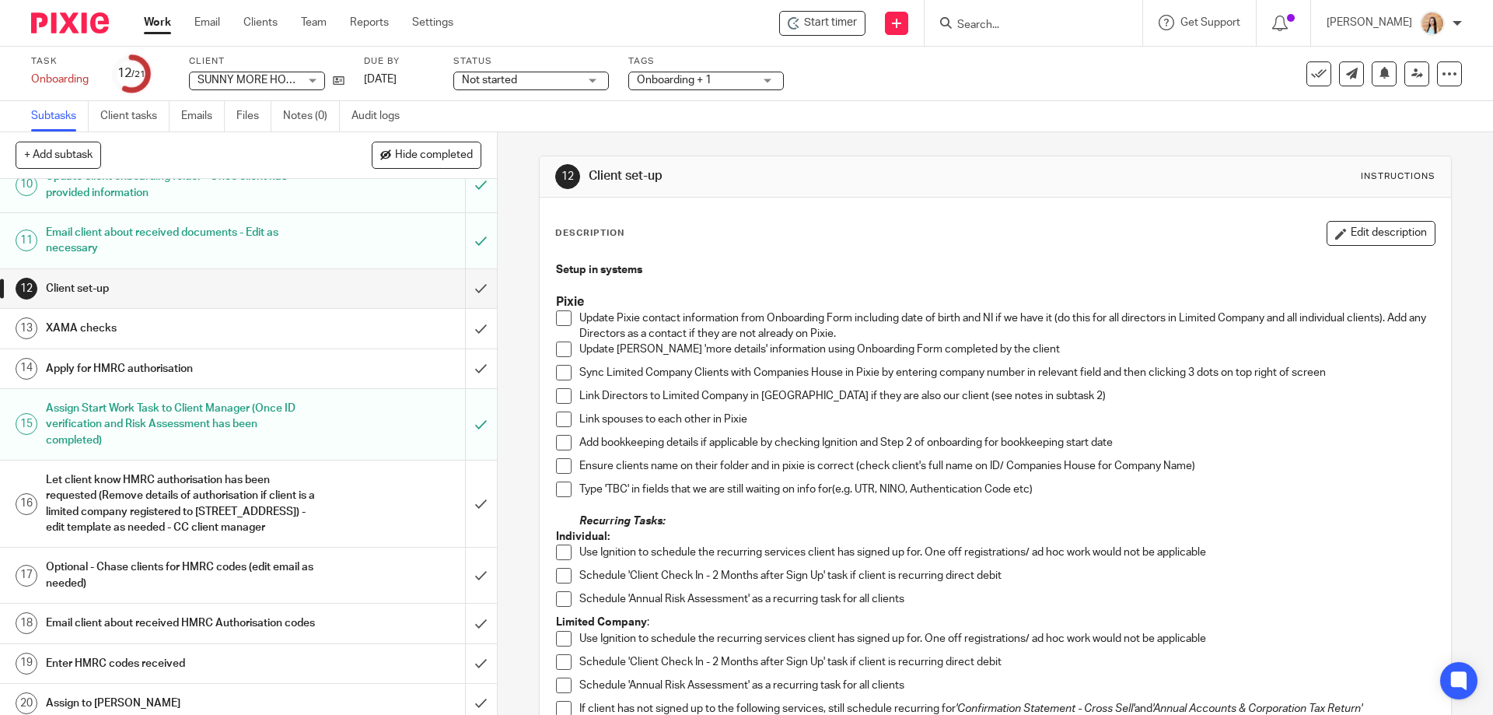
click at [516, 285] on div "12 Client set-up Instructions Description Edit description Setup in systems Pix…" at bounding box center [995, 423] width 995 height 582
click at [556, 325] on span at bounding box center [564, 318] width 16 height 16
click at [561, 351] on span at bounding box center [564, 349] width 16 height 16
click at [560, 373] on span at bounding box center [564, 373] width 16 height 16
click at [556, 397] on span at bounding box center [564, 396] width 16 height 16
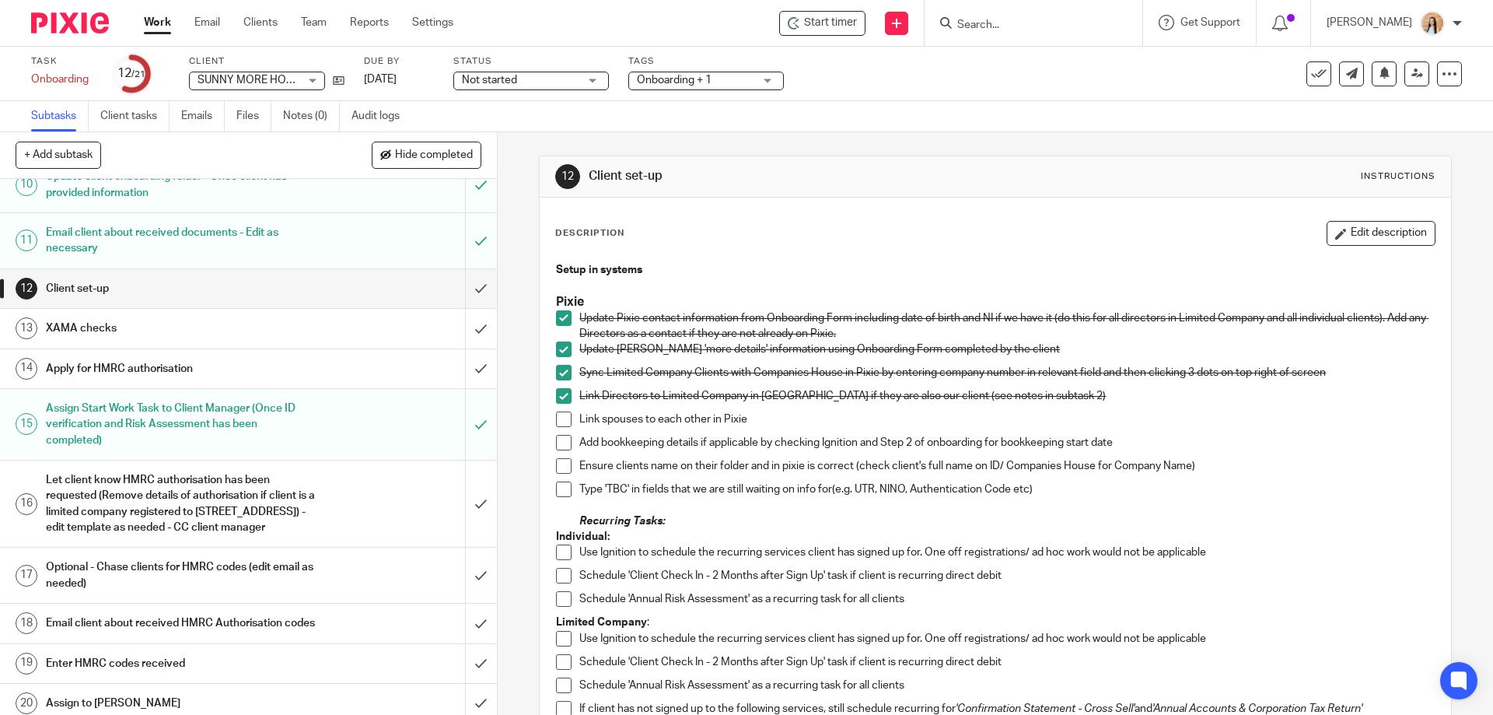
click at [559, 428] on li "Link spouses to each other in Pixie" at bounding box center [995, 422] width 878 height 23
click at [556, 425] on span at bounding box center [564, 419] width 16 height 16
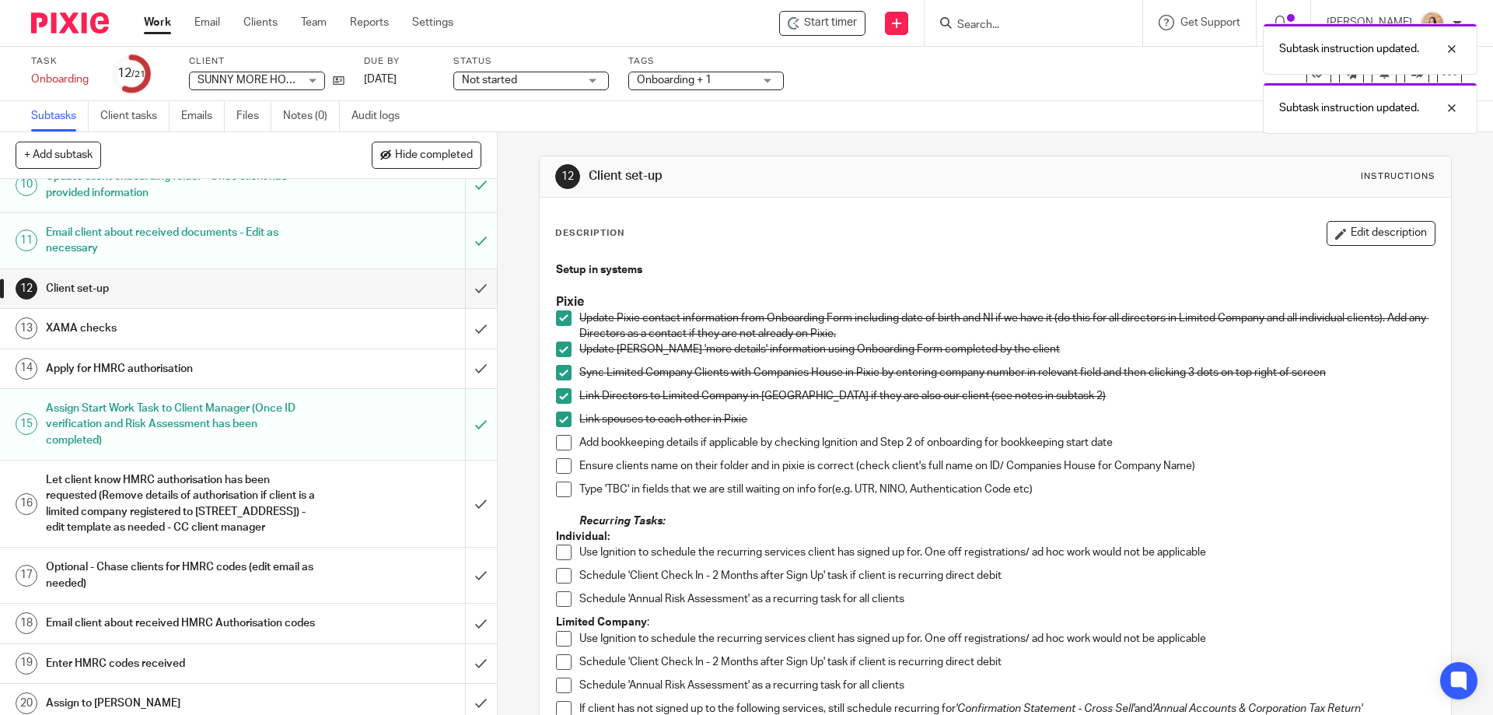
click at [558, 444] on span at bounding box center [564, 443] width 16 height 16
click at [558, 465] on span at bounding box center [564, 466] width 16 height 16
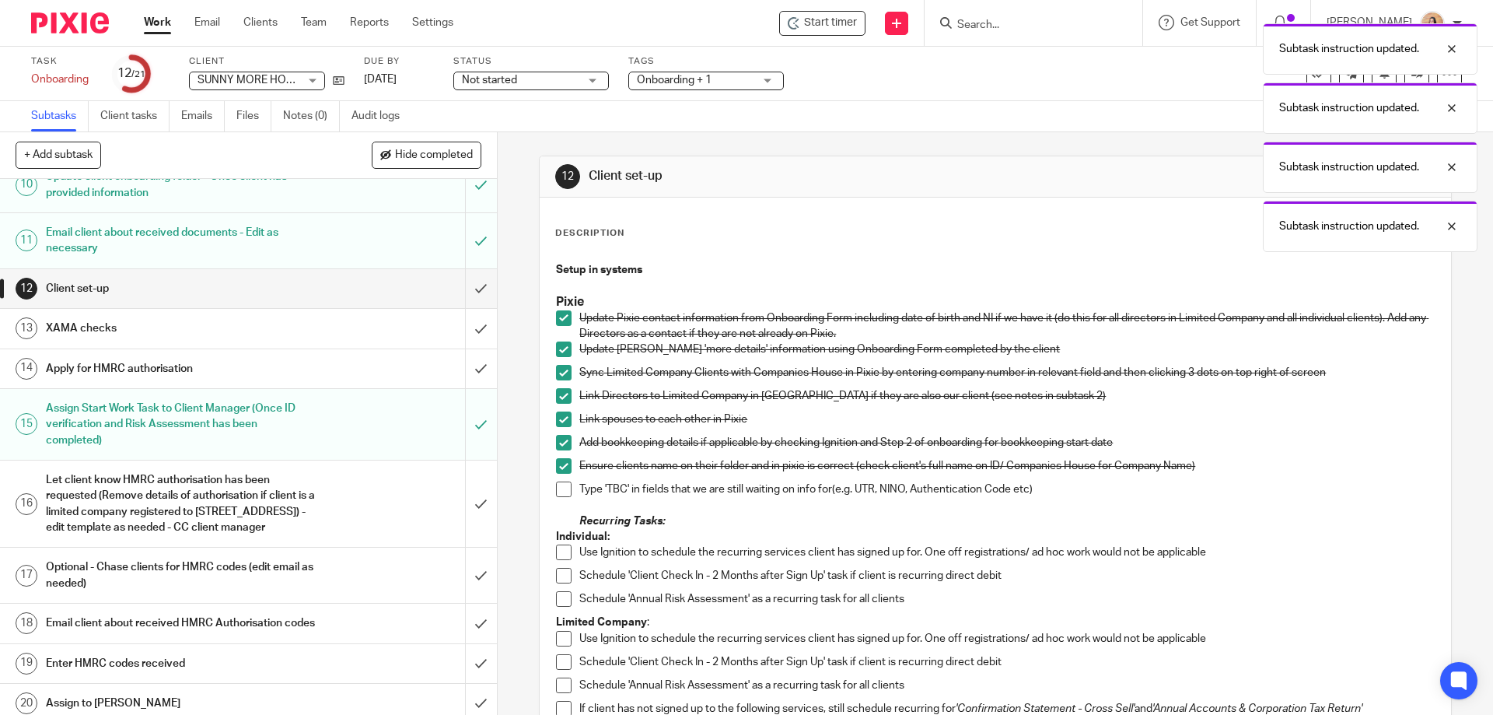
click at [556, 483] on span at bounding box center [564, 489] width 16 height 16
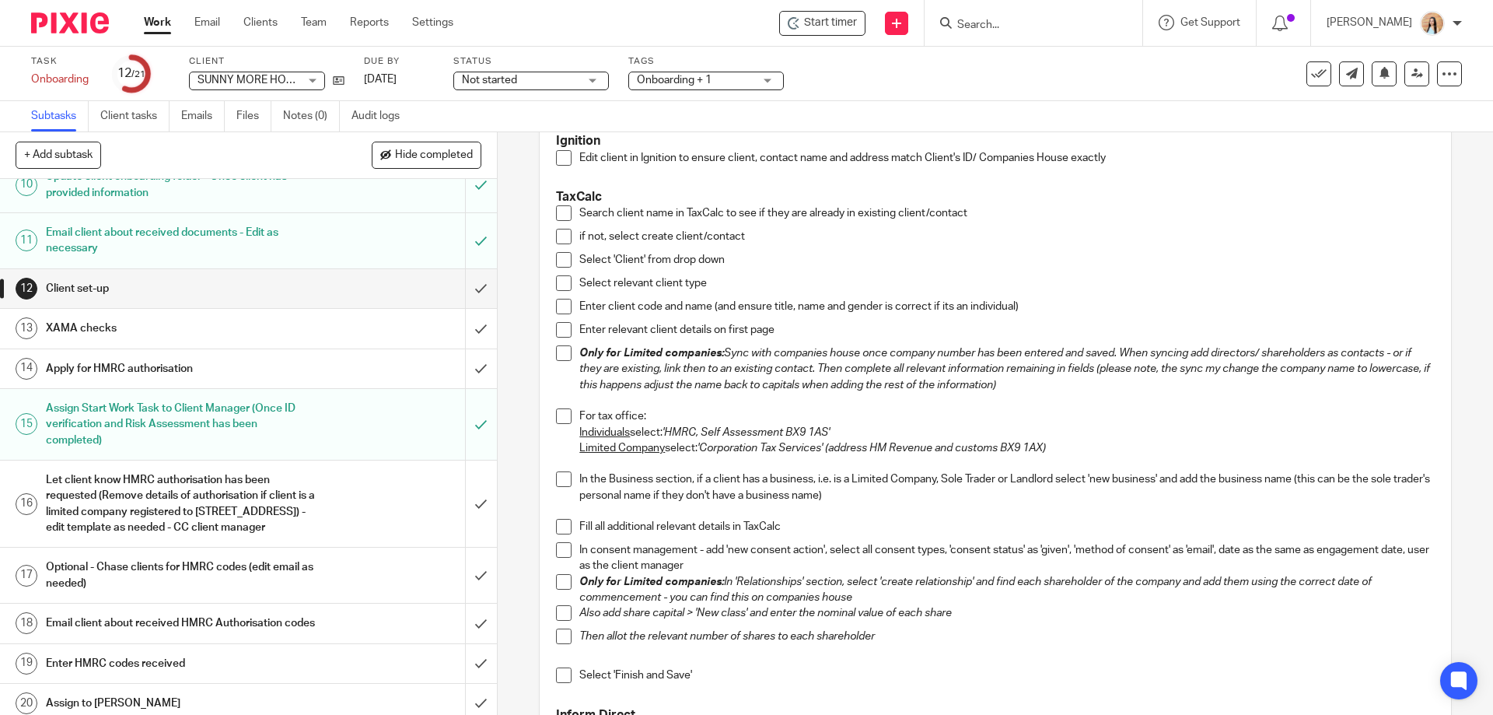
scroll to position [467, 0]
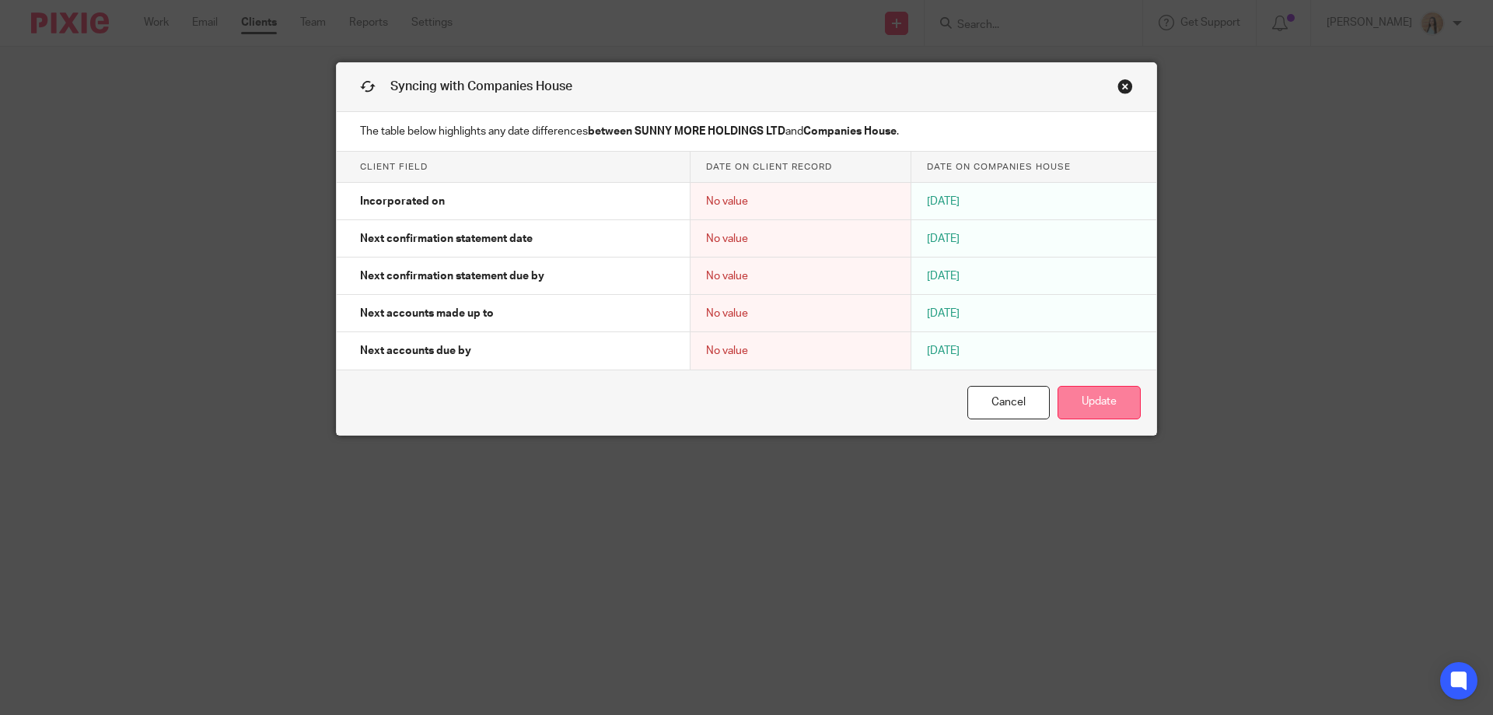
click at [1089, 407] on button "Update" at bounding box center [1099, 402] width 83 height 33
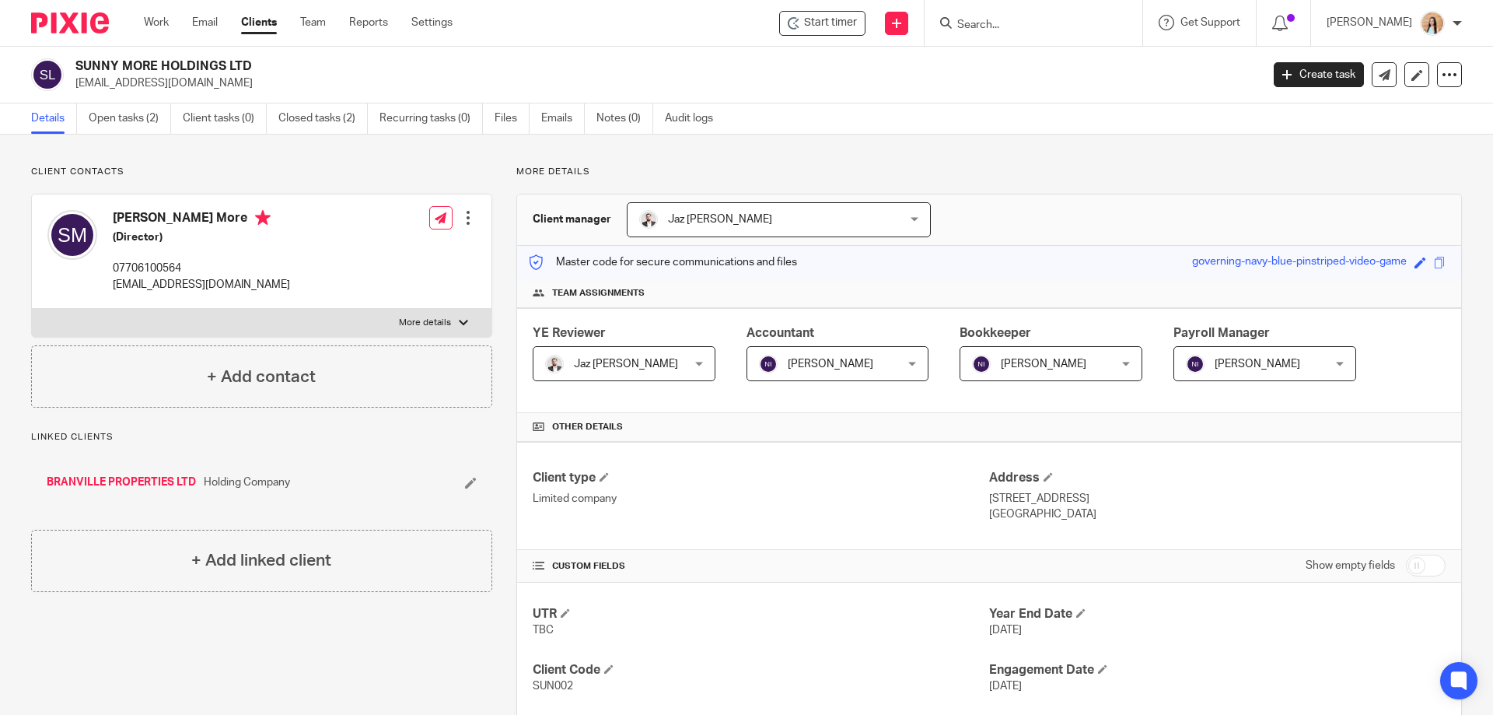
click at [267, 644] on div "Client contacts [PERSON_NAME] More (Director) 07706100564 [EMAIL_ADDRESS][DOMAI…" at bounding box center [249, 723] width 485 height 1115
click at [245, 642] on div "Client contacts [PERSON_NAME] More (Director) 07706100564 [EMAIL_ADDRESS][DOMAI…" at bounding box center [249, 723] width 485 height 1115
click at [247, 645] on div "Client contacts [PERSON_NAME] More (Director) 07706100564 [EMAIL_ADDRESS][DOMAI…" at bounding box center [249, 723] width 485 height 1115
click at [446, 125] on link "Recurring tasks (0)" at bounding box center [430, 118] width 103 height 30
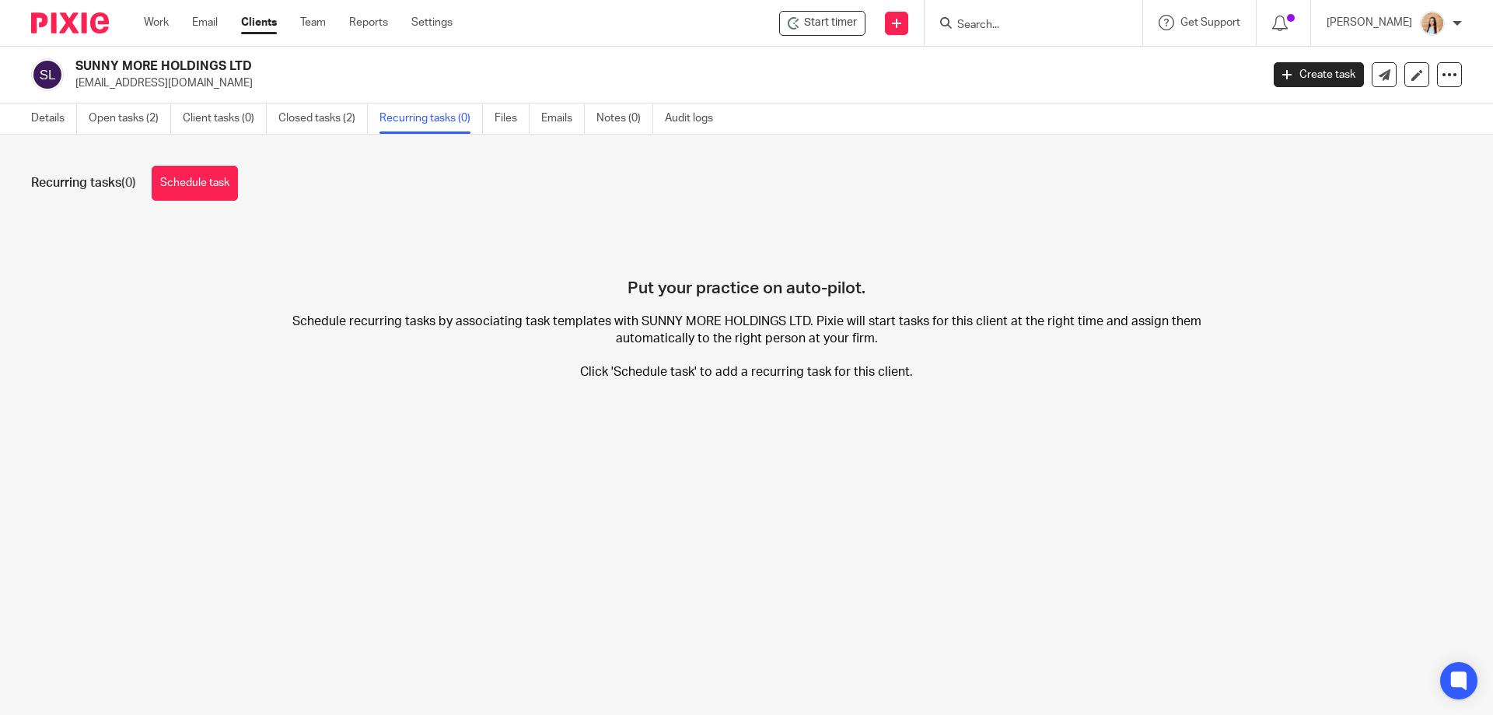
click at [172, 191] on link "Schedule task" at bounding box center [195, 183] width 86 height 35
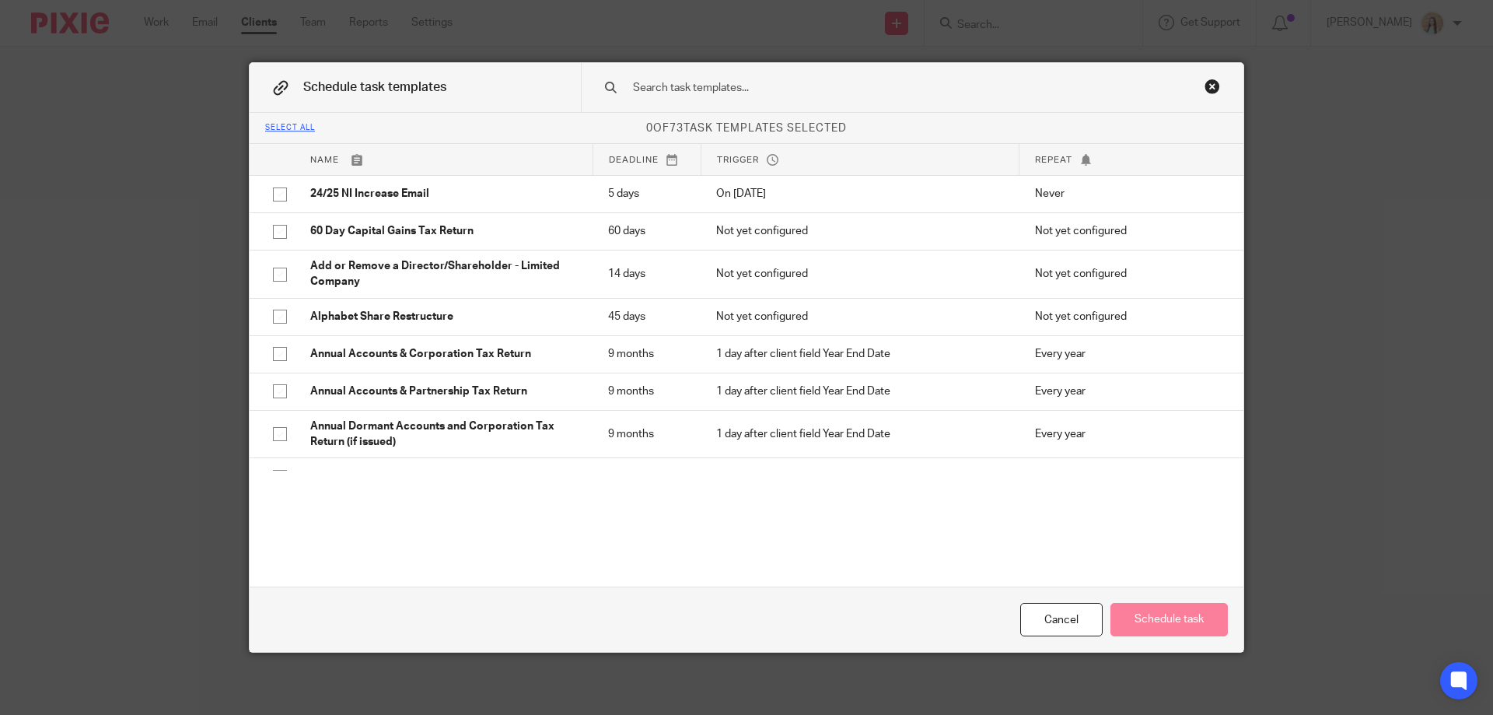
click at [705, 88] on input "text" at bounding box center [887, 87] width 512 height 17
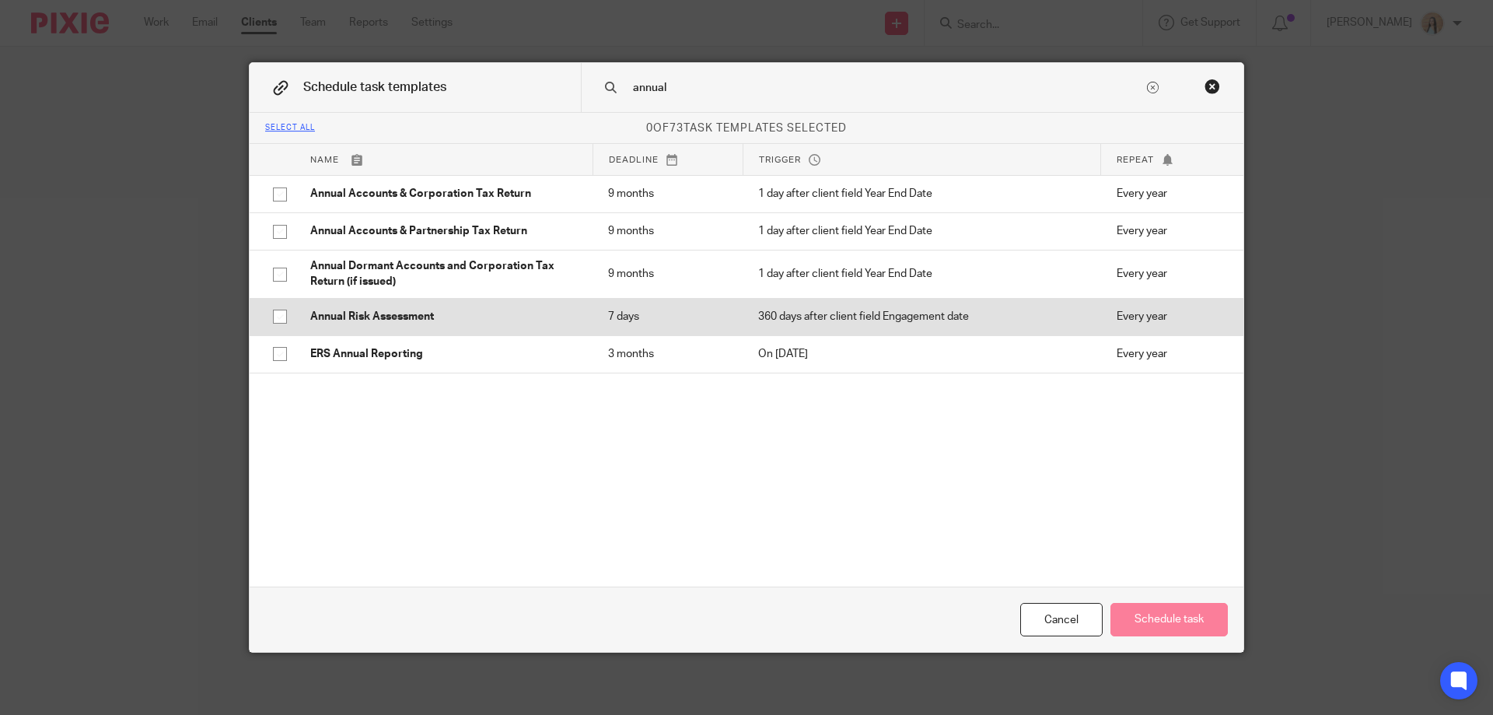
type input "annual"
click at [349, 306] on td "Annual Risk Assessment" at bounding box center [444, 316] width 298 height 37
checkbox input "true"
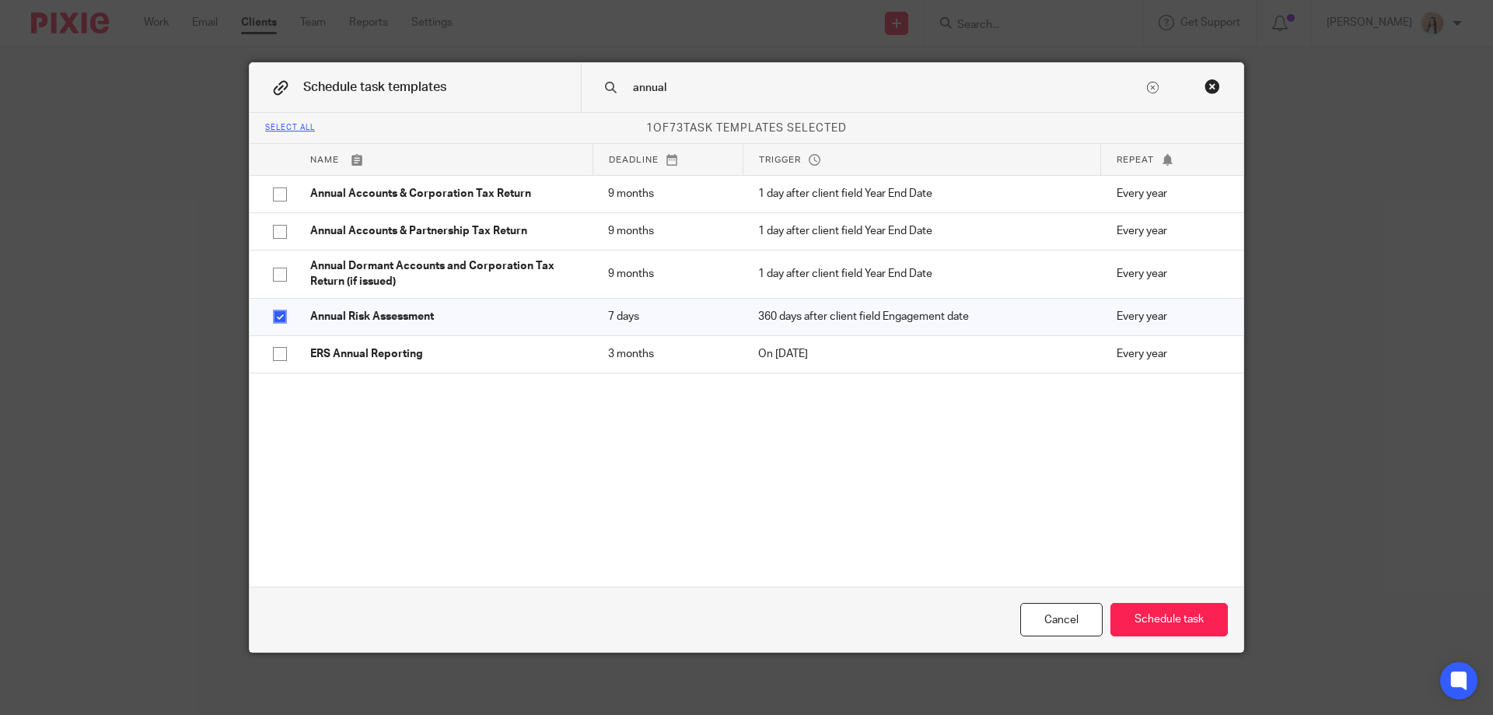
click at [736, 76] on div "annual" at bounding box center [912, 87] width 663 height 49
click at [713, 89] on input "annual" at bounding box center [887, 87] width 512 height 17
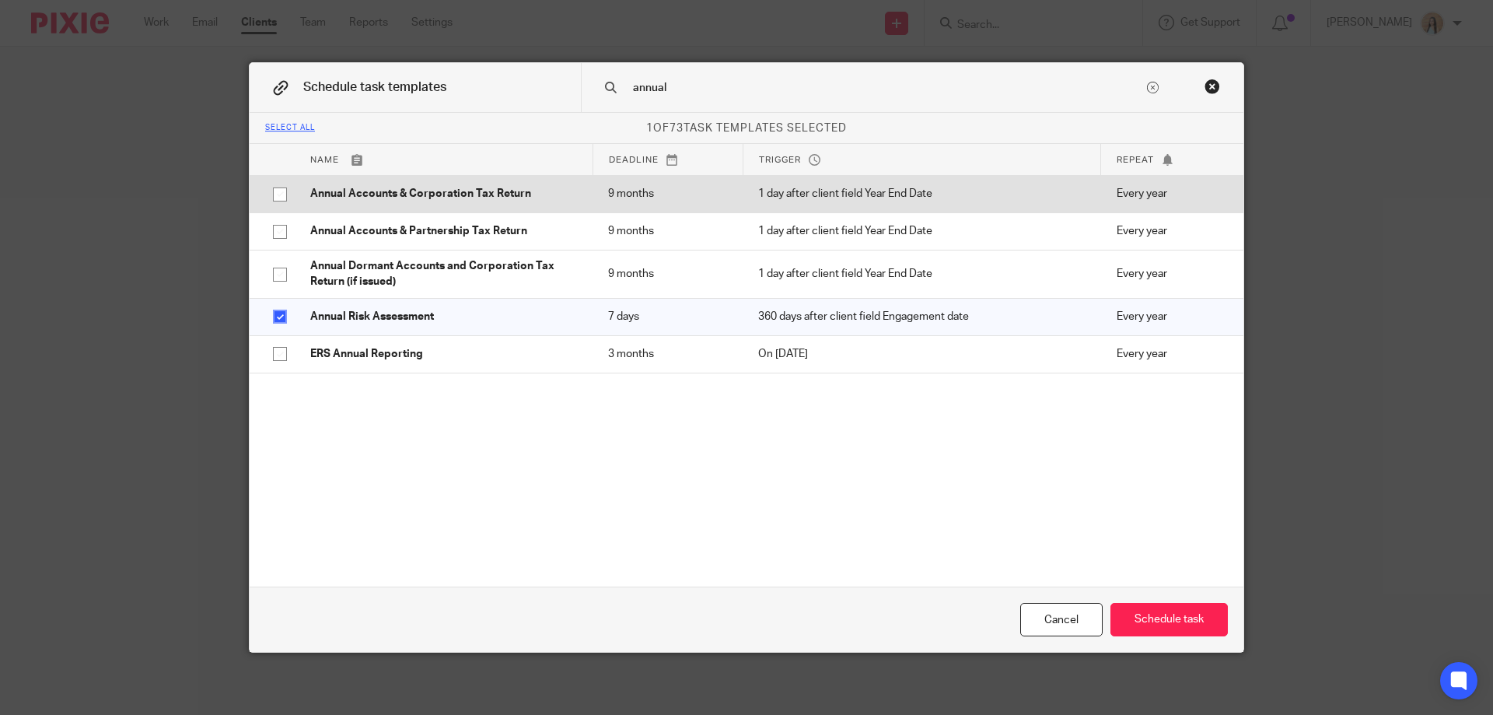
click at [470, 204] on td "Annual Accounts & Corporation Tax Return" at bounding box center [444, 193] width 298 height 37
checkbox input "true"
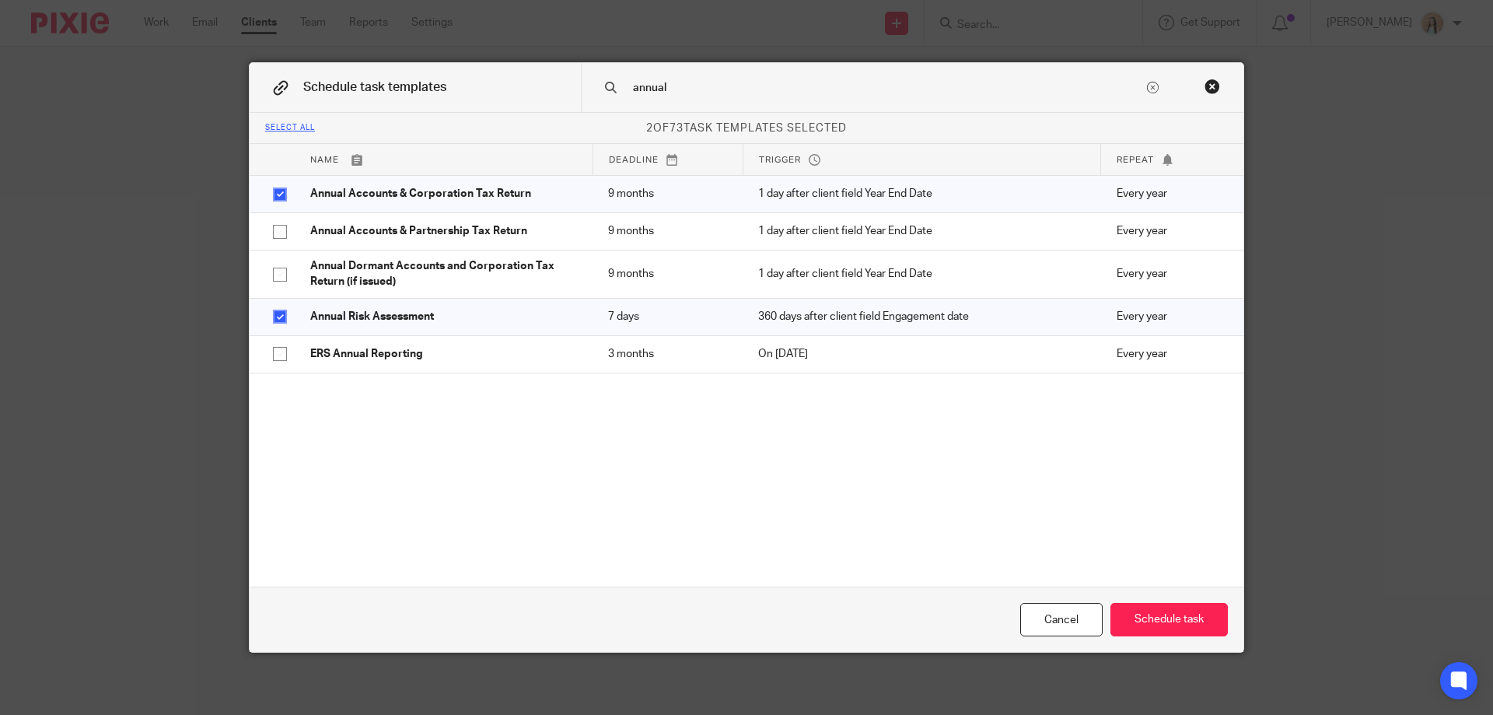
drag, startPoint x: 694, startPoint y: 92, endPoint x: 363, endPoint y: 102, distance: 331.4
click at [363, 102] on div "Schedule task templates annual" at bounding box center [747, 88] width 994 height 50
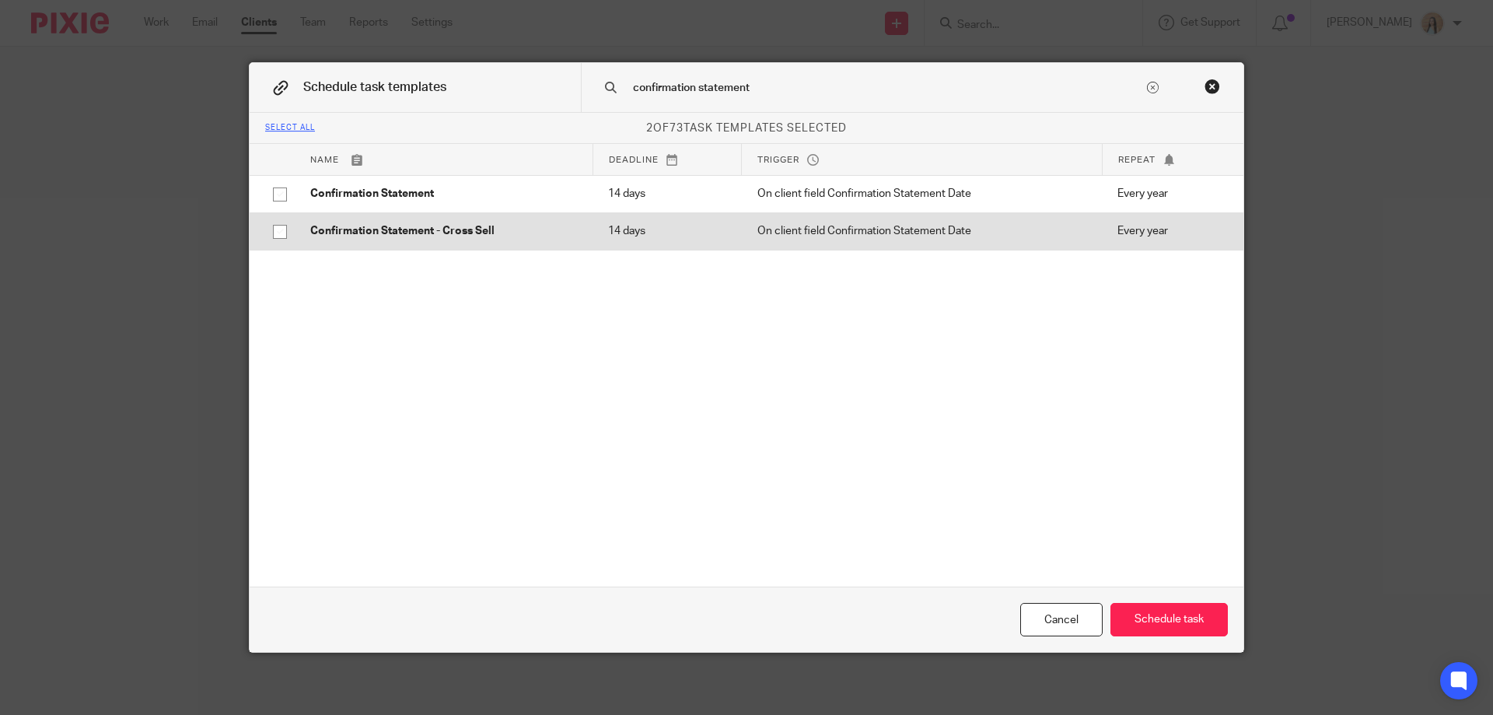
type input "confirmation statement"
click at [593, 233] on td "14 days" at bounding box center [667, 230] width 149 height 37
checkbox input "true"
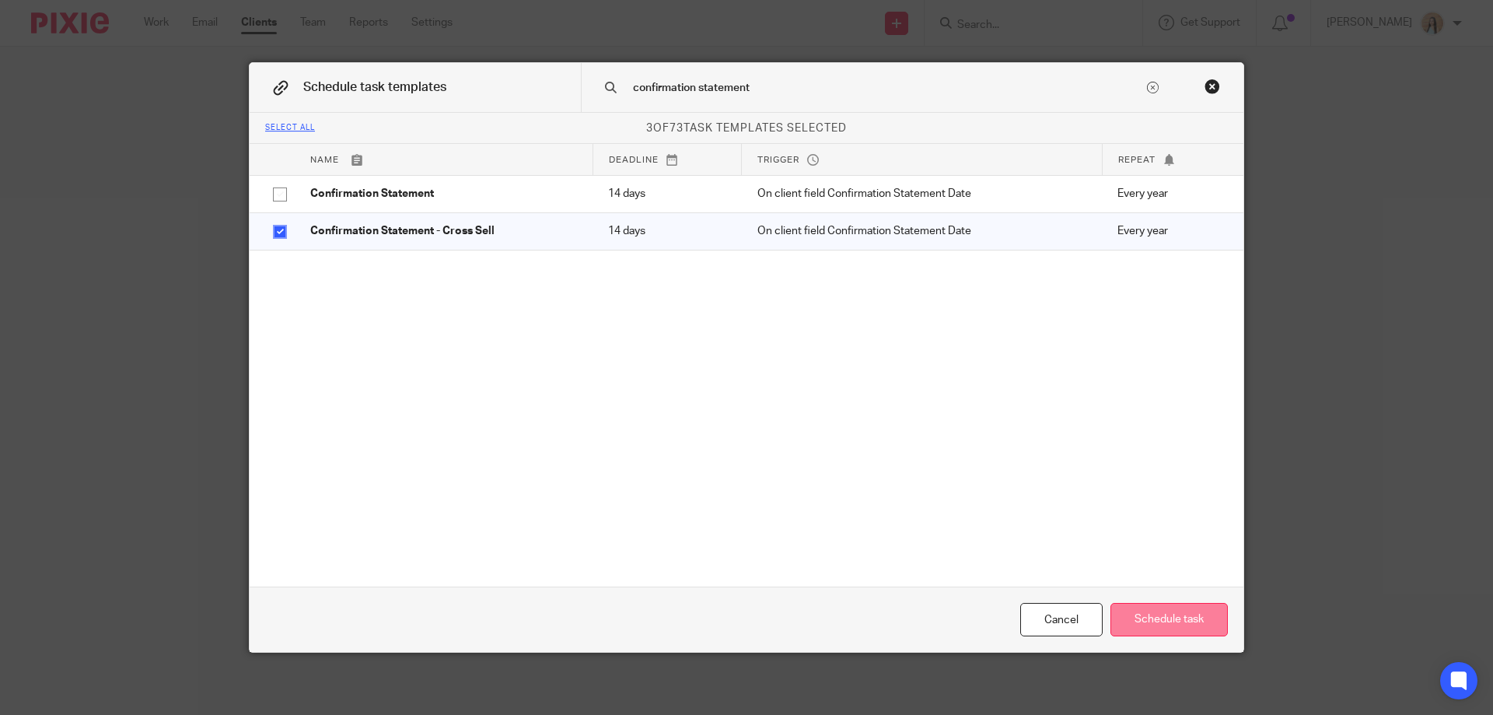
click at [1154, 611] on button "Schedule task" at bounding box center [1168, 619] width 117 height 33
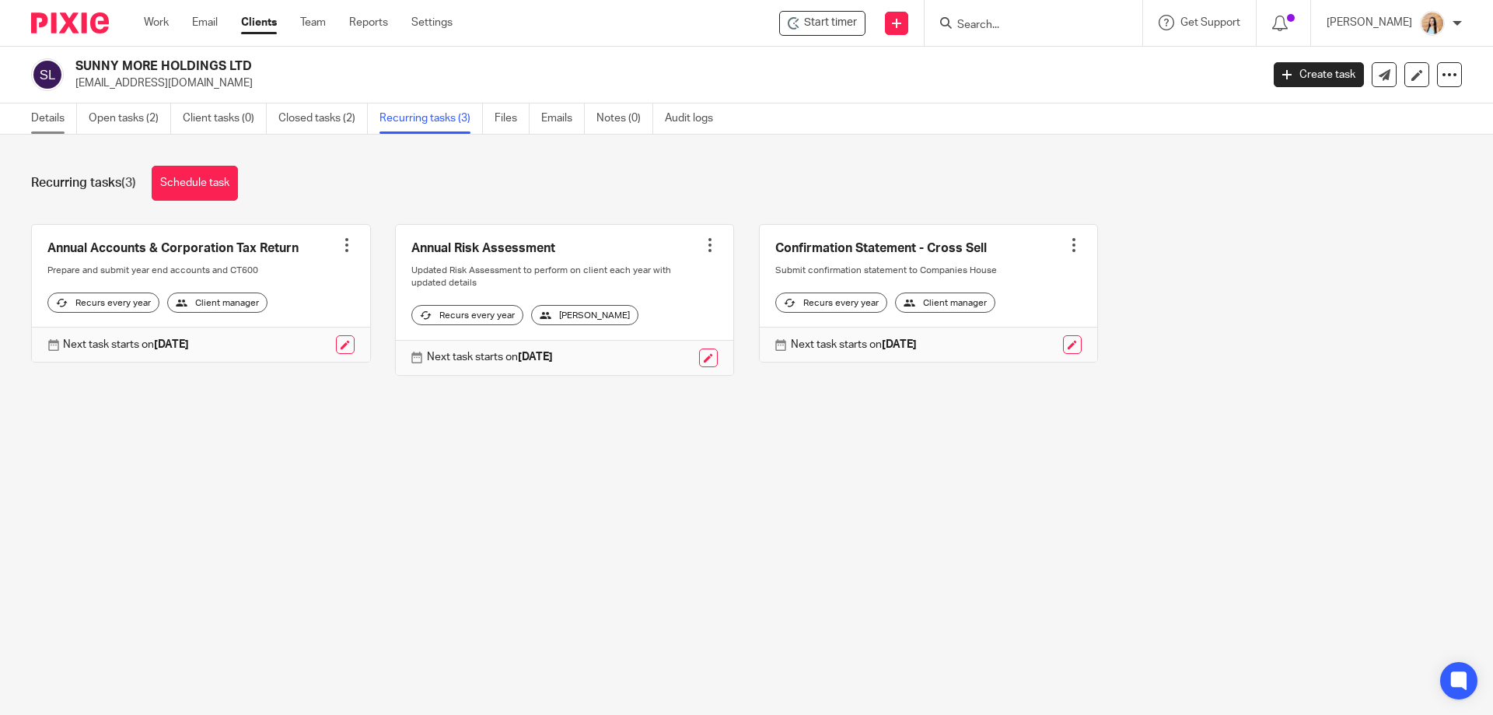
click at [68, 128] on link "Details" at bounding box center [54, 118] width 46 height 30
